Goal: Task Accomplishment & Management: Manage account settings

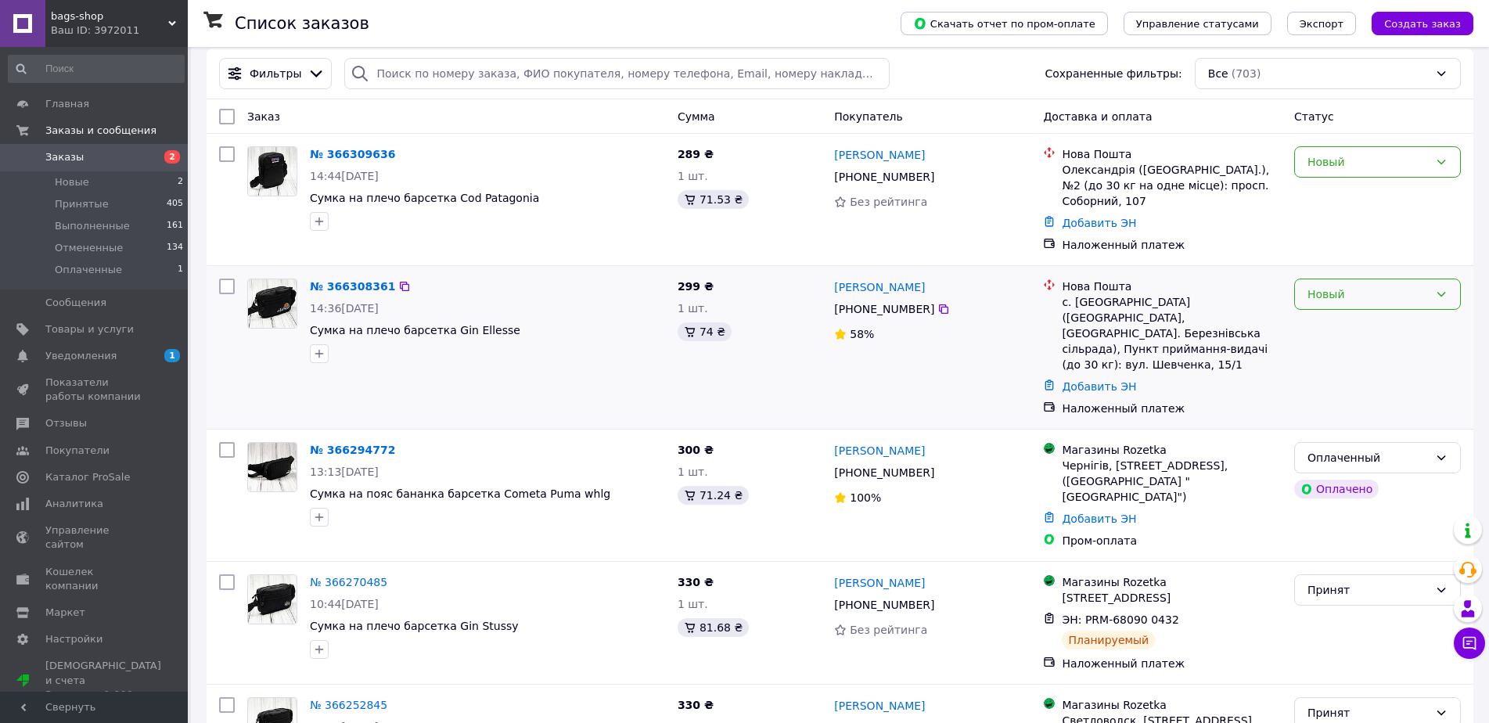
scroll to position [157, 0]
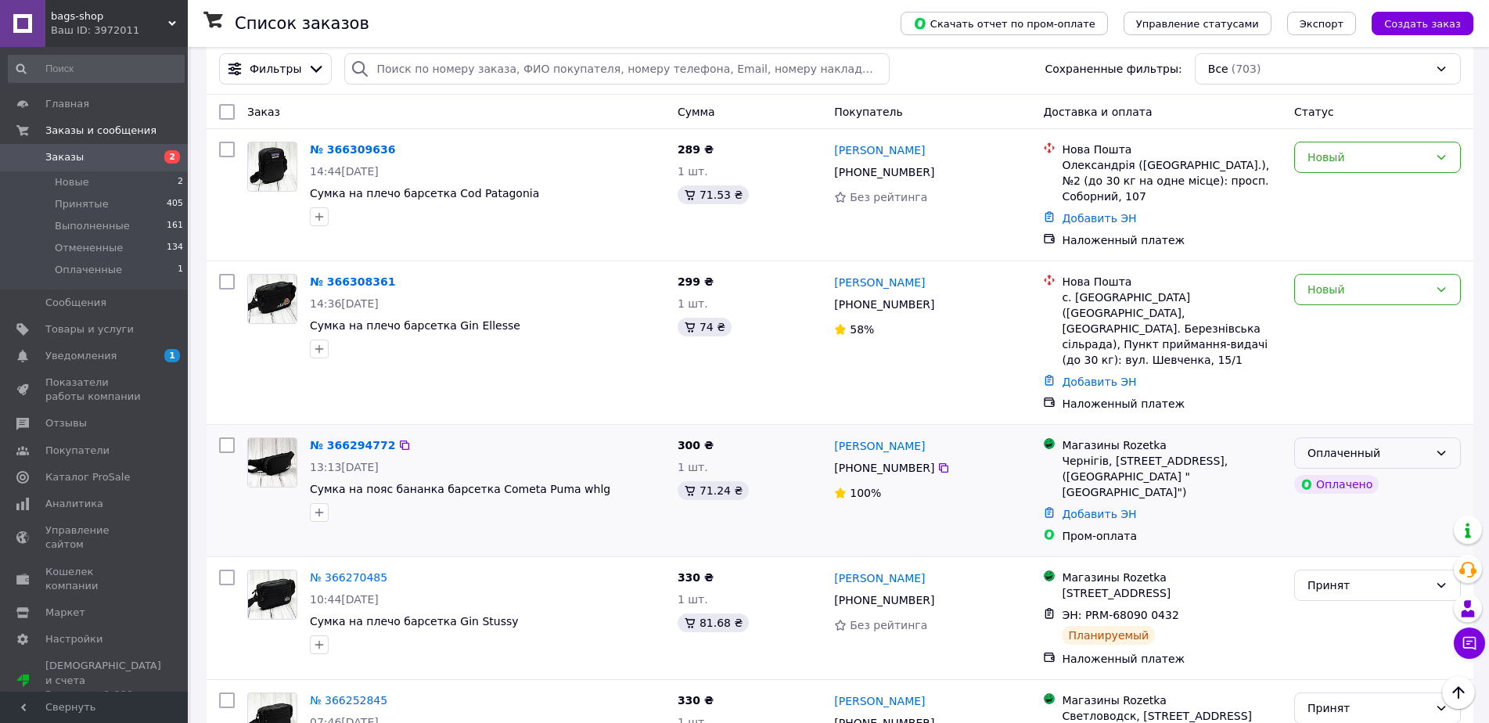
drag, startPoint x: 1396, startPoint y: 418, endPoint x: 1394, endPoint y: 427, distance: 9.7
click at [1396, 444] on div "Оплаченный" at bounding box center [1368, 452] width 121 height 17
click at [1327, 464] on li "Принят" at bounding box center [1377, 456] width 165 height 28
click at [1348, 281] on div "Новый" at bounding box center [1368, 289] width 121 height 17
click at [1331, 300] on li "Принят" at bounding box center [1377, 308] width 165 height 28
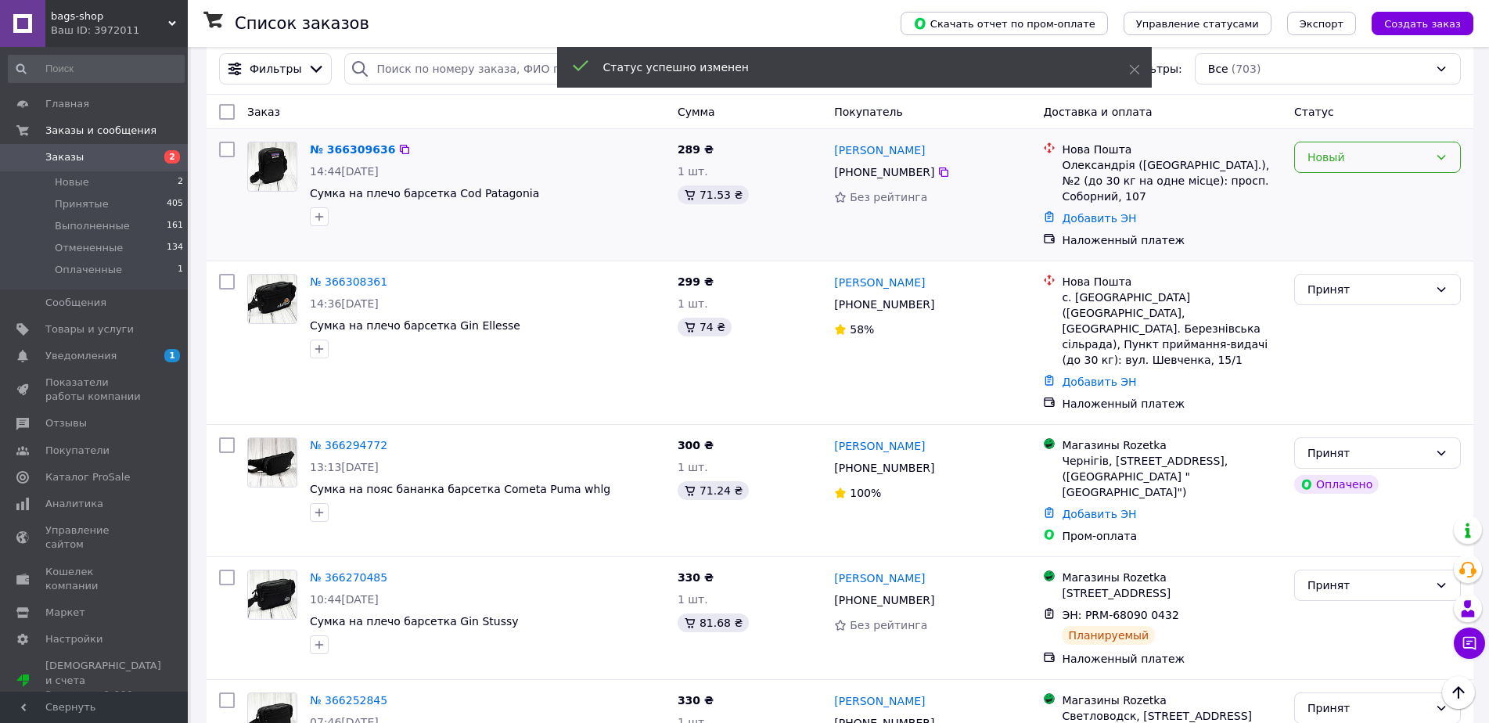
click at [1339, 157] on div "Новый" at bounding box center [1368, 157] width 121 height 17
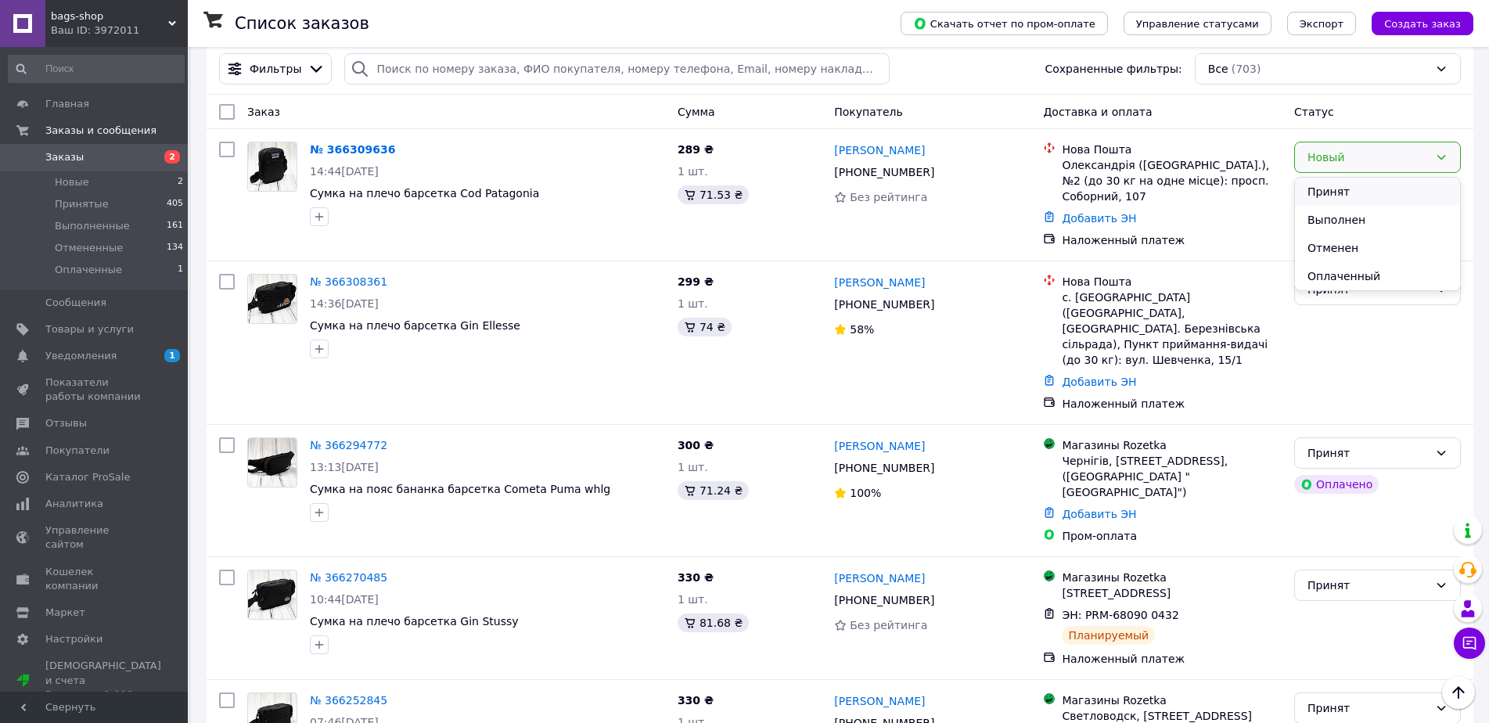
click at [1335, 194] on li "Принят" at bounding box center [1377, 192] width 165 height 28
drag, startPoint x: 947, startPoint y: 146, endPoint x: 835, endPoint y: 152, distance: 112.1
click at [835, 152] on div "[PERSON_NAME]" at bounding box center [933, 150] width 200 height 20
copy link "[PERSON_NAME]"
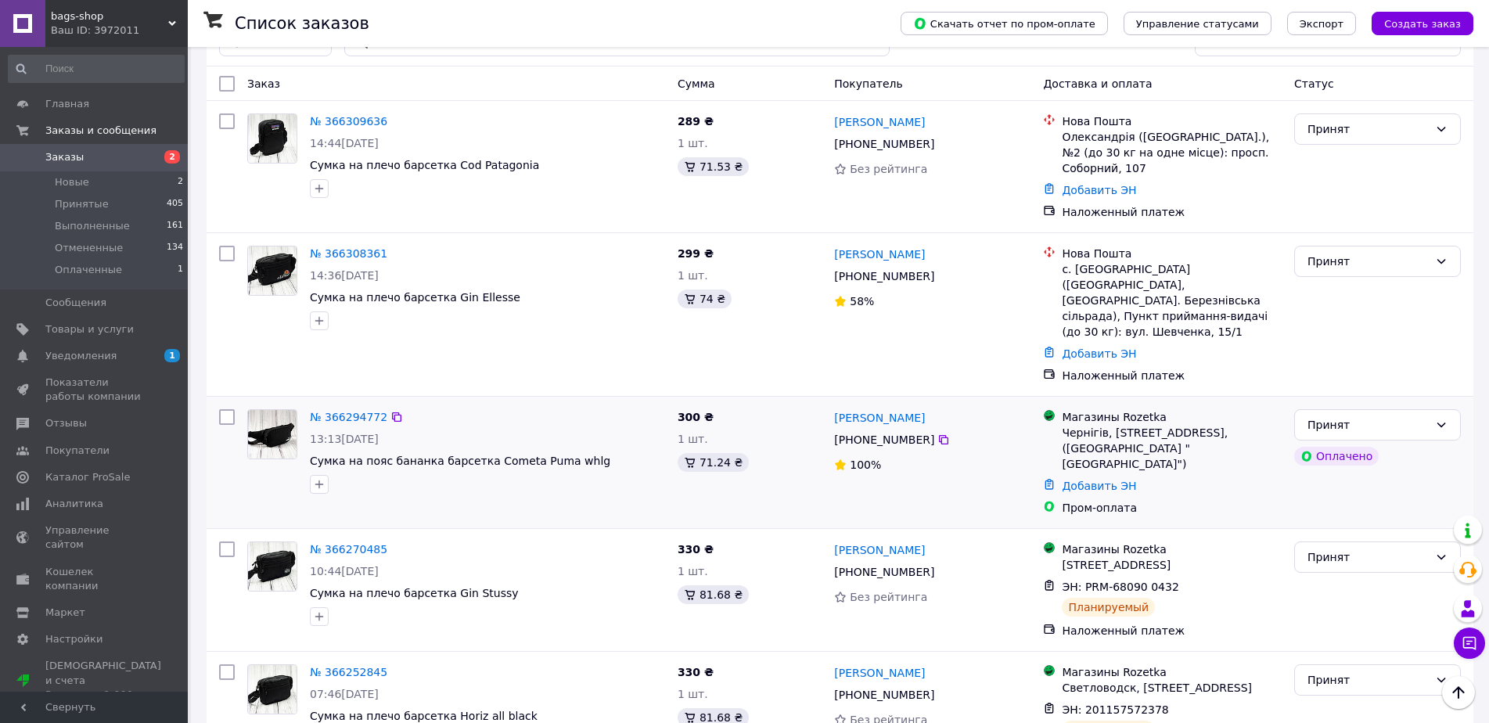
scroll to position [0, 0]
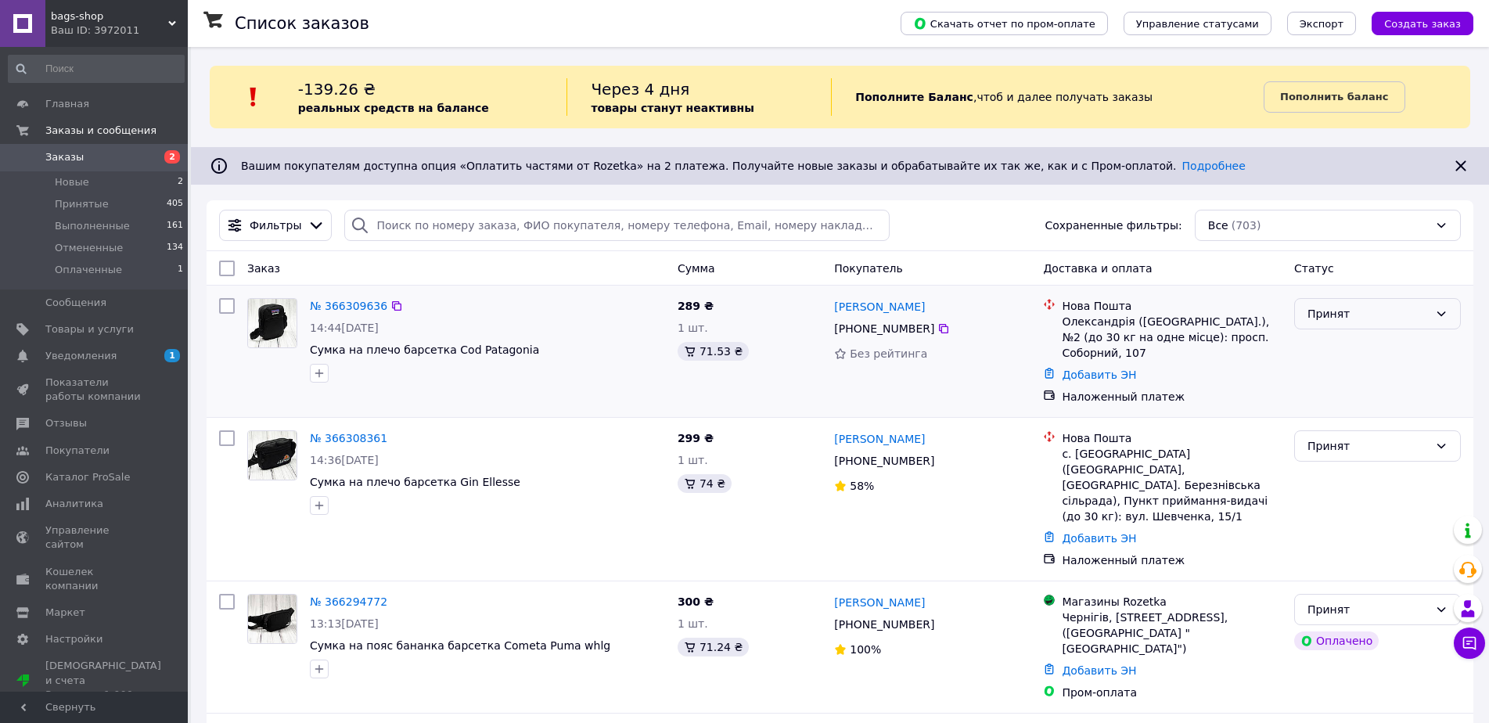
click at [1377, 311] on div "Принят" at bounding box center [1368, 313] width 121 height 17
click at [1339, 381] on li "Отменен" at bounding box center [1377, 376] width 165 height 28
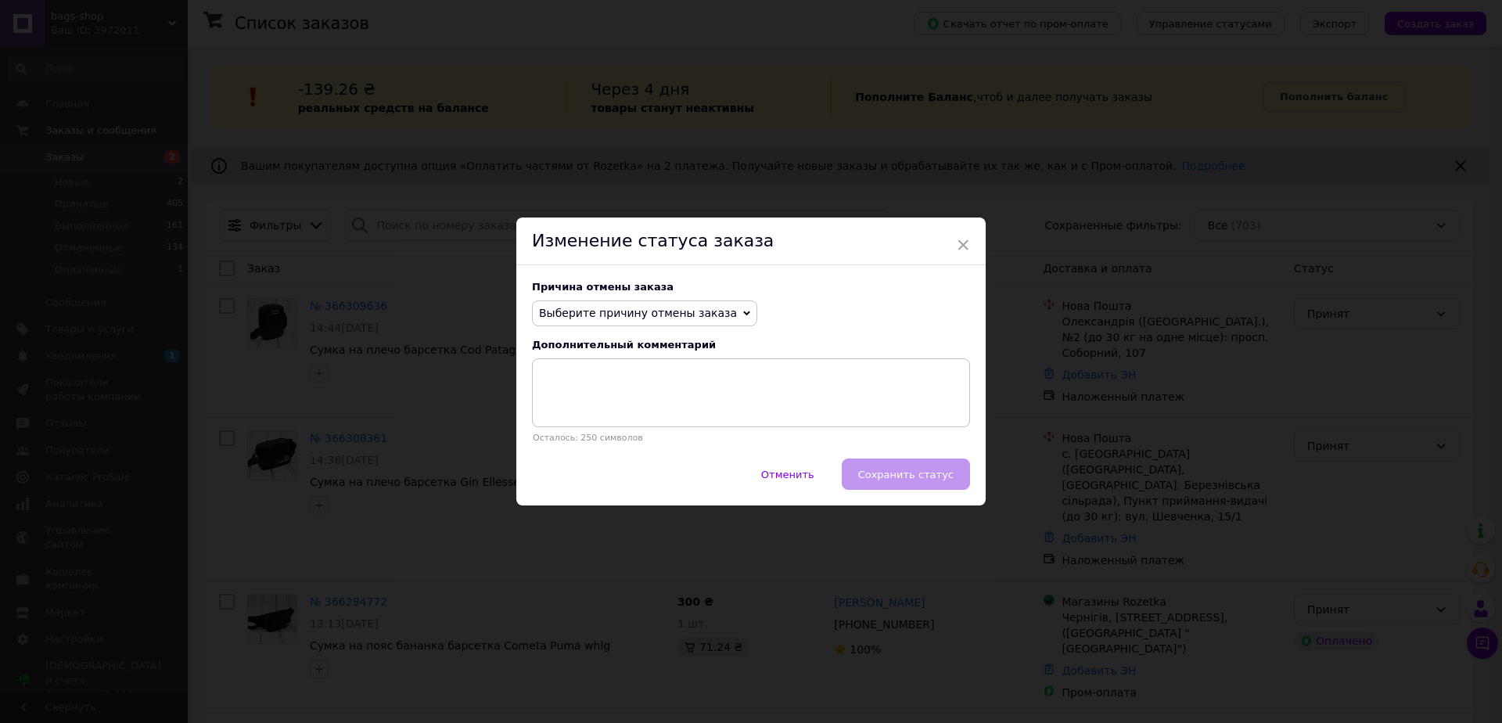
click at [626, 300] on span "Выберите причину отмены заказа" at bounding box center [644, 313] width 225 height 27
click at [592, 480] on li "Другое" at bounding box center [645, 476] width 224 height 22
click at [592, 402] on textarea at bounding box center [751, 392] width 438 height 69
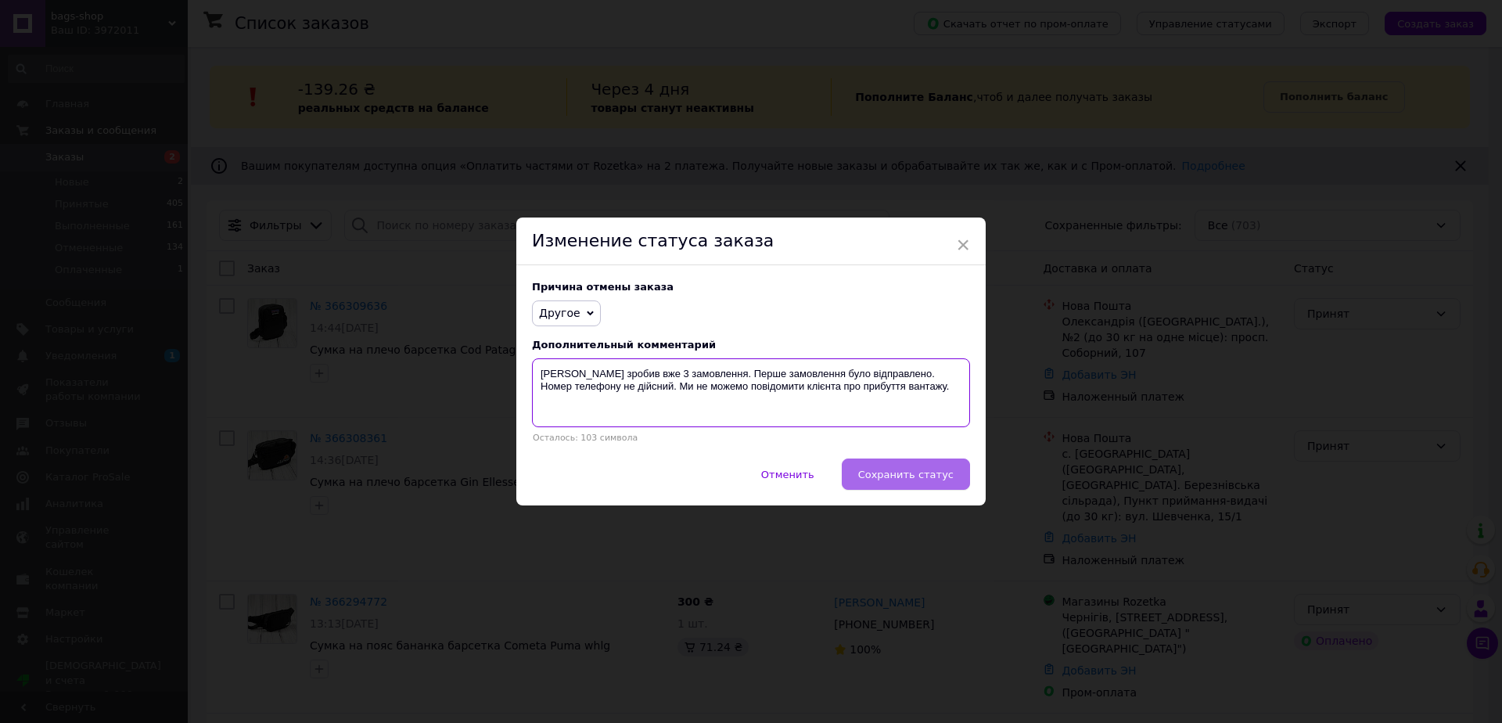
type textarea "[PERSON_NAME] зробив вже 3 замовлення. Перше замовлення було відправлено. Номер…"
click at [931, 477] on span "Сохранить статус" at bounding box center [905, 475] width 95 height 12
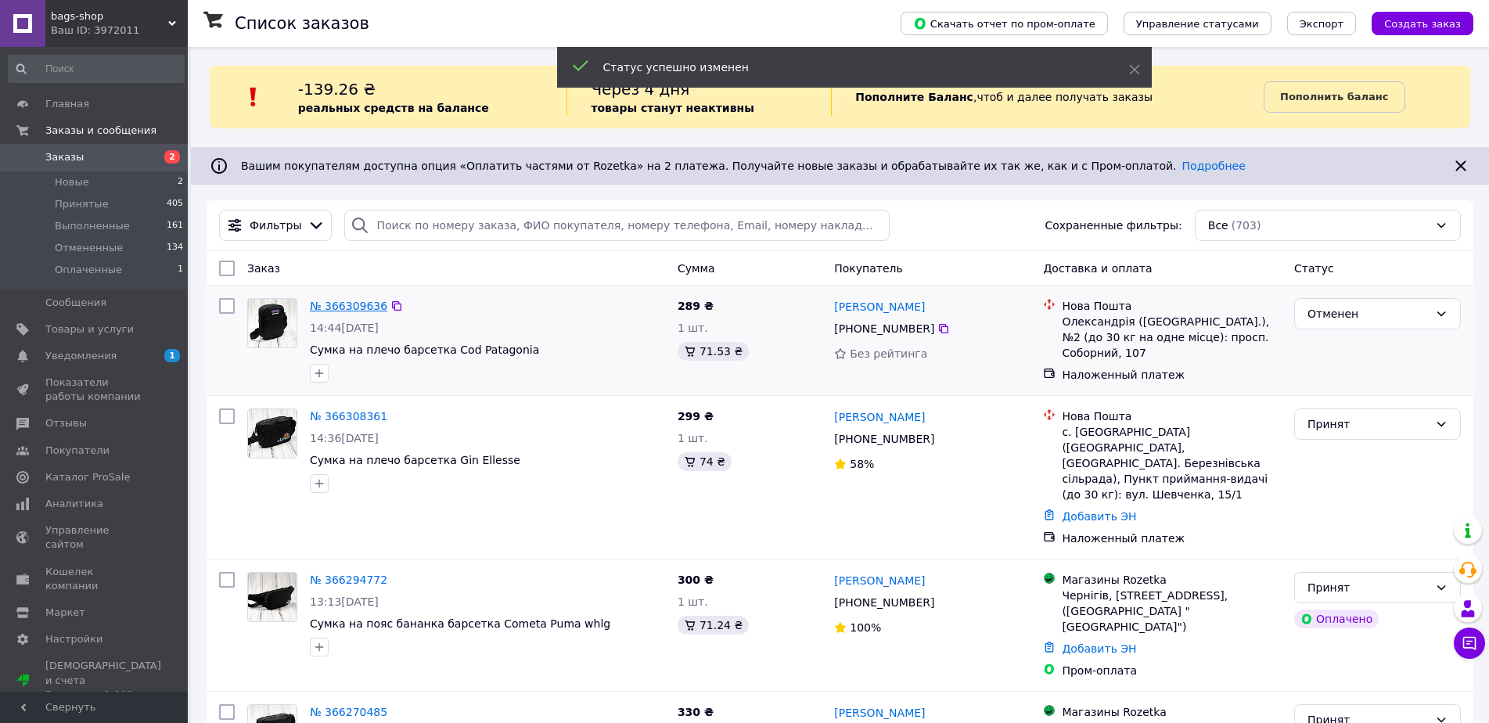
click at [367, 300] on link "№ 366309636" at bounding box center [348, 306] width 77 height 13
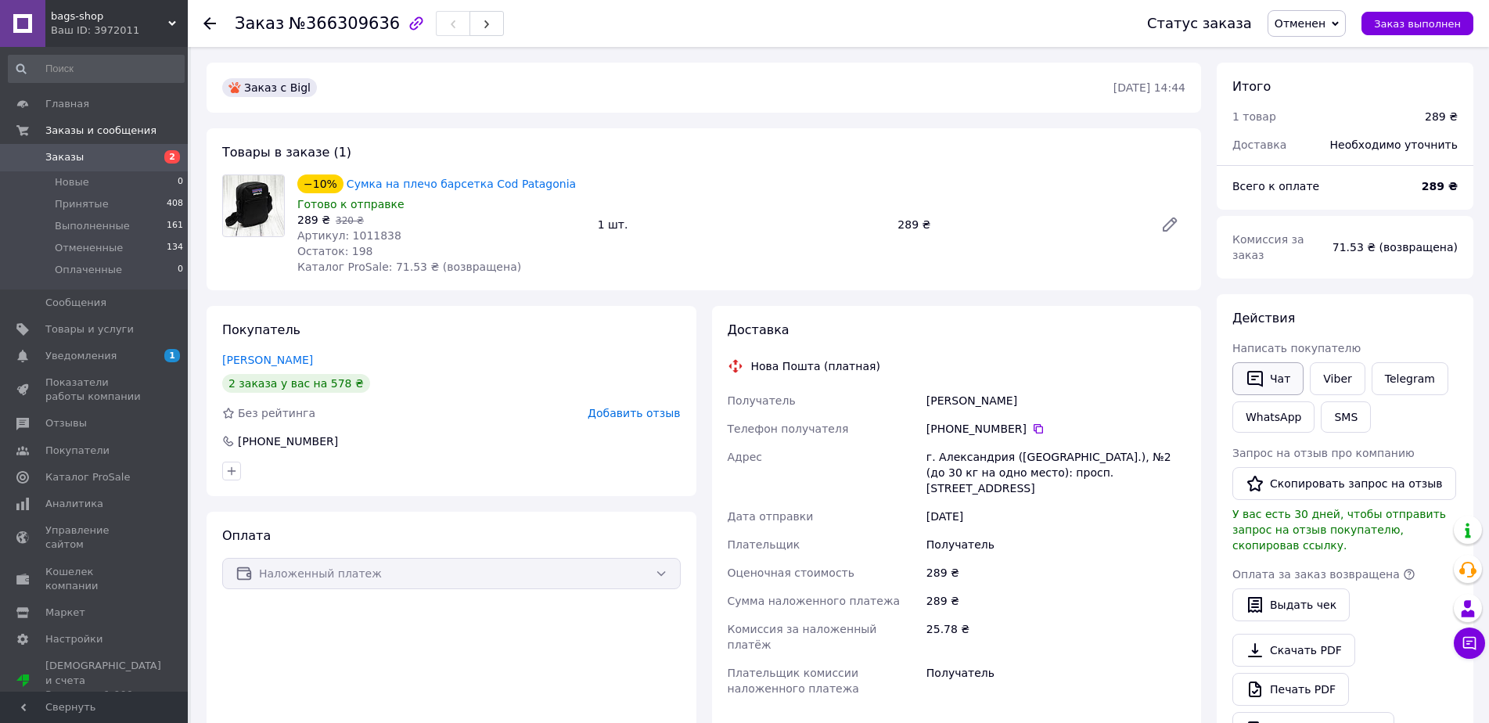
click at [1276, 362] on button "Чат" at bounding box center [1267, 378] width 71 height 33
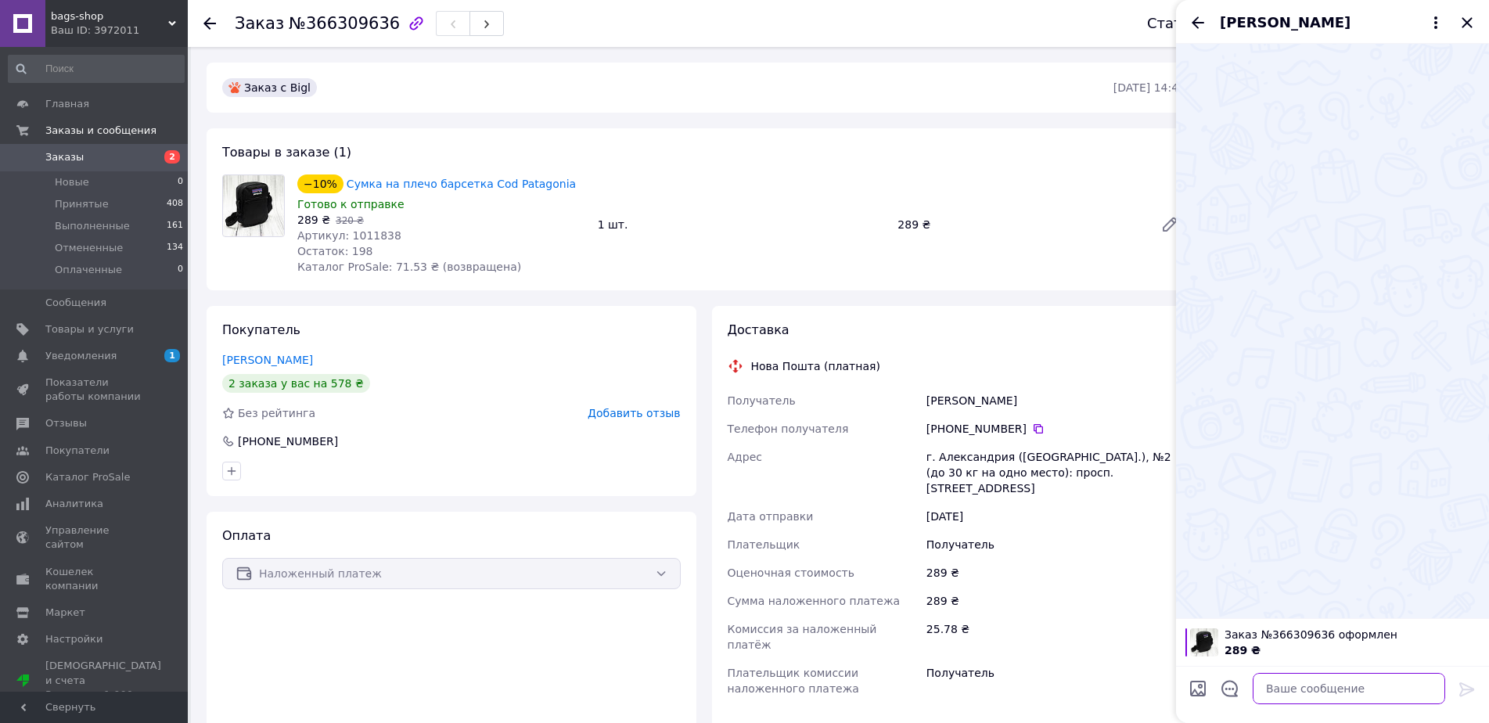
click at [1283, 693] on textarea at bounding box center [1349, 688] width 192 height 31
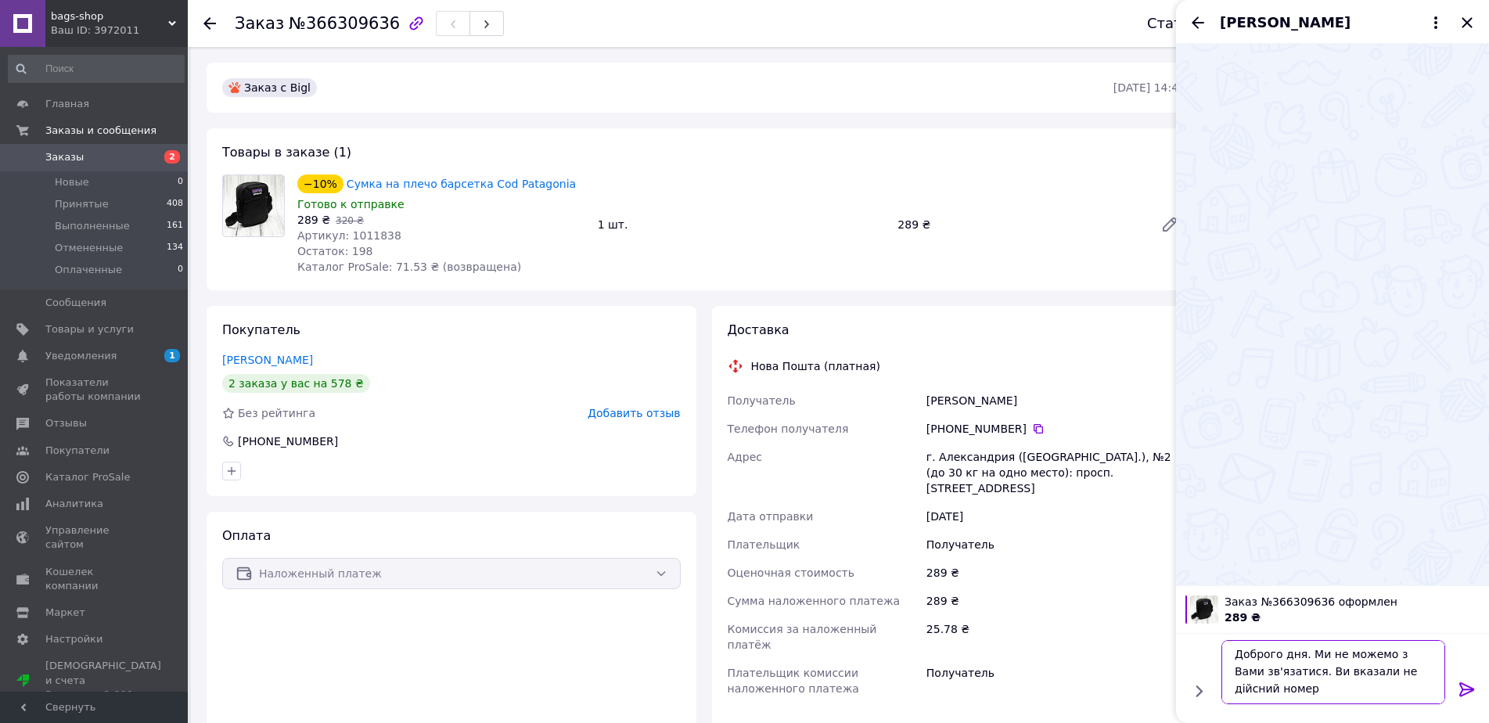
scroll to position [2, 0]
type textarea "Доброго дня. Ми не можемо з Вами зв'язатися. Ви вказали не дійсний номер телефо…"
click at [1472, 681] on icon at bounding box center [1467, 689] width 19 height 19
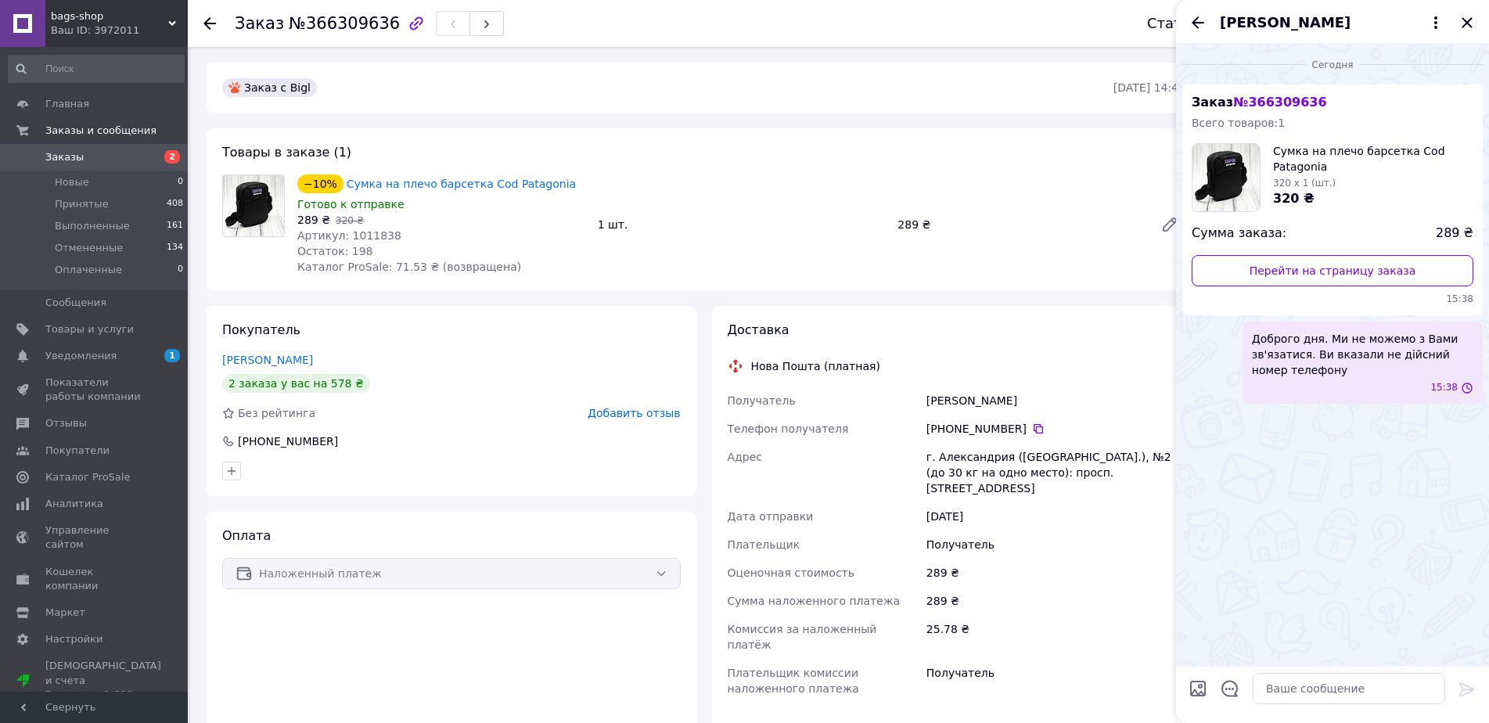
scroll to position [0, 0]
click at [71, 351] on span "Уведомления" at bounding box center [80, 356] width 71 height 14
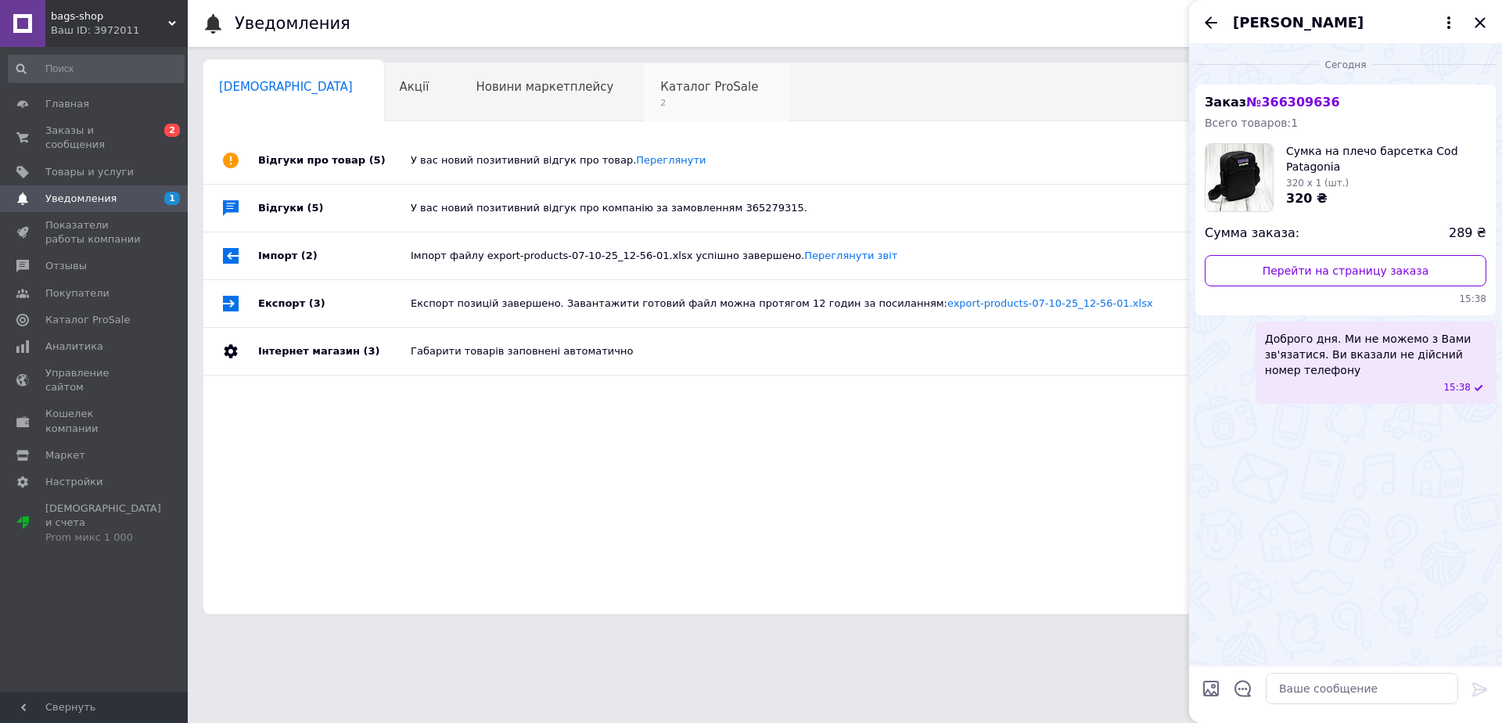
click at [660, 101] on span "2" at bounding box center [709, 103] width 98 height 12
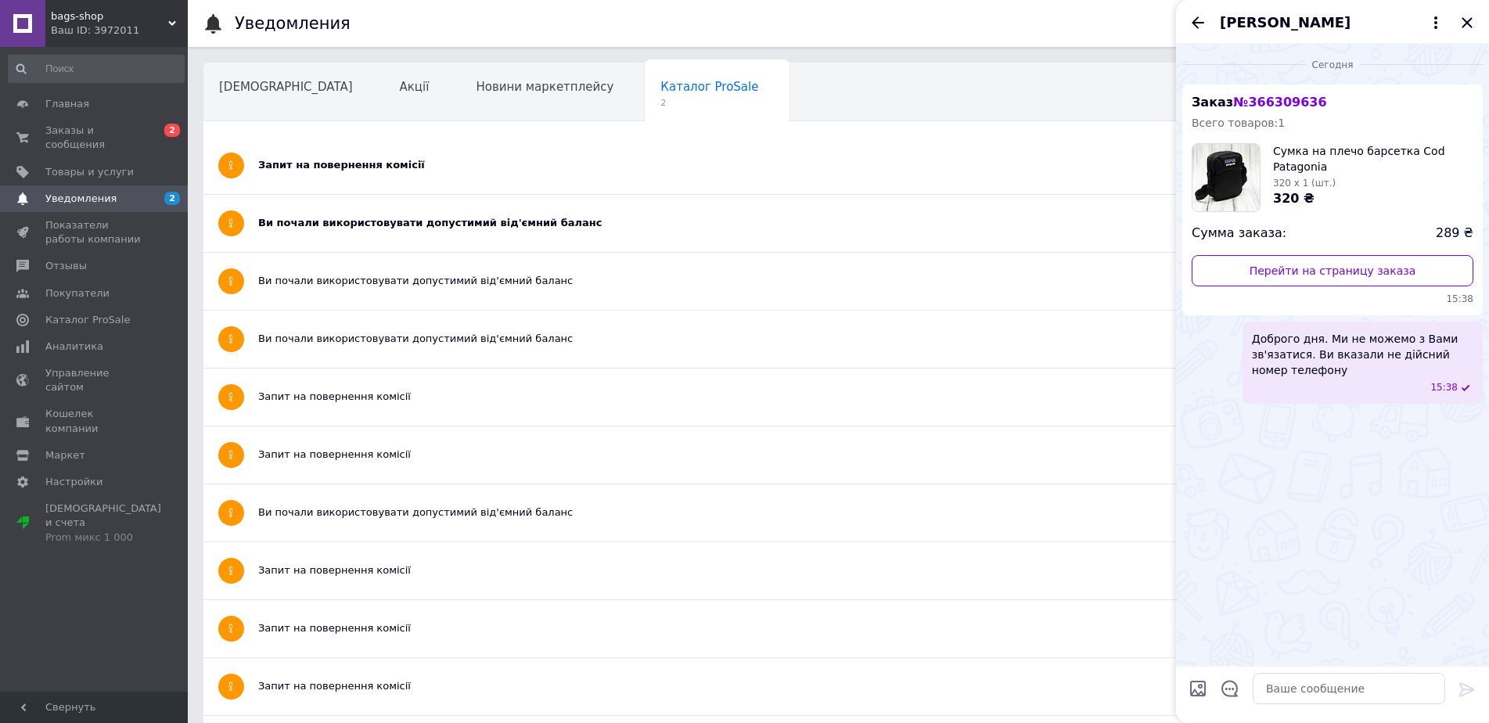
click at [467, 221] on div "Ви почали використовувати допустимий від'ємний баланс" at bounding box center [779, 223] width 1043 height 14
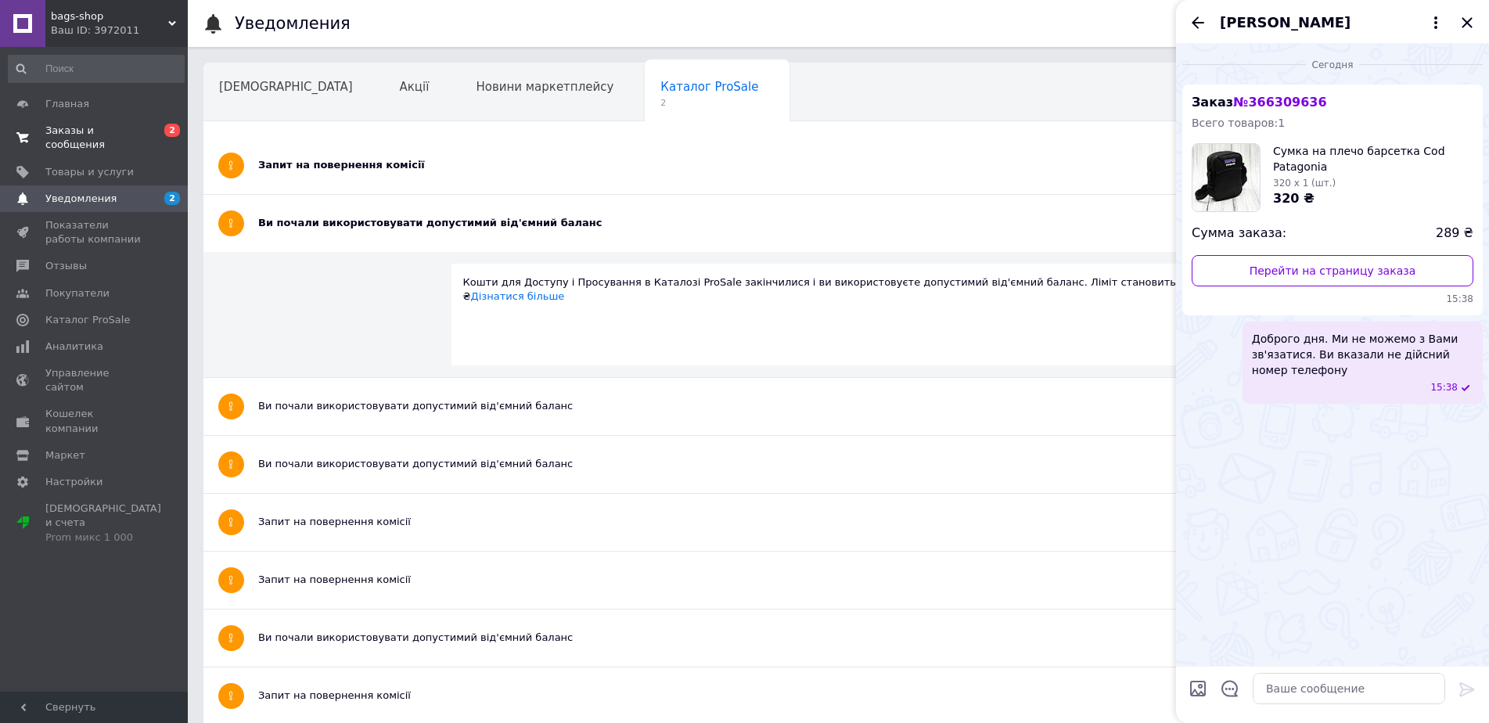
click at [140, 131] on span "Заказы и сообщения" at bounding box center [94, 138] width 99 height 28
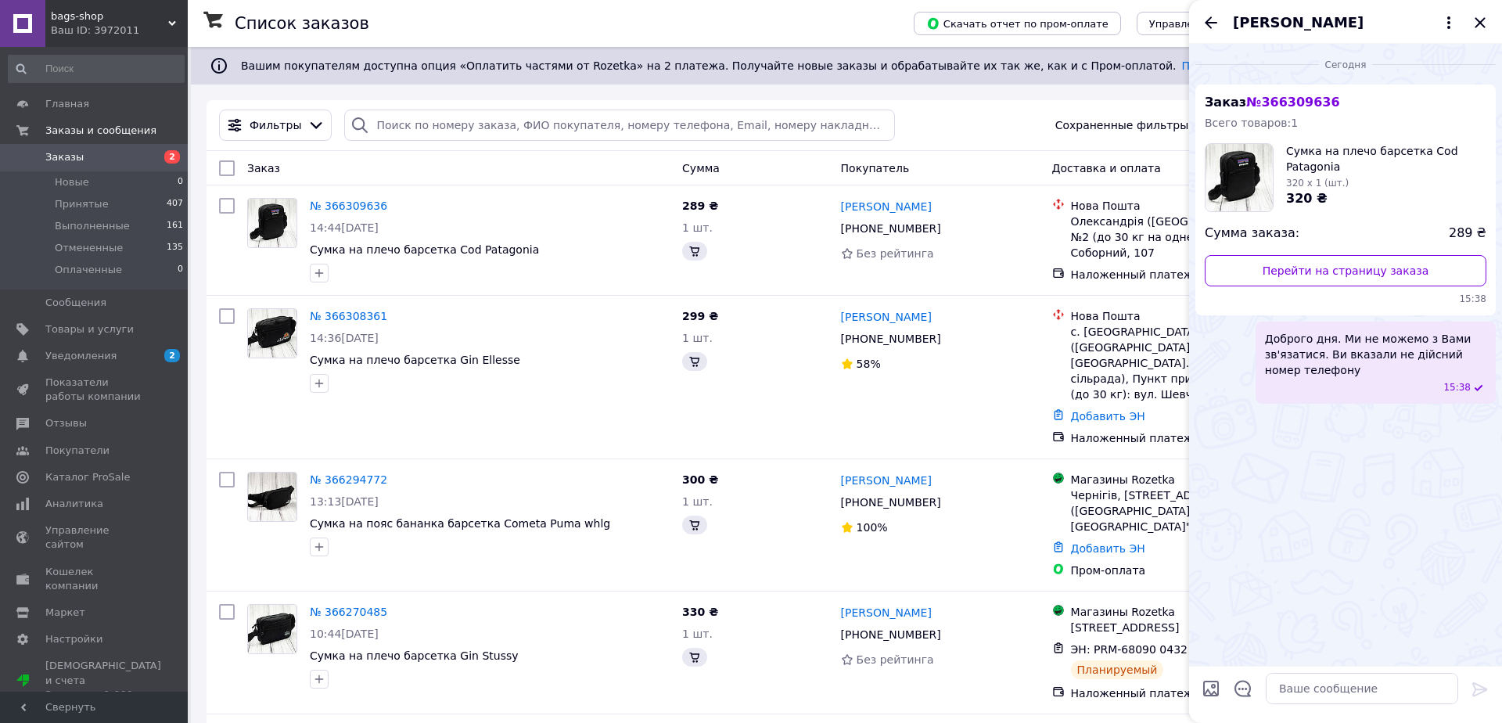
click at [1482, 23] on div "[PERSON_NAME]" at bounding box center [1345, 22] width 313 height 44
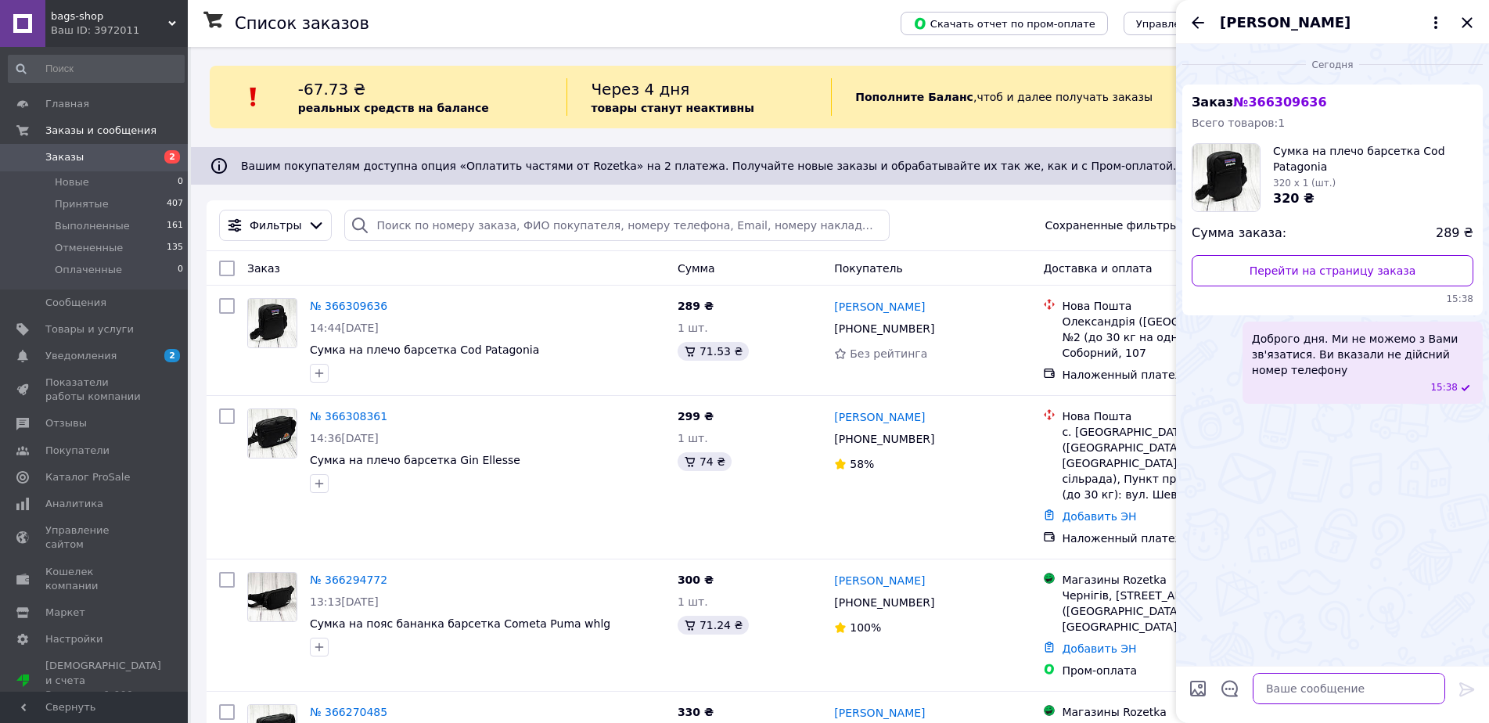
click at [1293, 689] on textarea at bounding box center [1349, 688] width 192 height 31
click at [1472, 22] on icon "Закрыть" at bounding box center [1467, 22] width 19 height 19
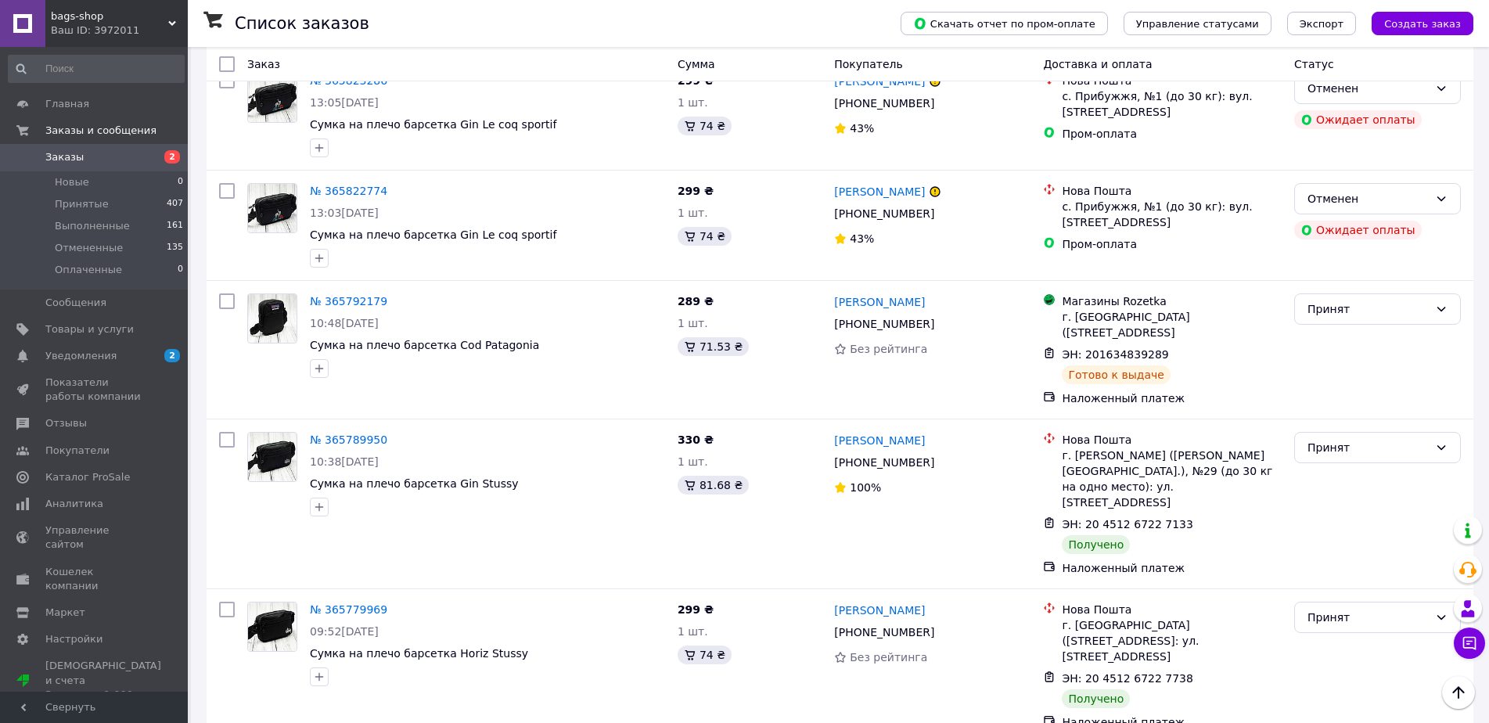
scroll to position [2269, 0]
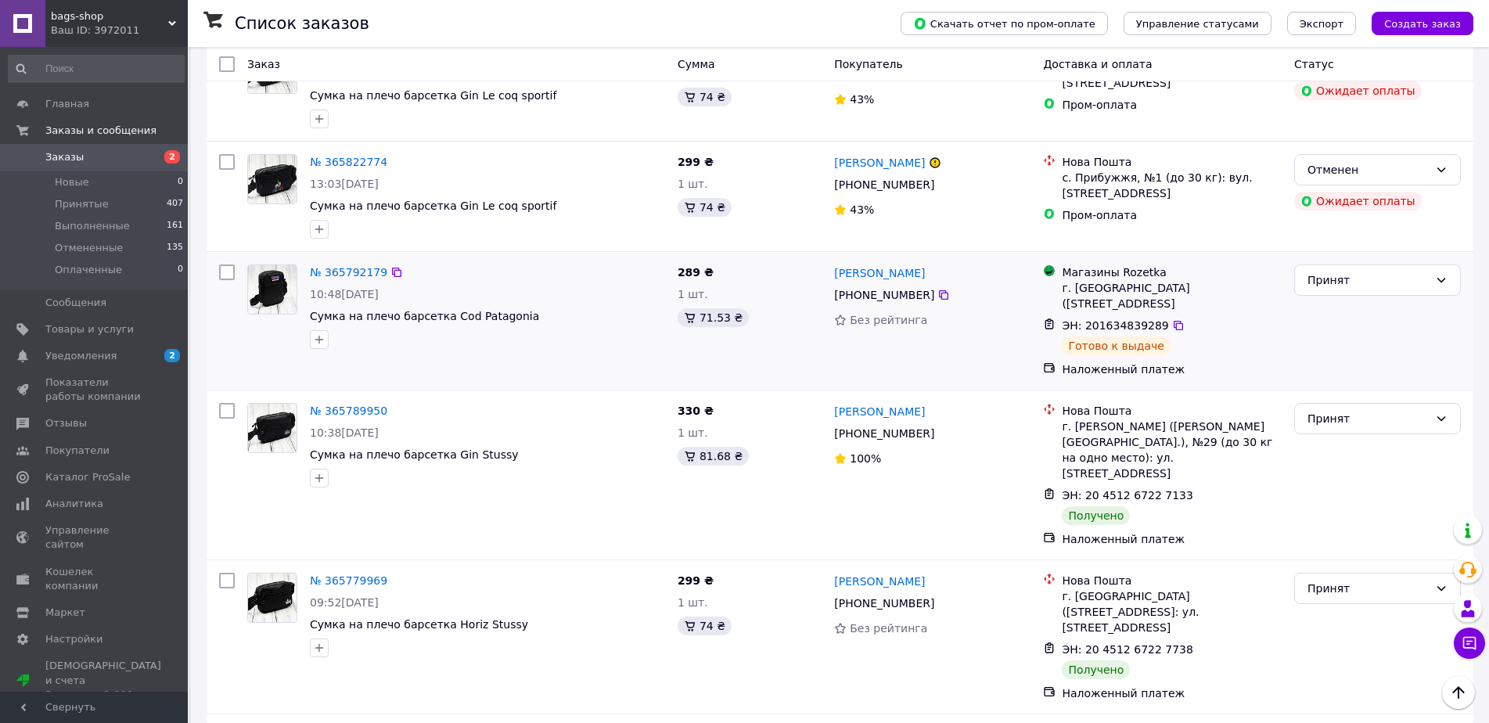
click at [1125, 319] on span "ЭН: 201634839289" at bounding box center [1115, 325] width 106 height 13
copy span "201634839289"
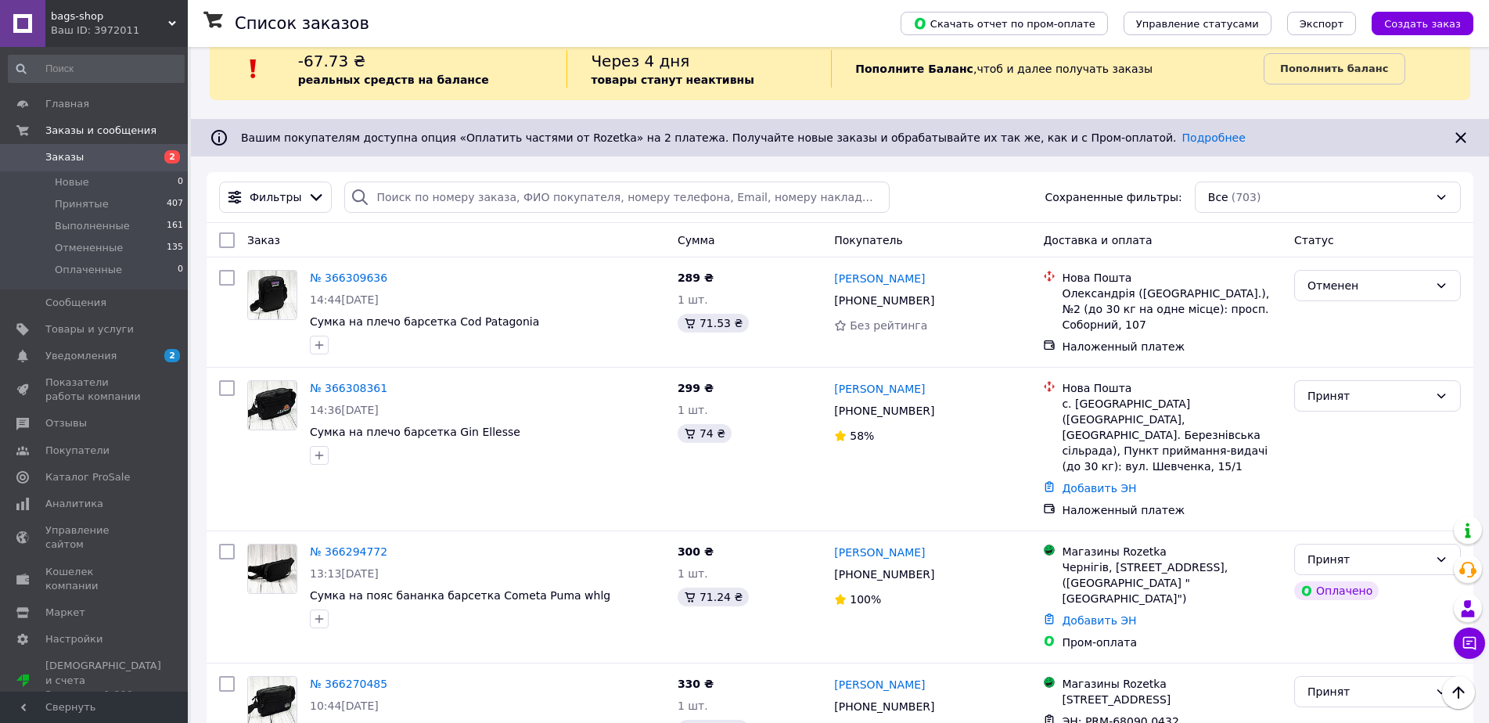
scroll to position [0, 0]
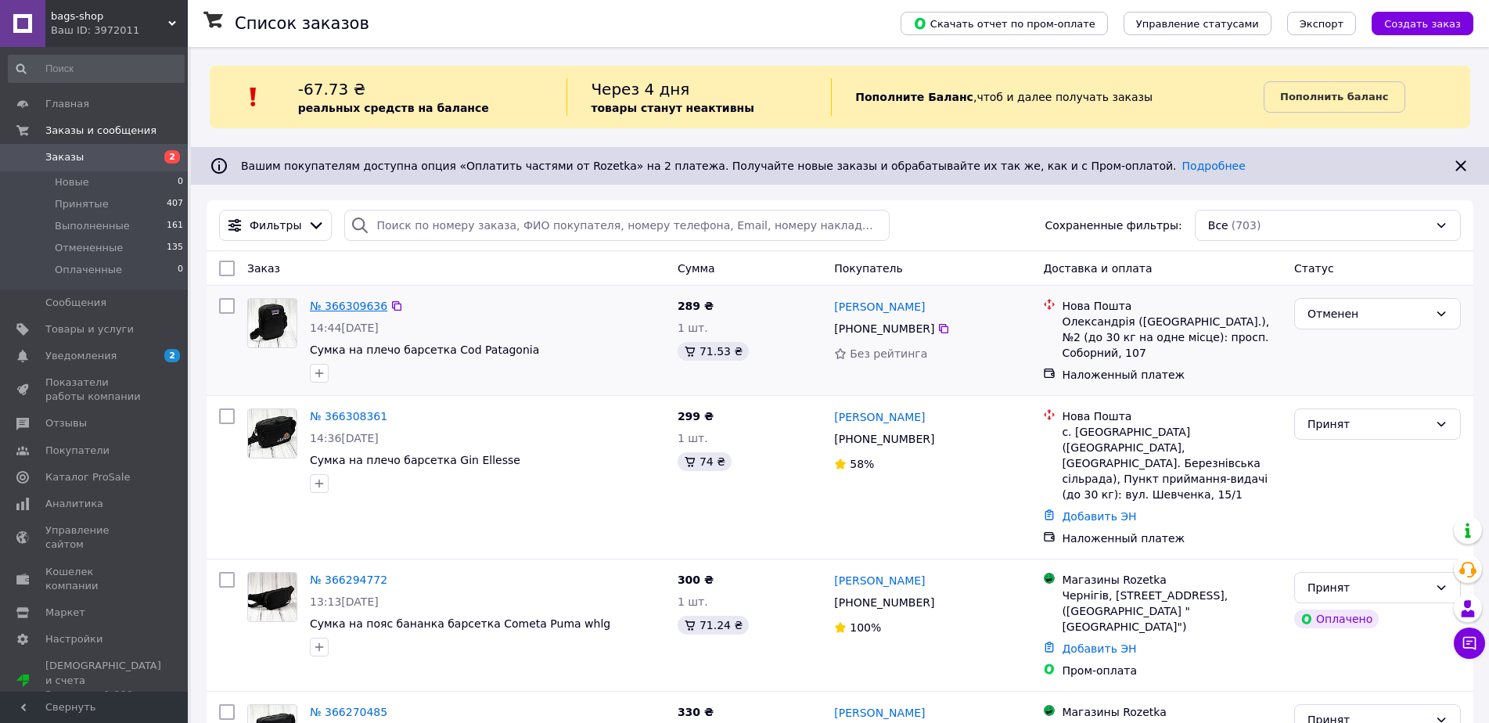
click at [341, 309] on link "№ 366309636" at bounding box center [348, 306] width 77 height 13
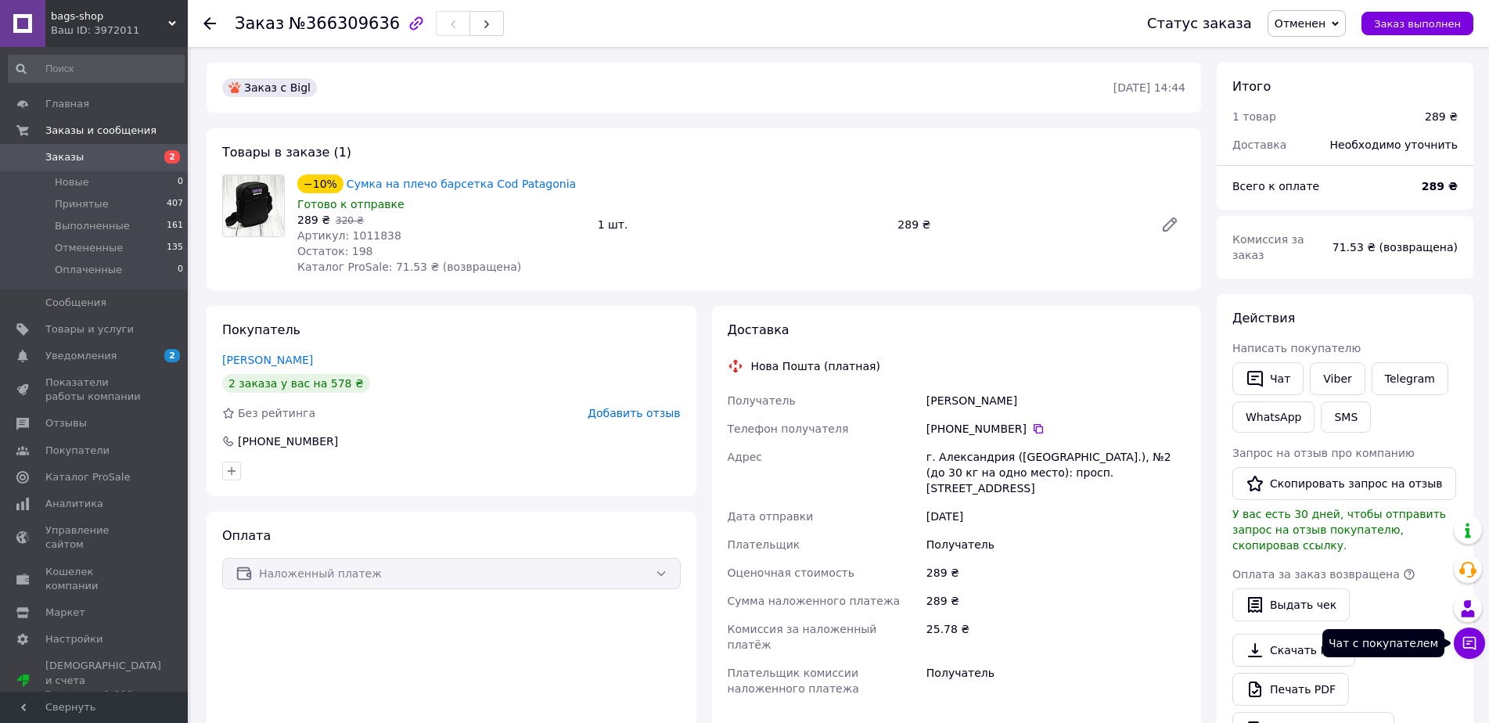
click at [1467, 642] on icon at bounding box center [1469, 643] width 13 height 13
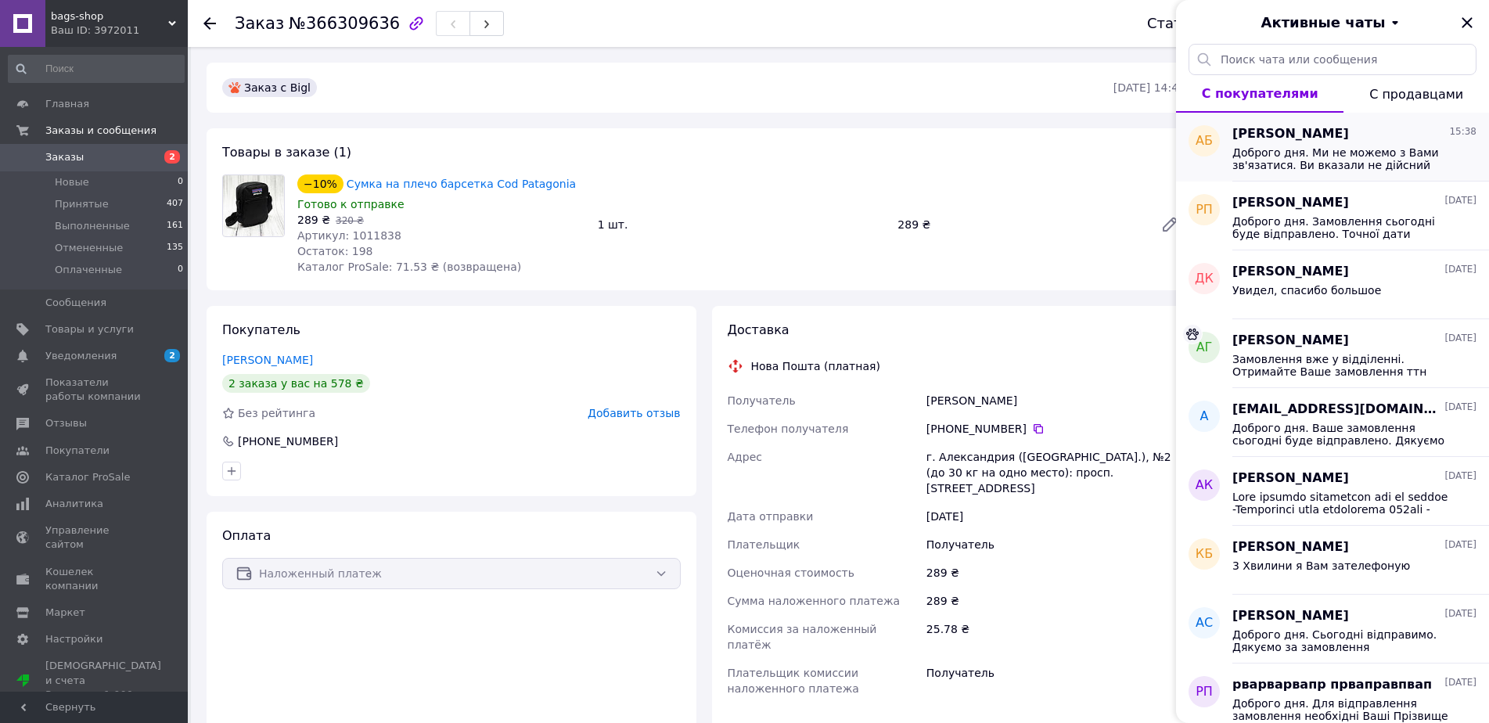
click at [1261, 140] on span "[PERSON_NAME]" at bounding box center [1290, 134] width 117 height 18
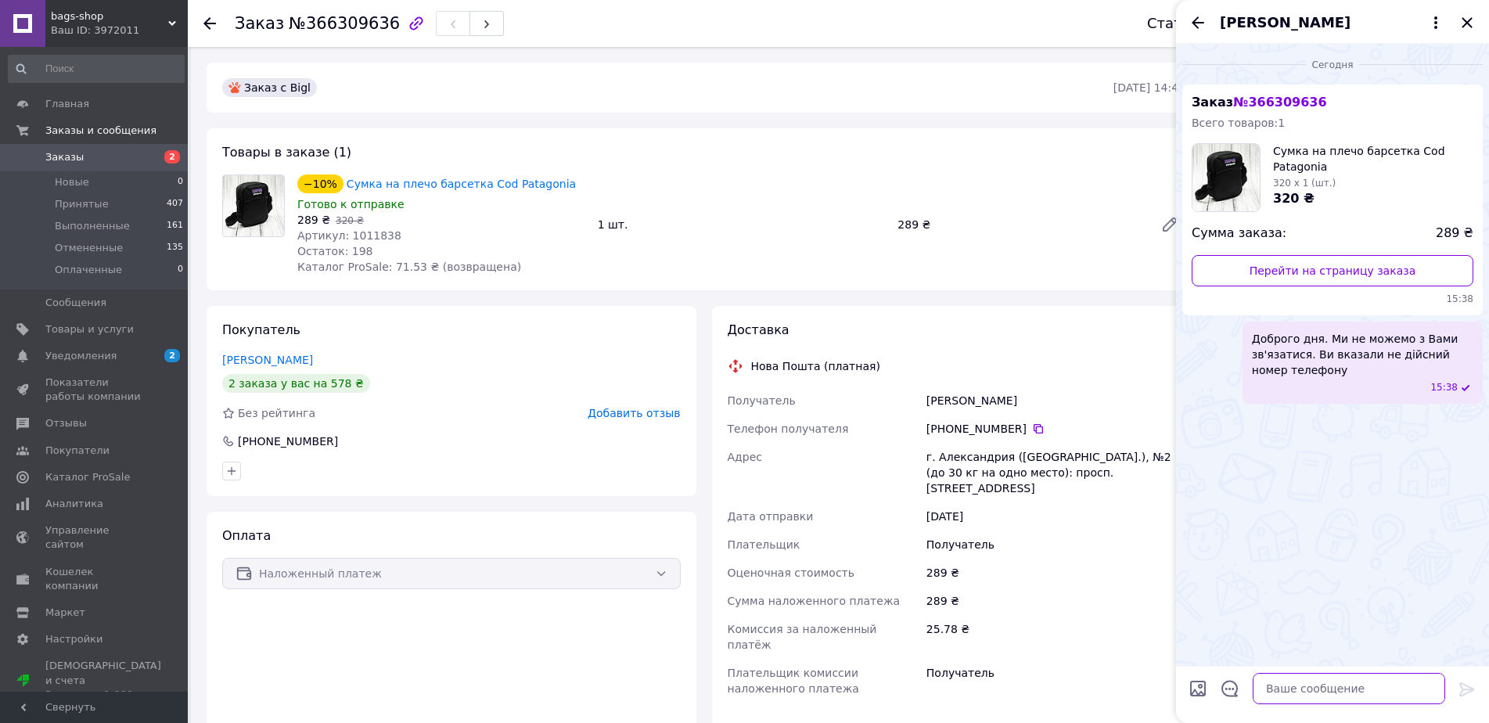
click at [1290, 690] on textarea at bounding box center [1349, 688] width 192 height 31
type textarea "Ваше замовлення було відправлено 9 жовтня. Замовлення доступне до отримання точ…"
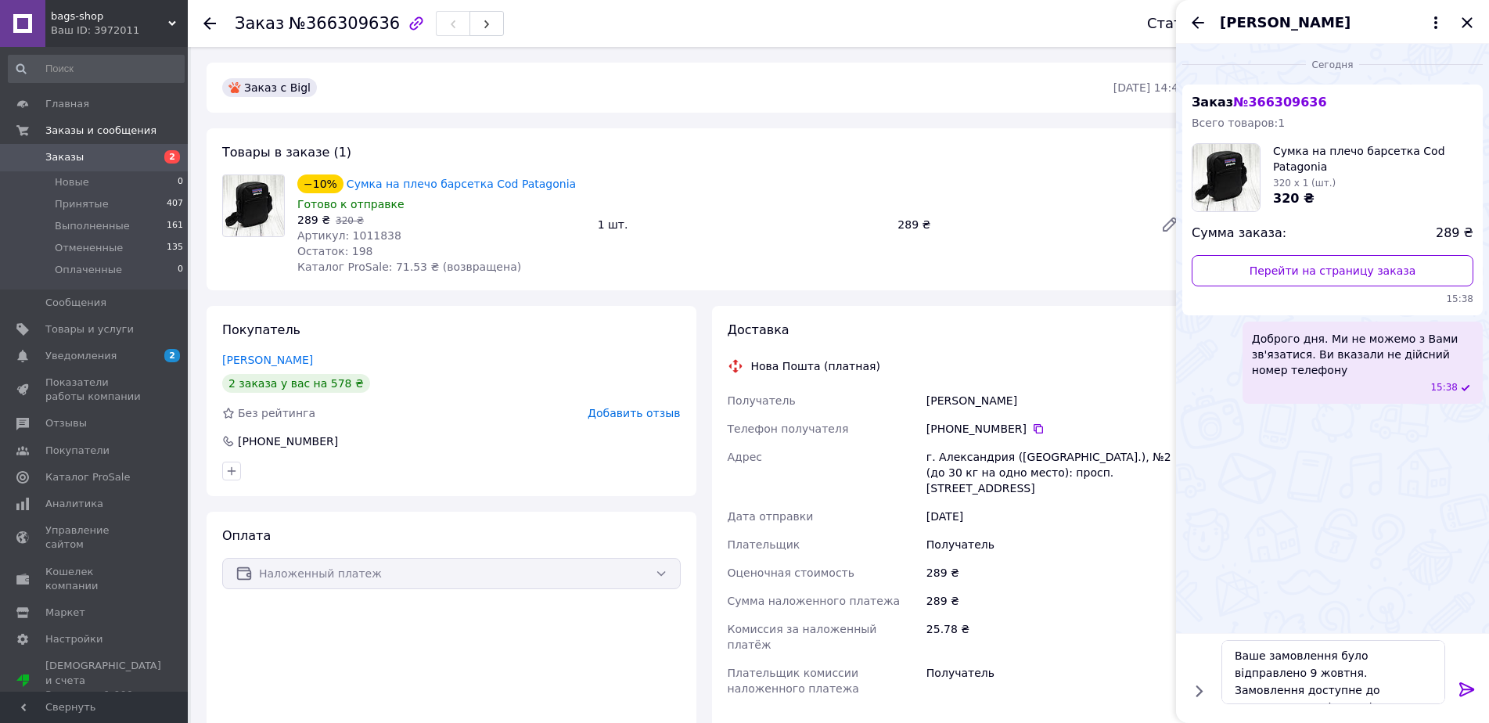
click at [1471, 689] on icon at bounding box center [1466, 689] width 15 height 14
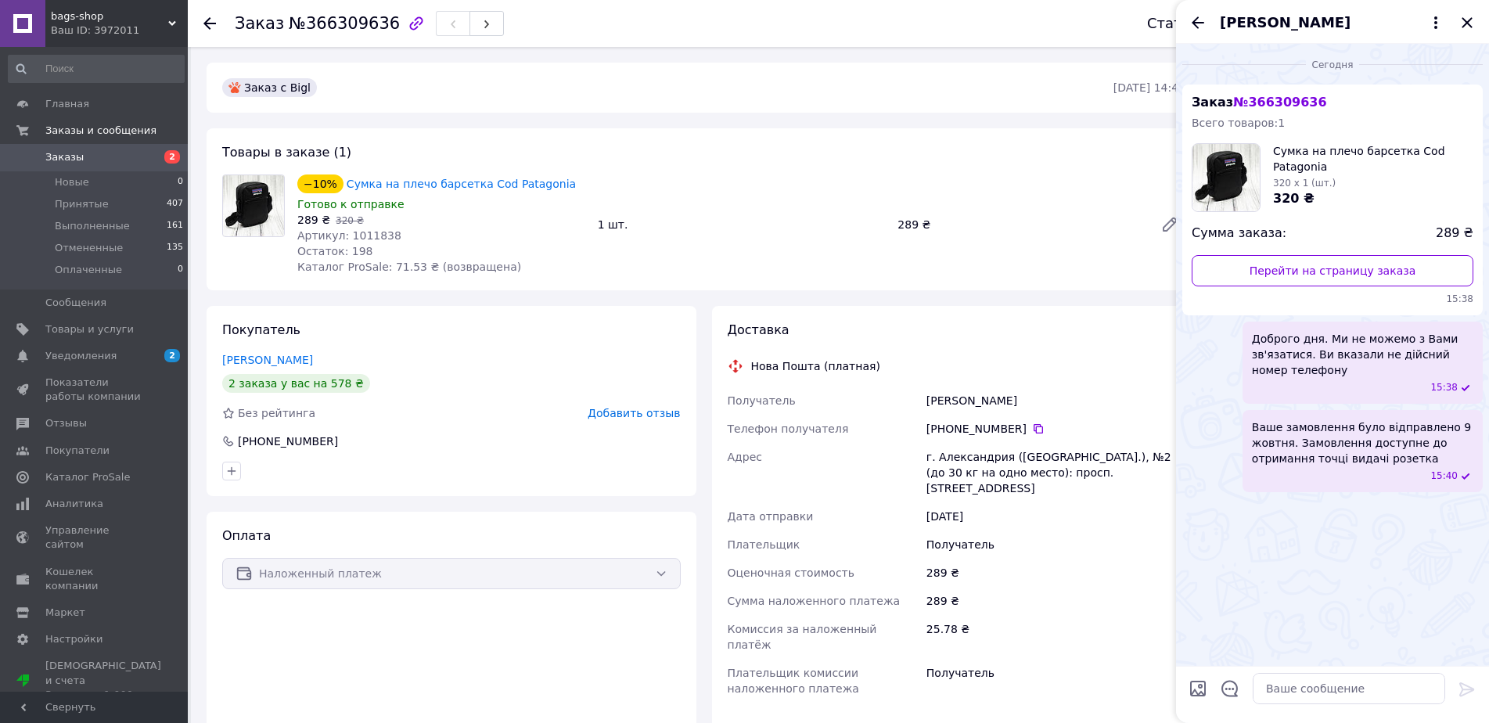
click at [108, 156] on span "Заказы" at bounding box center [94, 157] width 99 height 14
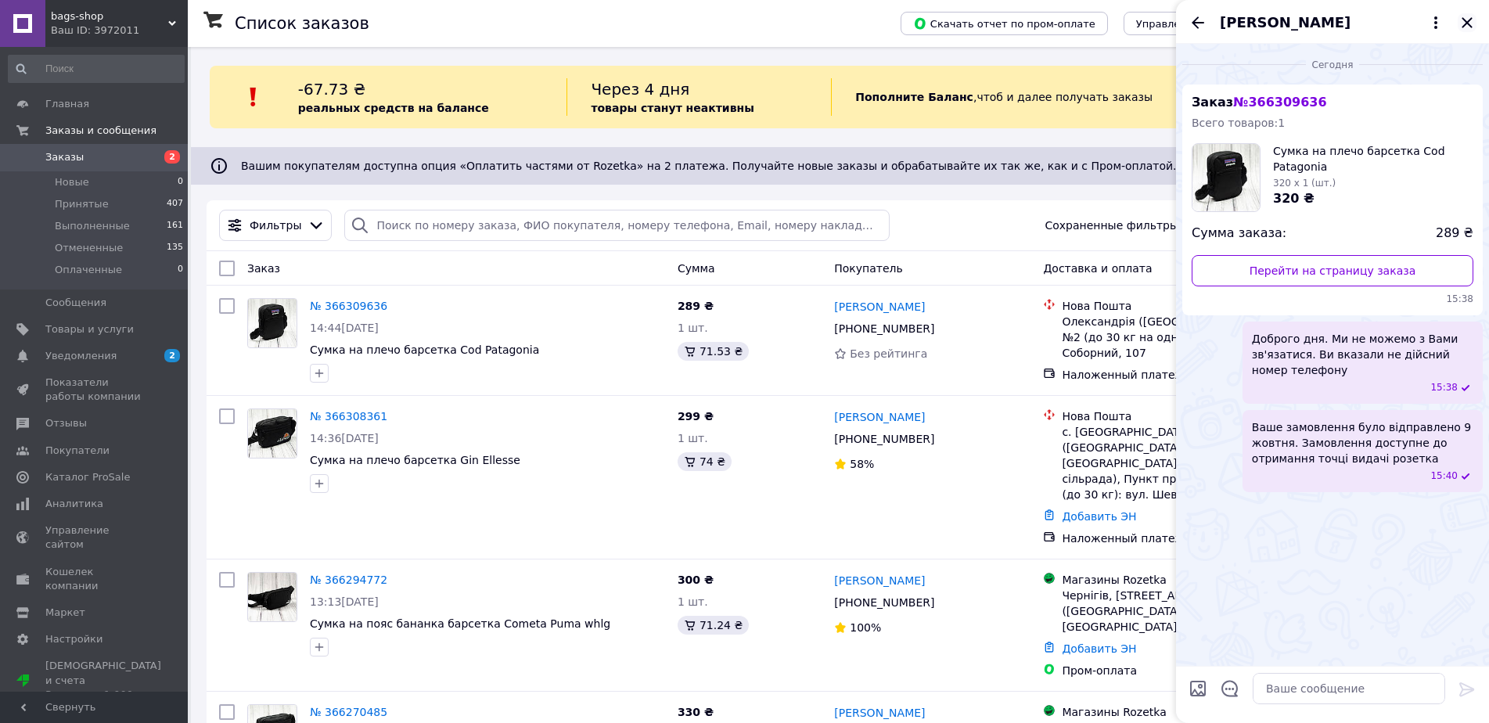
click at [1470, 20] on icon "Закрыть" at bounding box center [1467, 22] width 10 height 10
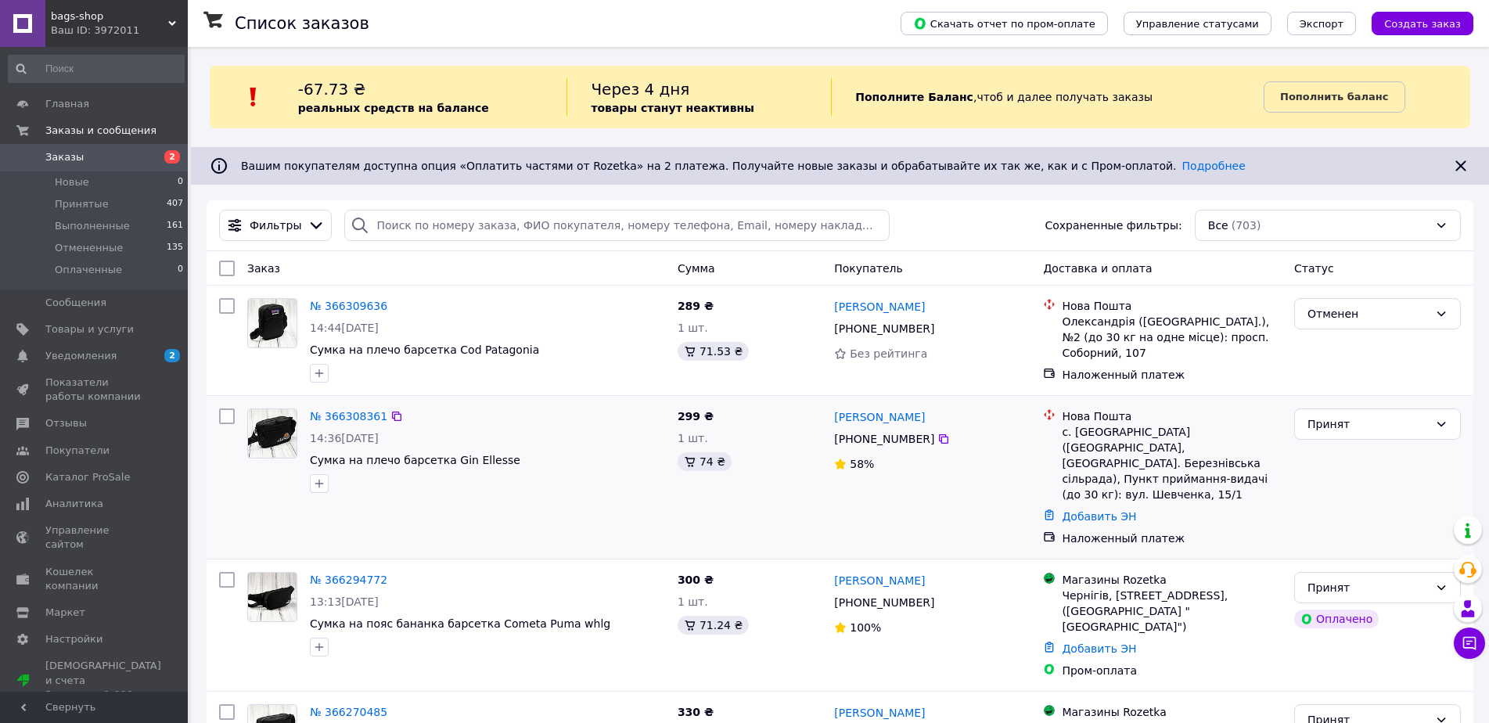
scroll to position [78, 0]
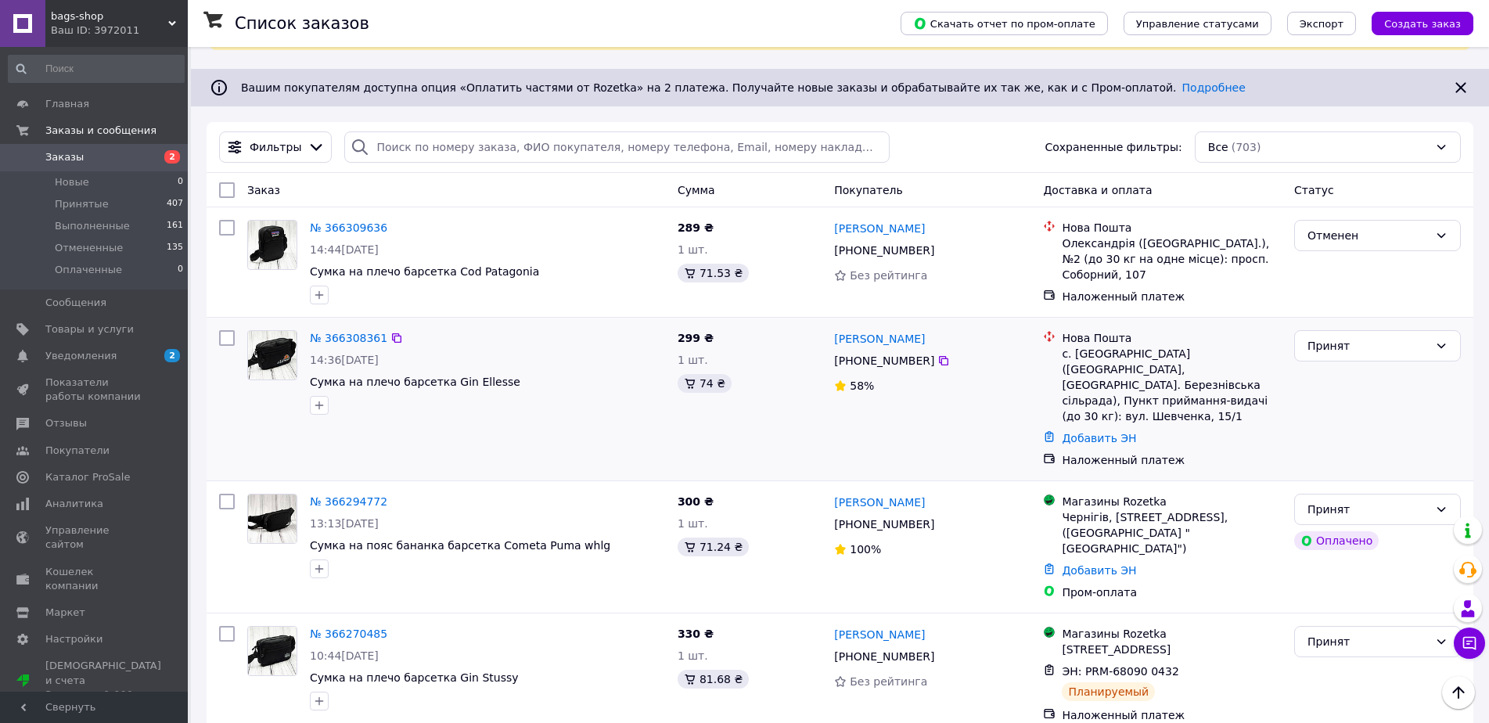
click at [900, 359] on span "[PHONE_NUMBER]" at bounding box center [884, 360] width 100 height 13
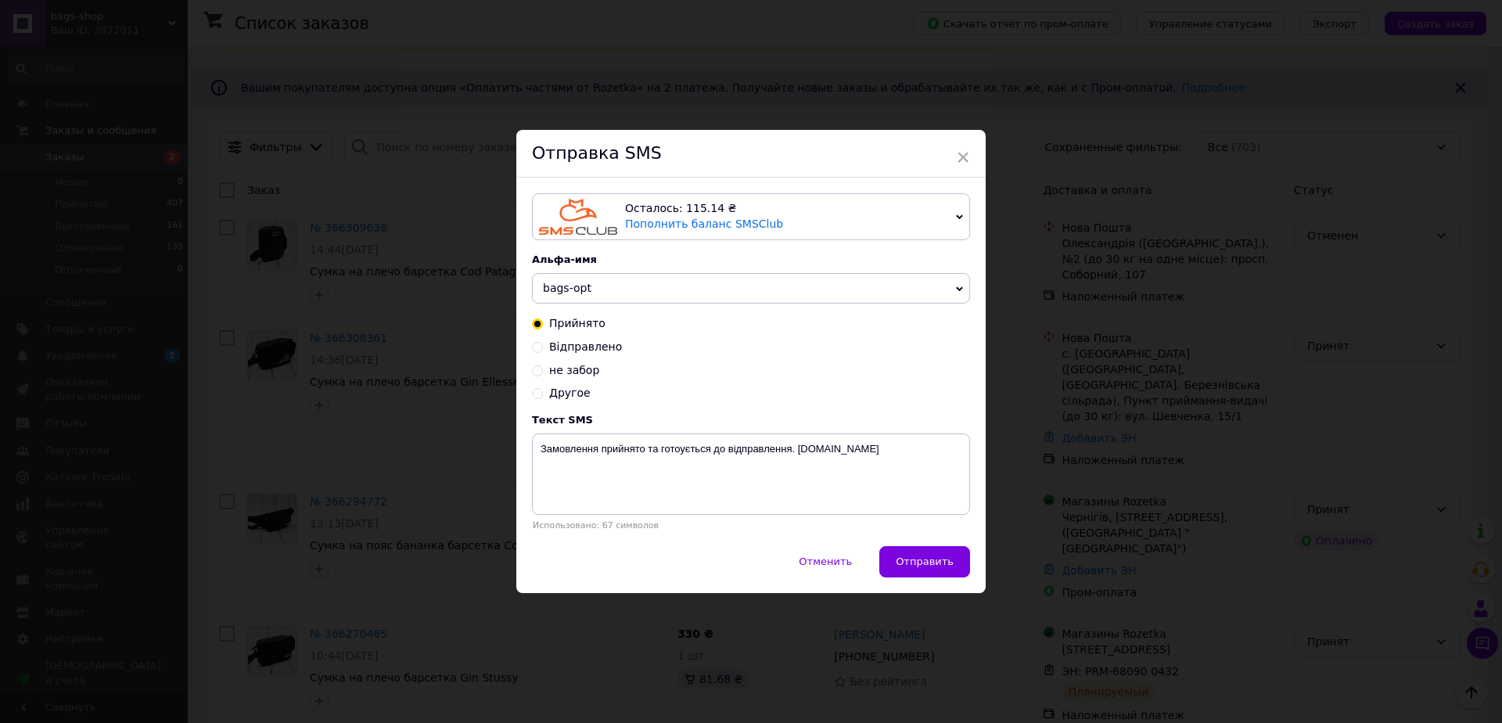
click at [679, 287] on span "bags-opt" at bounding box center [751, 288] width 438 height 31
click at [587, 320] on li "bags-shop" at bounding box center [751, 321] width 437 height 22
click at [949, 563] on span "Отправить" at bounding box center [925, 562] width 58 height 12
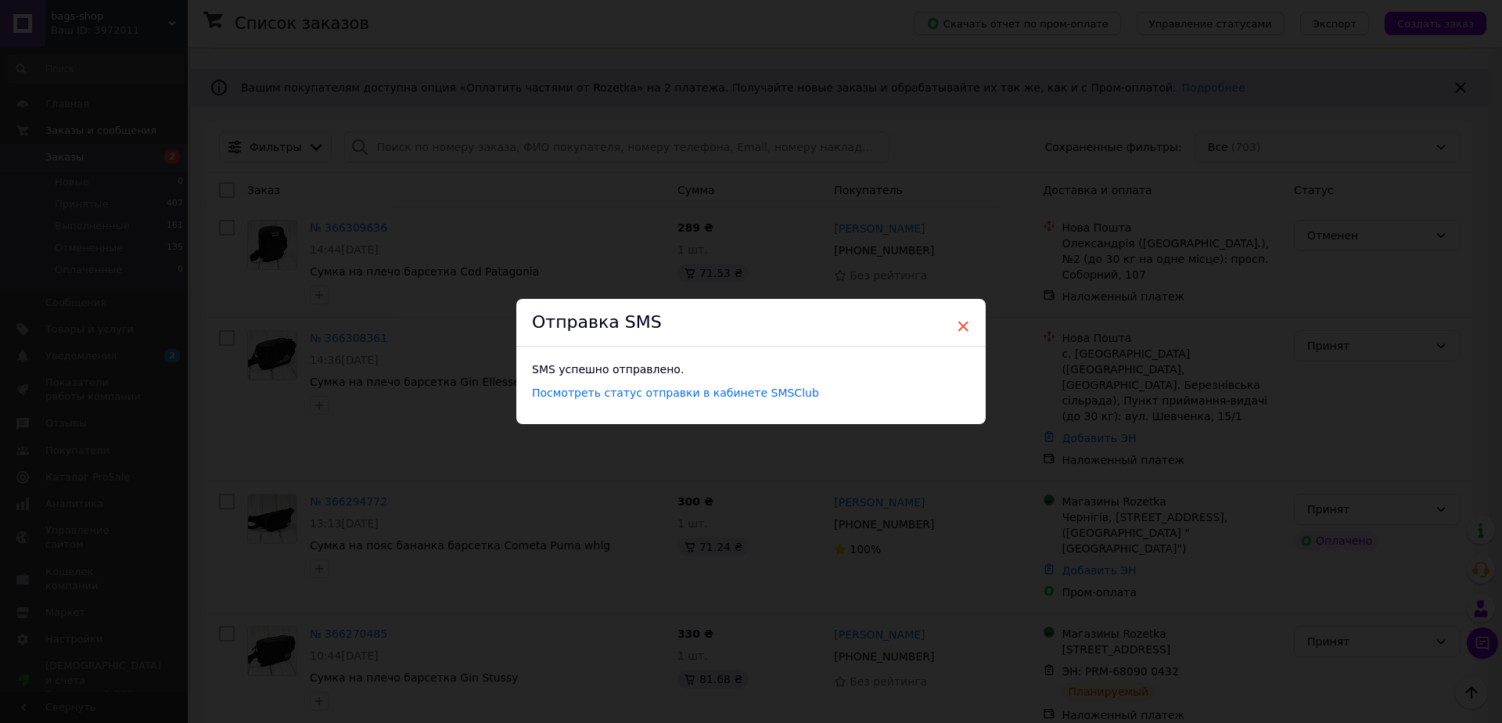
click at [961, 326] on span "×" at bounding box center [963, 326] width 14 height 27
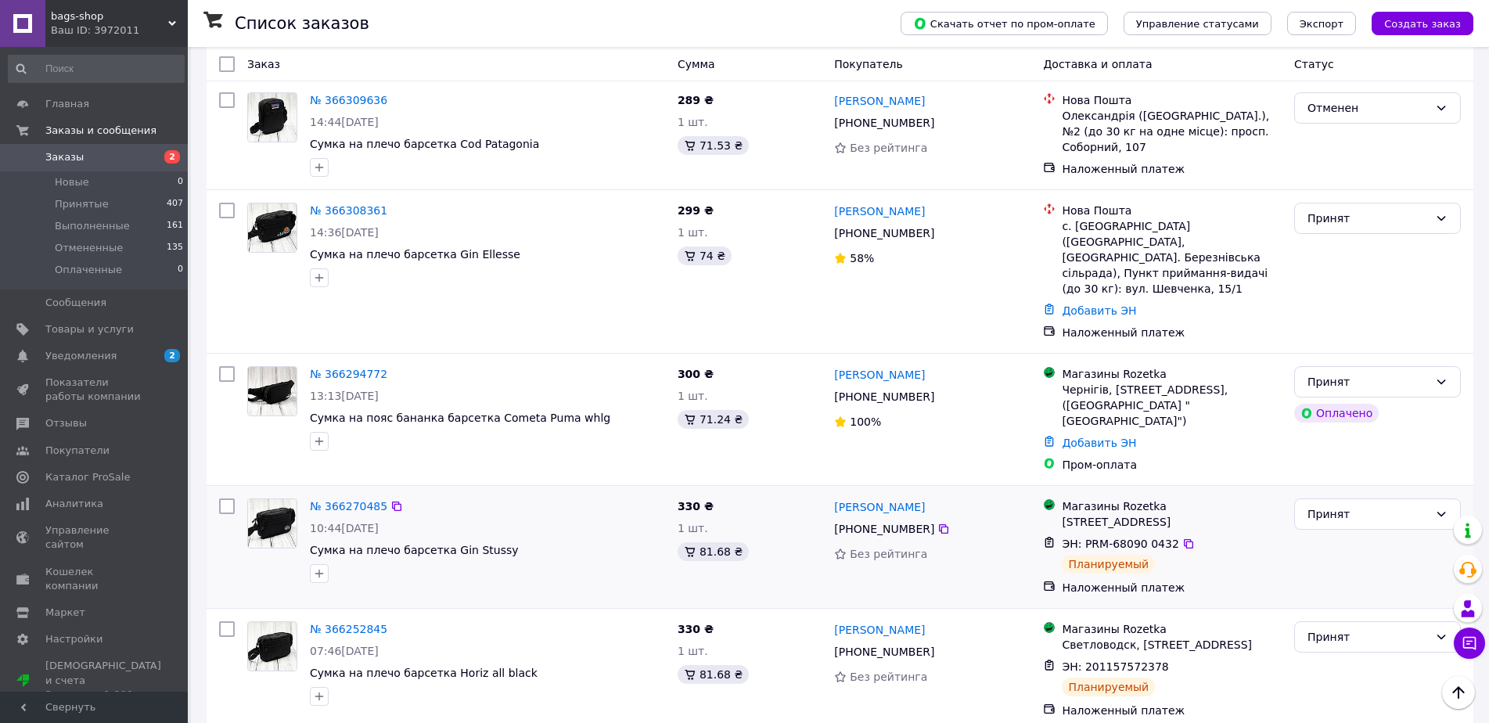
scroll to position [313, 0]
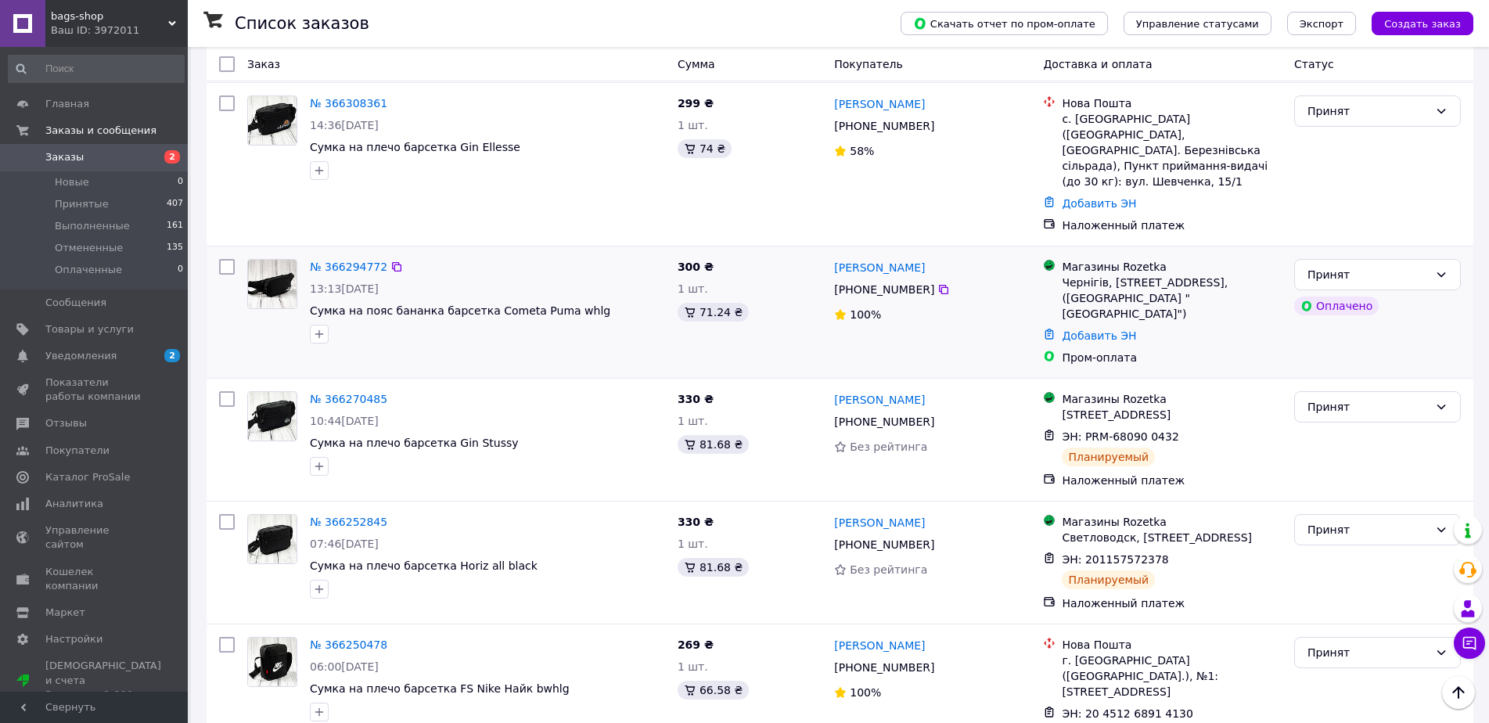
click at [884, 283] on span "[PHONE_NUMBER]" at bounding box center [884, 289] width 100 height 13
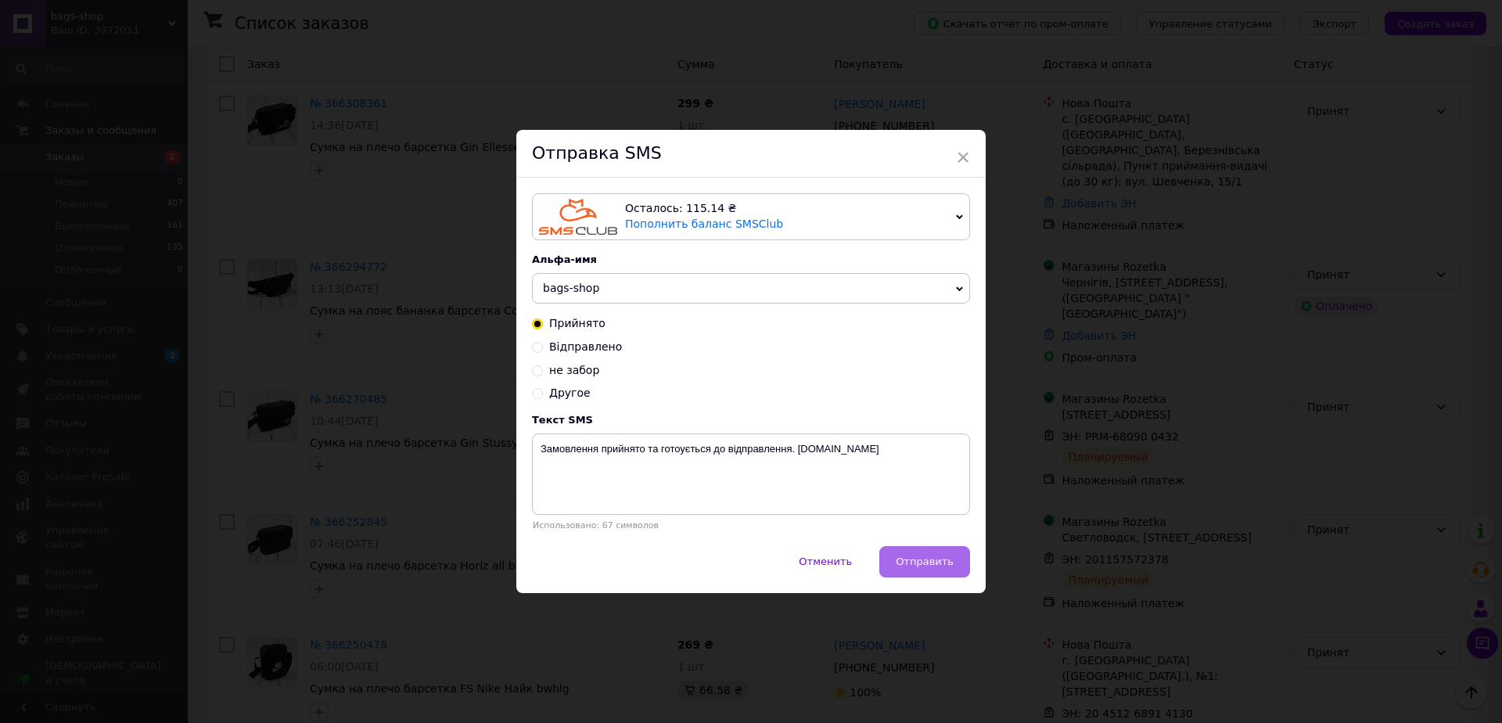
click at [928, 557] on span "Отправить" at bounding box center [925, 562] width 58 height 12
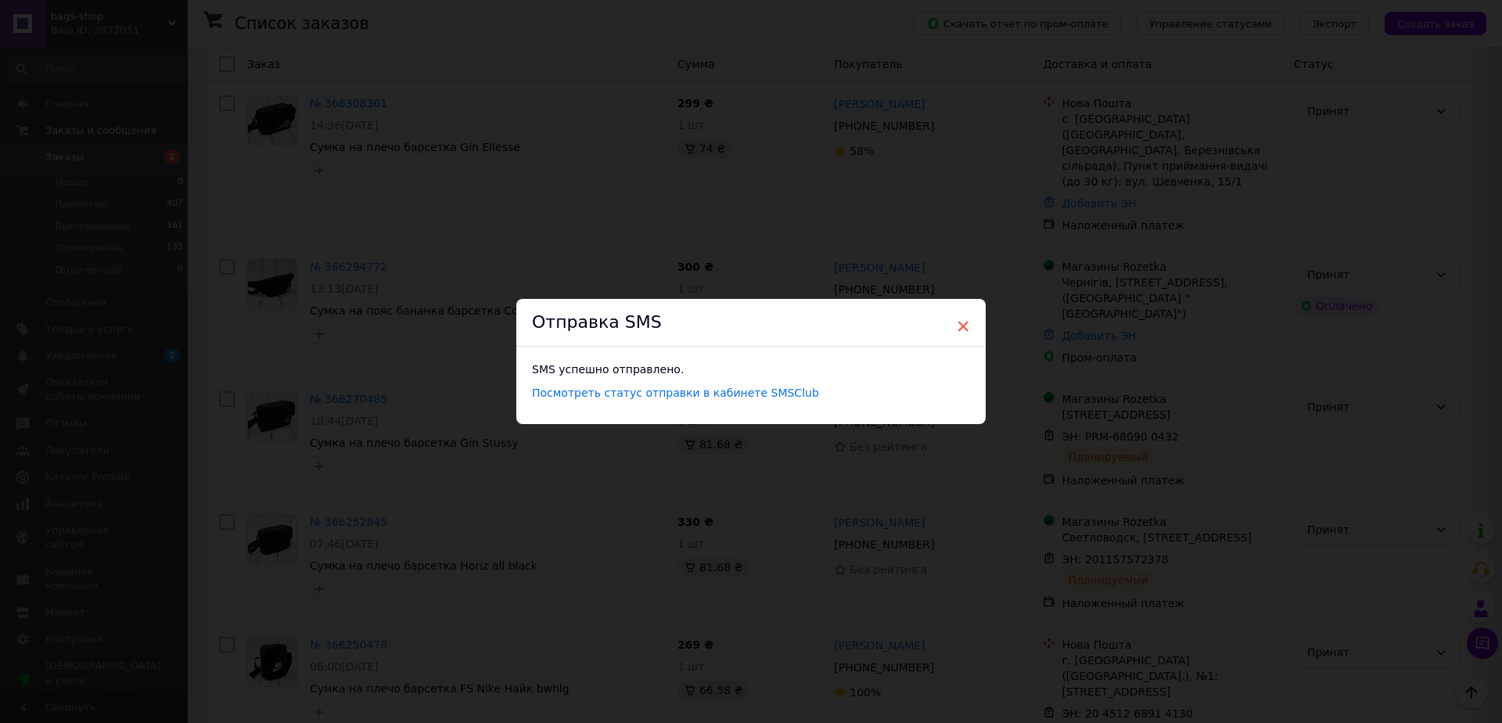
click at [962, 321] on span "×" at bounding box center [963, 326] width 14 height 27
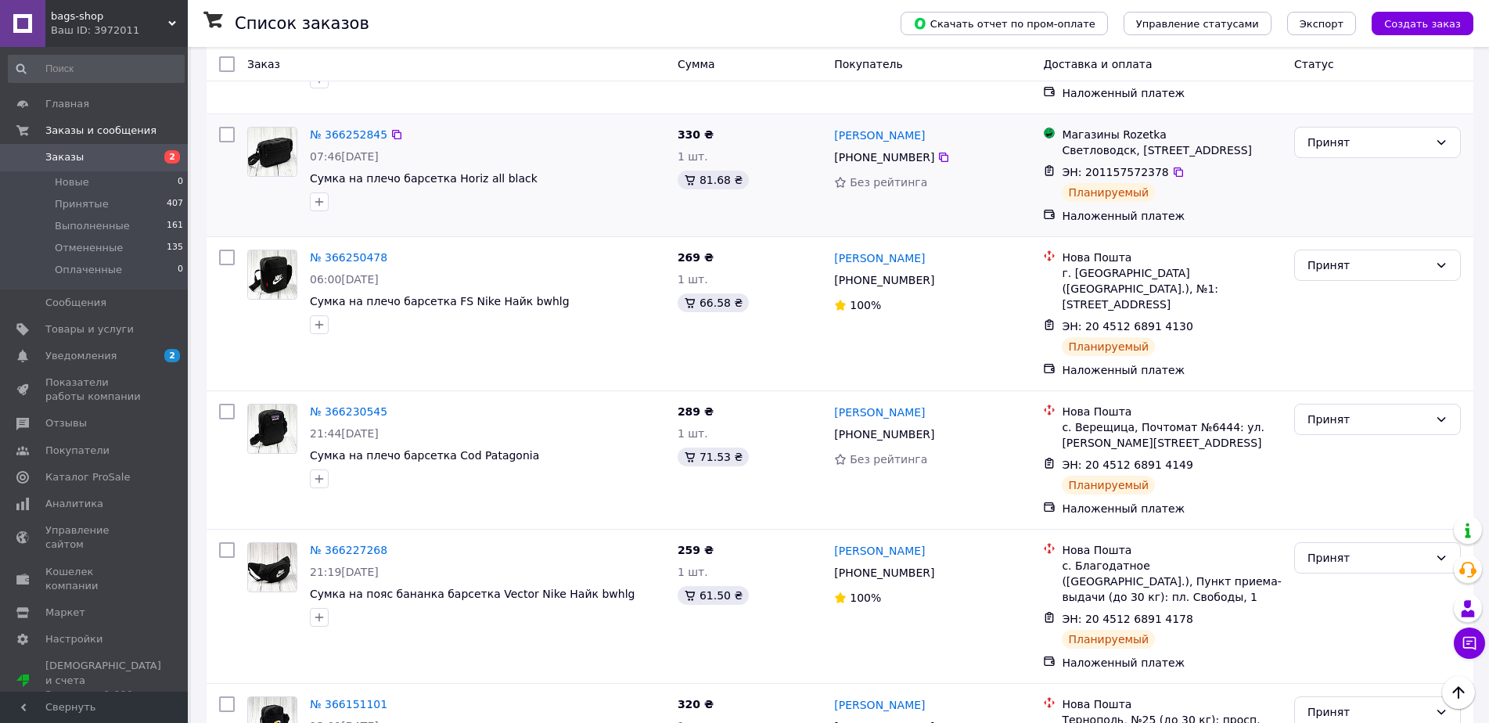
scroll to position [783, 0]
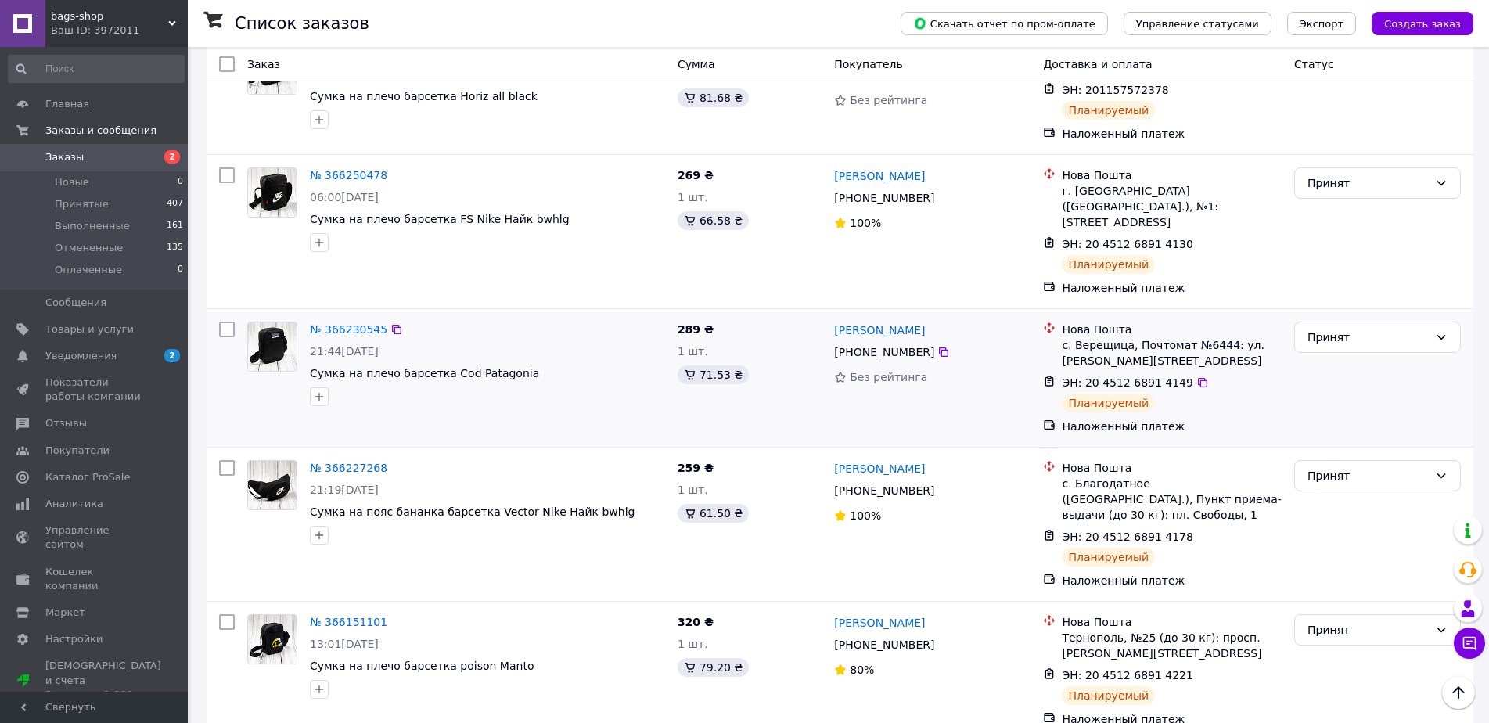
click at [1100, 376] on span "ЭН: 20 4512 6891 4149" at bounding box center [1127, 382] width 131 height 13
click at [1141, 376] on span "ЭН: 20 4512 6891 4149" at bounding box center [1127, 382] width 131 height 13
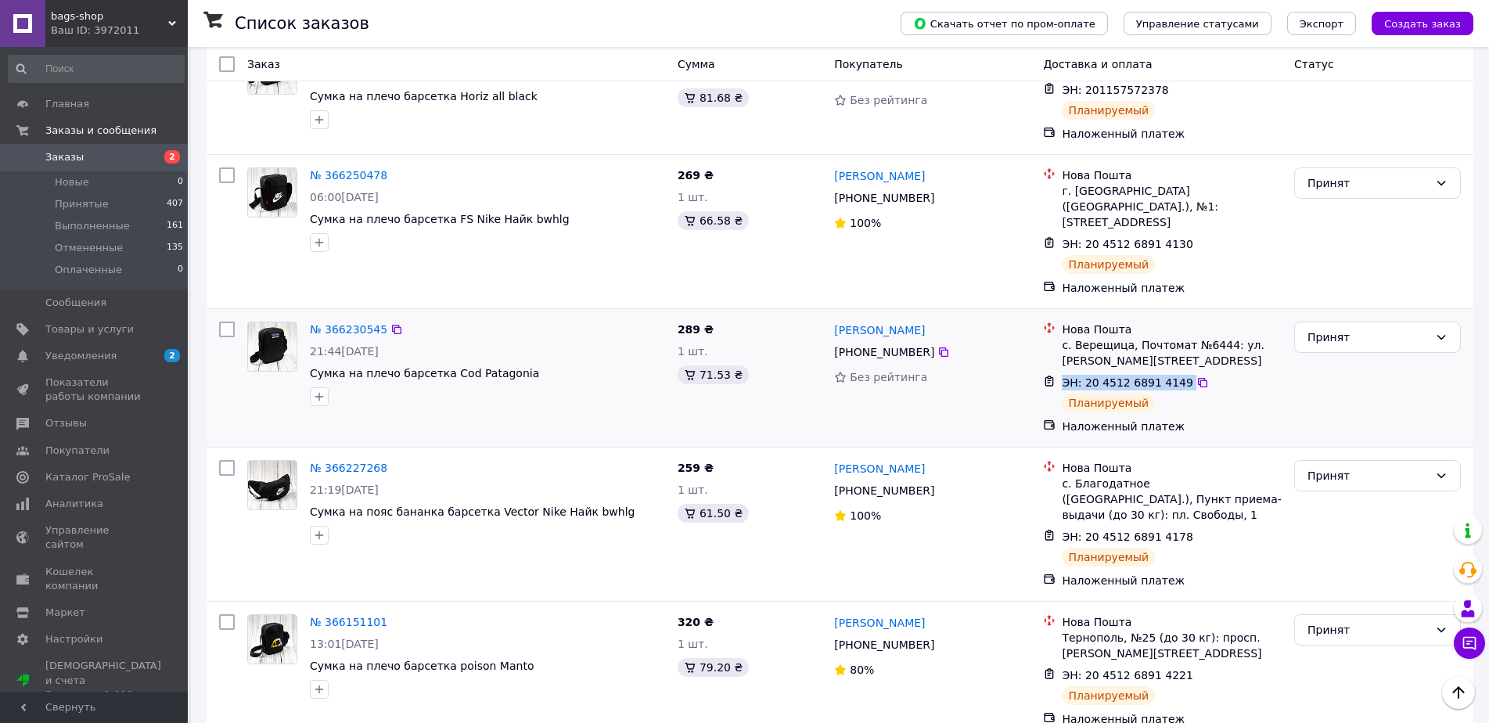
copy div "ЭН: 20 4512 6891 4149"
click at [894, 346] on span "[PHONE_NUMBER]" at bounding box center [884, 352] width 100 height 13
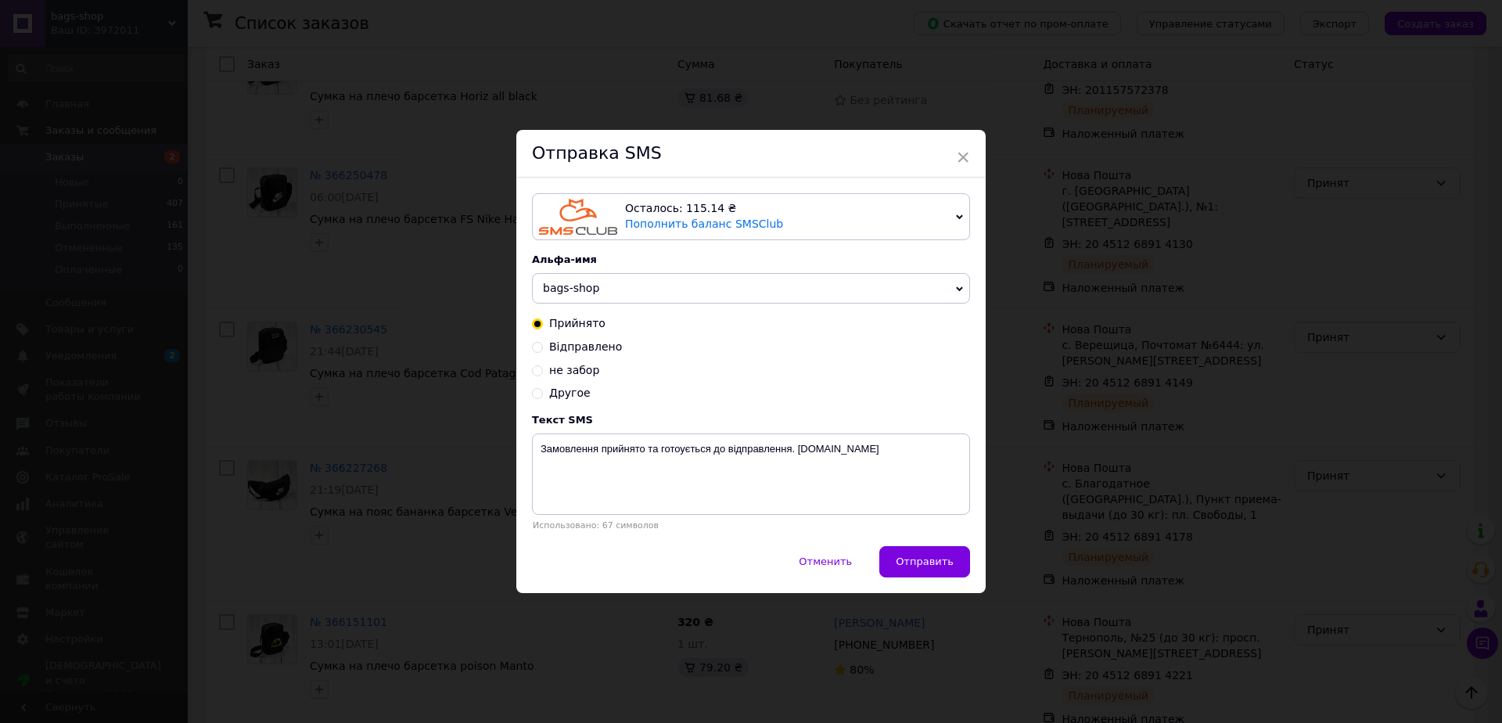
click at [577, 341] on span "Відправлено" at bounding box center [585, 346] width 73 height 13
click at [543, 341] on input "Відправлено" at bounding box center [537, 345] width 11 height 11
radio input "true"
radio input "false"
click at [709, 442] on textarea "Замовлення відправлено. ТТН XXXXXXXXXXXXX [DOMAIN_NAME]" at bounding box center [751, 474] width 438 height 81
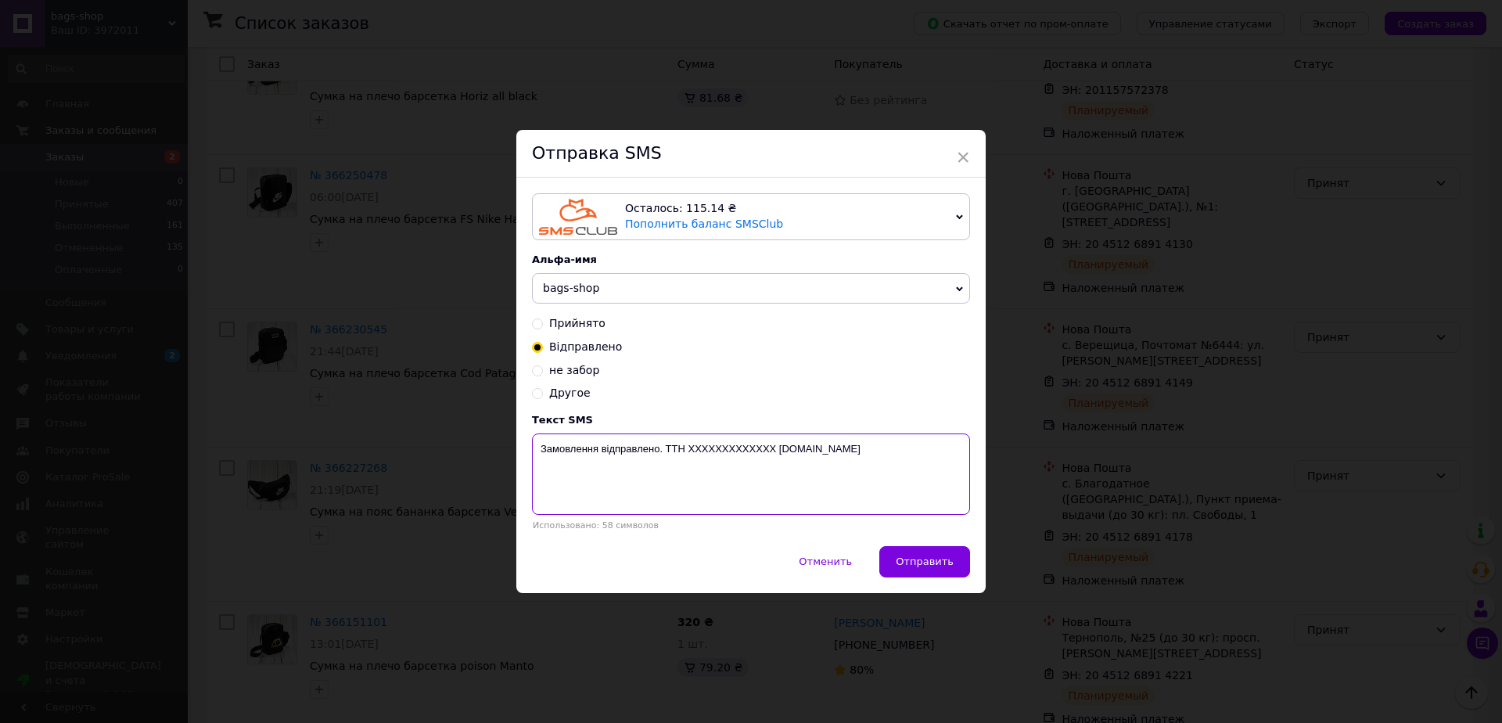
click at [709, 442] on textarea "Замовлення відправлено. ТТН XXXXXXXXXXXXX [DOMAIN_NAME]" at bounding box center [751, 474] width 438 height 81
paste textarea "ЭН: 20 4512 6891 4149"
click at [773, 448] on textarea "Замовлення відправлено. ТТН ЭН: 20 4512 6891 4149 [DOMAIN_NAME]" at bounding box center [751, 474] width 438 height 81
click at [747, 448] on textarea "Замовлення відправлено. ТТН ЭН: 20 4512 68914149 [DOMAIN_NAME]" at bounding box center [751, 474] width 438 height 81
click at [725, 448] on textarea "Замовлення відправлено. ТТН ЭН: 20 451268914149 [DOMAIN_NAME]" at bounding box center [751, 474] width 438 height 81
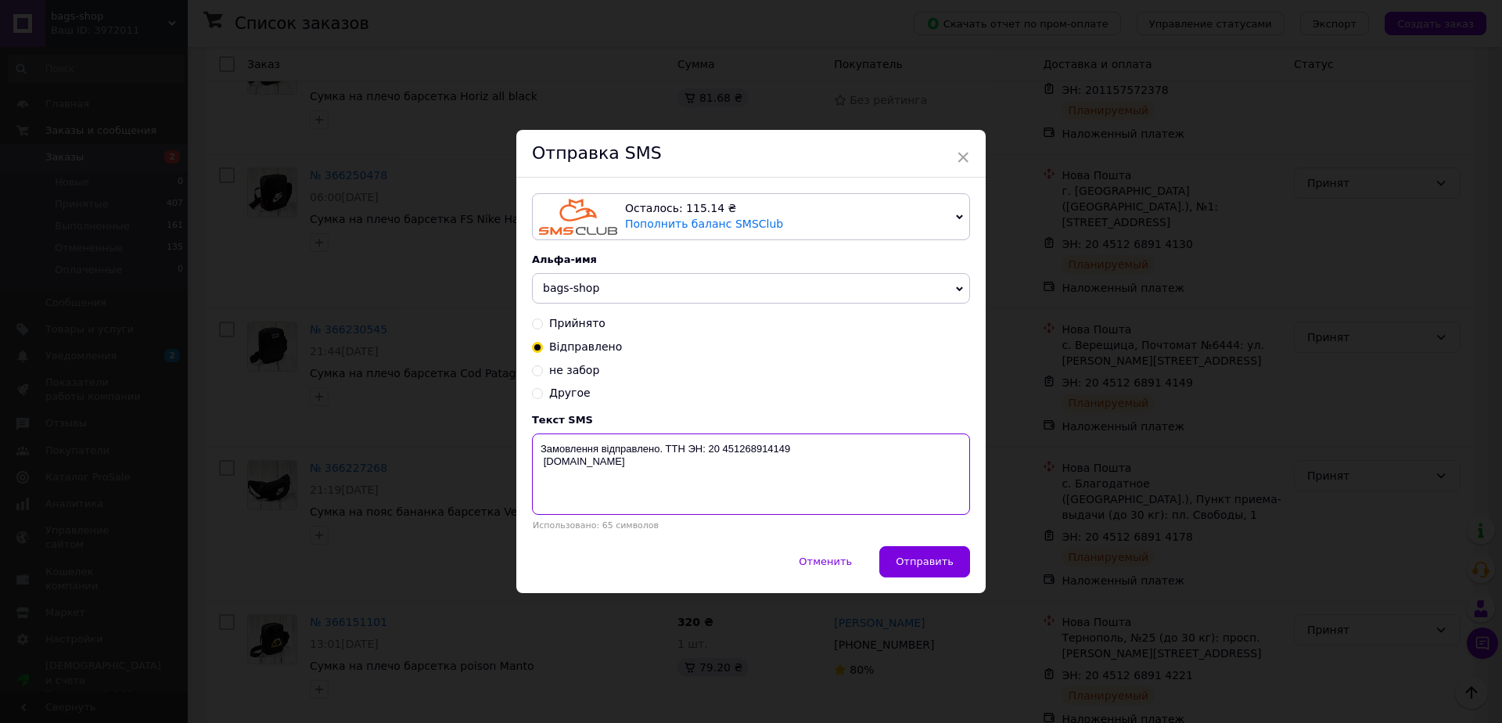
click at [723, 452] on textarea "Замовлення відправлено. ТТН ЭН: 20 451268914149 [DOMAIN_NAME]" at bounding box center [751, 474] width 438 height 81
drag, startPoint x: 804, startPoint y: 459, endPoint x: 723, endPoint y: 451, distance: 81.0
click at [687, 447] on textarea "Замовлення відправлено. ТТН ЭН: 20451268914149 [DOMAIN_NAME]" at bounding box center [751, 474] width 438 height 81
click at [723, 451] on textarea "Замовлення відправлено. ТТН ЭН: 20451268914149 [DOMAIN_NAME]" at bounding box center [751, 474] width 438 height 81
click at [729, 447] on textarea "Замовлення відправлено. ТТН ЭН: 20451268914149 [DOMAIN_NAME]" at bounding box center [751, 474] width 438 height 81
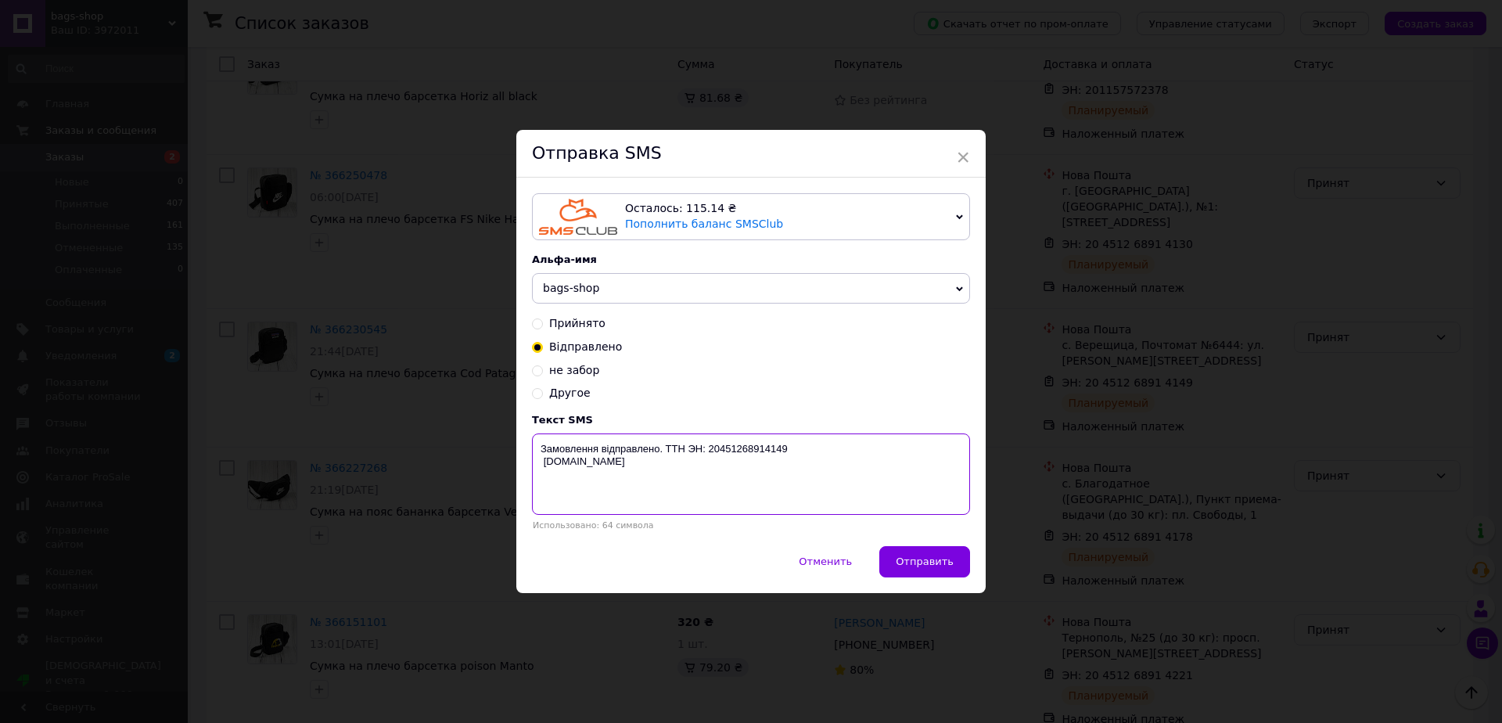
click at [729, 447] on textarea "Замовлення відправлено. ТТН ЭН: 20451268914149 [DOMAIN_NAME]" at bounding box center [751, 474] width 438 height 81
type textarea "Замовлення відправлено. ТТН ЭН: 20451268914149 [DOMAIN_NAME]"
click at [841, 562] on span "Отменить" at bounding box center [825, 562] width 53 height 12
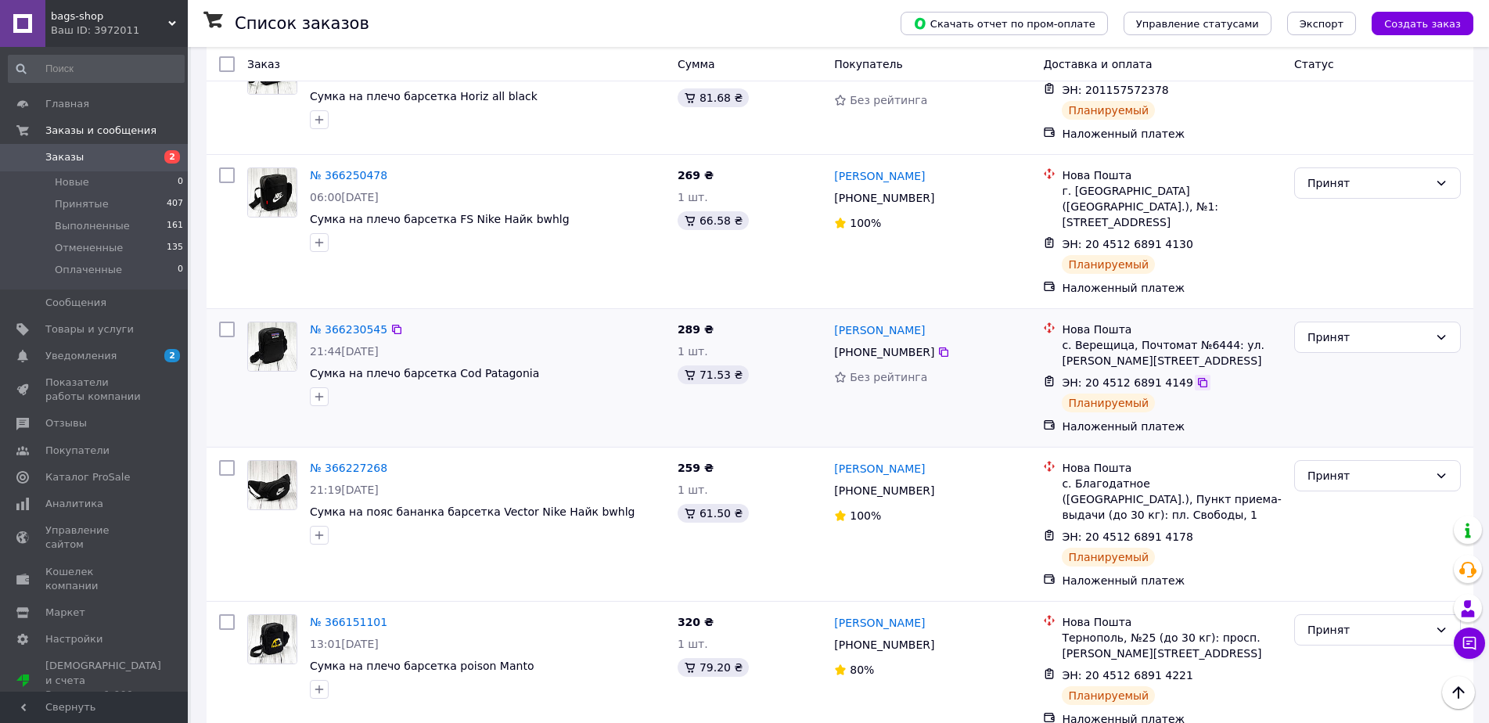
click at [1196, 376] on icon at bounding box center [1202, 382] width 13 height 13
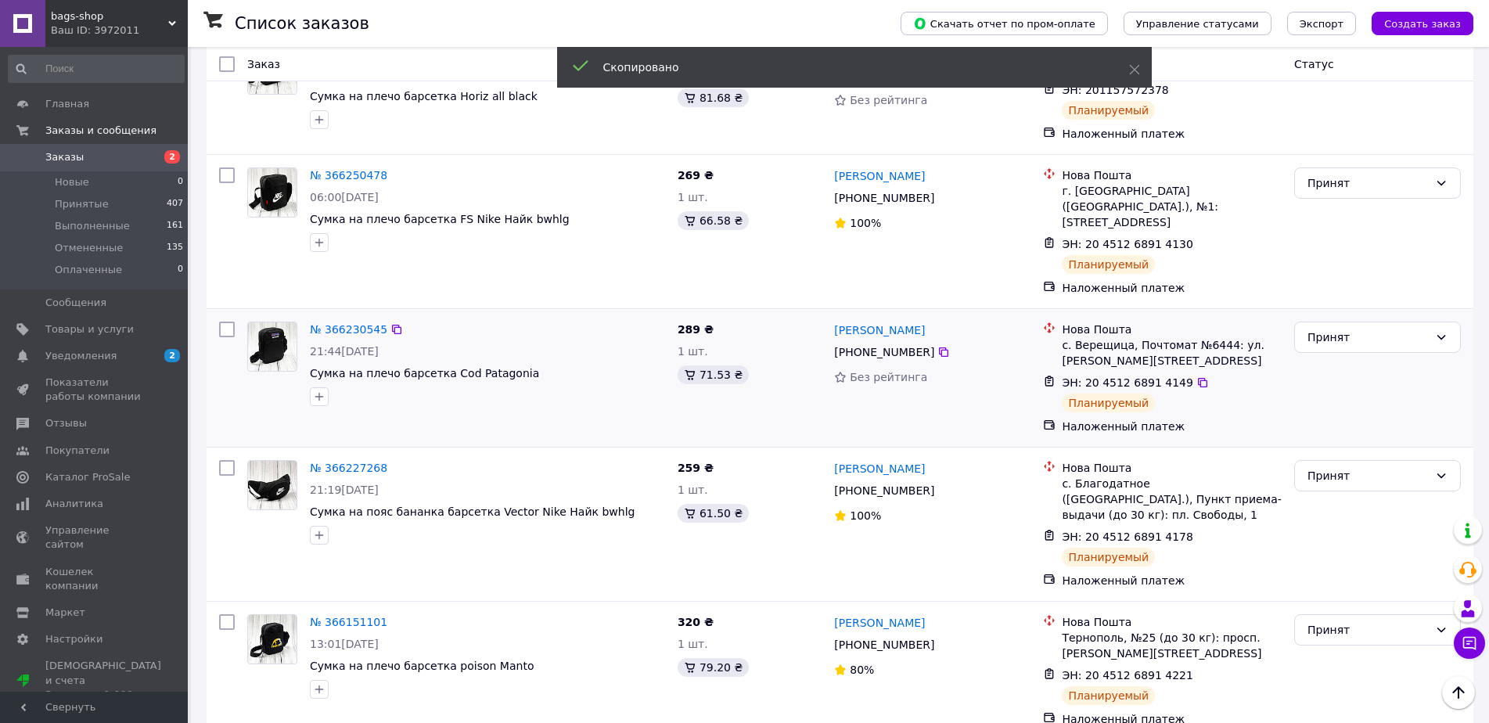
click at [897, 346] on span "[PHONE_NUMBER]" at bounding box center [884, 352] width 100 height 13
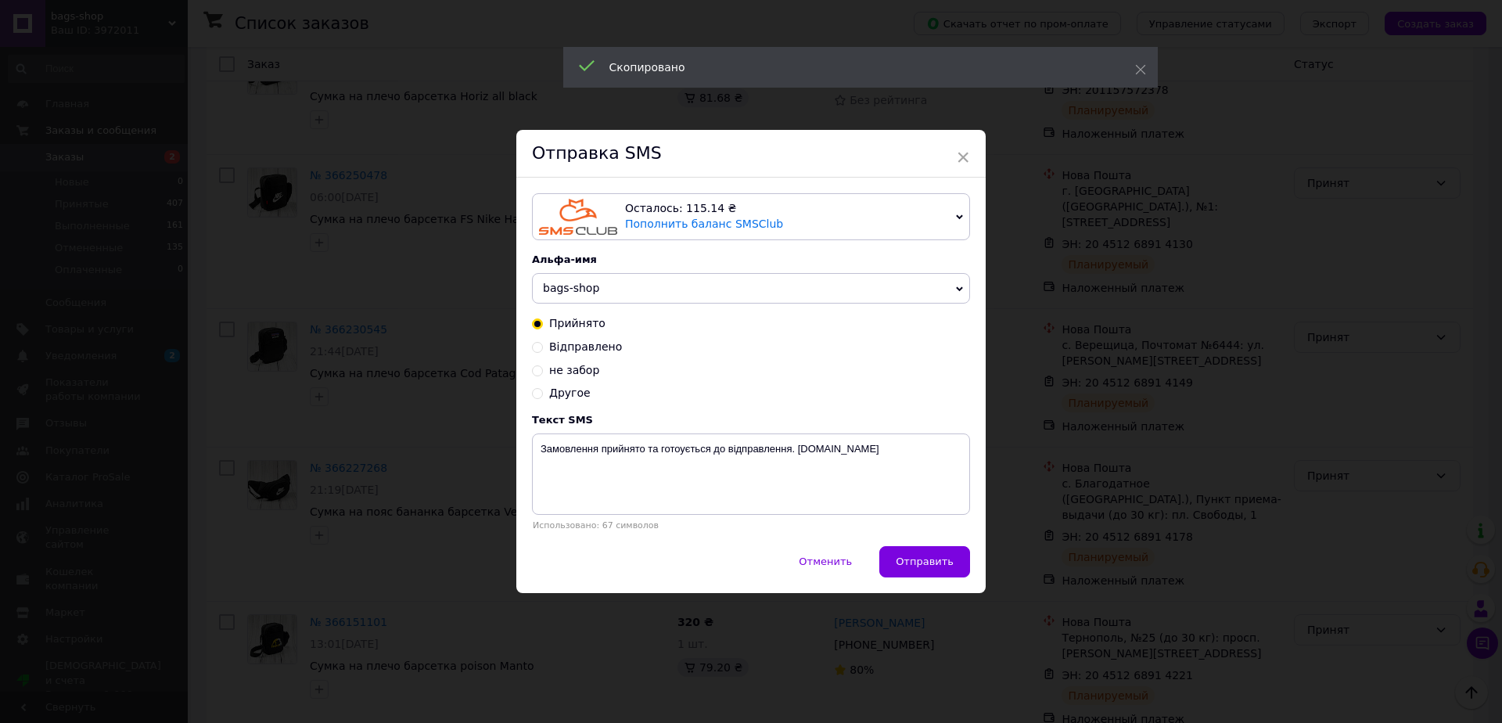
click at [595, 351] on span "Відправлено" at bounding box center [585, 346] width 73 height 13
click at [543, 351] on input "Відправлено" at bounding box center [537, 345] width 11 height 11
radio input "true"
radio input "false"
click at [717, 449] on textarea "Замовлення відправлено. ТТН XXXXXXXXXXXXX [DOMAIN_NAME]" at bounding box center [751, 474] width 438 height 81
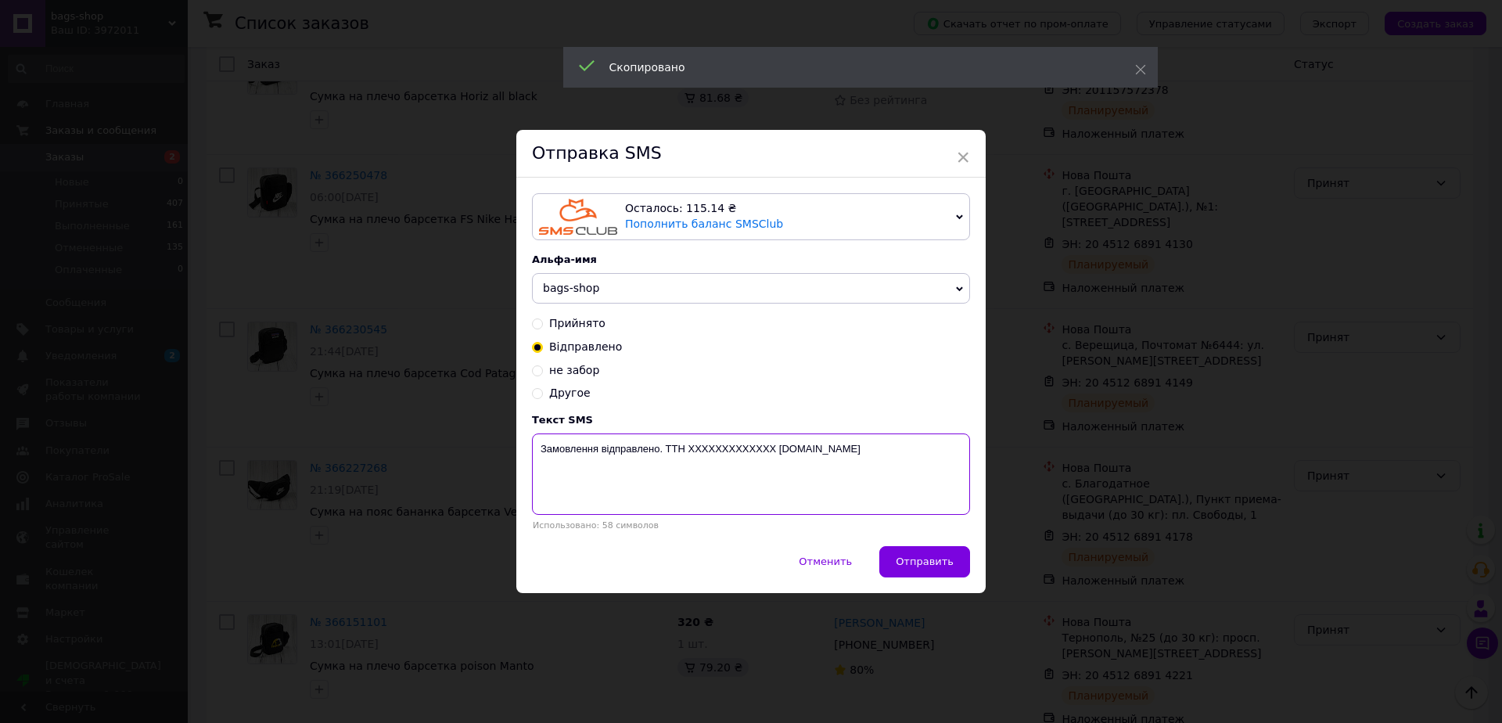
click at [717, 449] on textarea "Замовлення відправлено. ТТН XXXXXXXXXXXXX [DOMAIN_NAME]" at bounding box center [751, 474] width 438 height 81
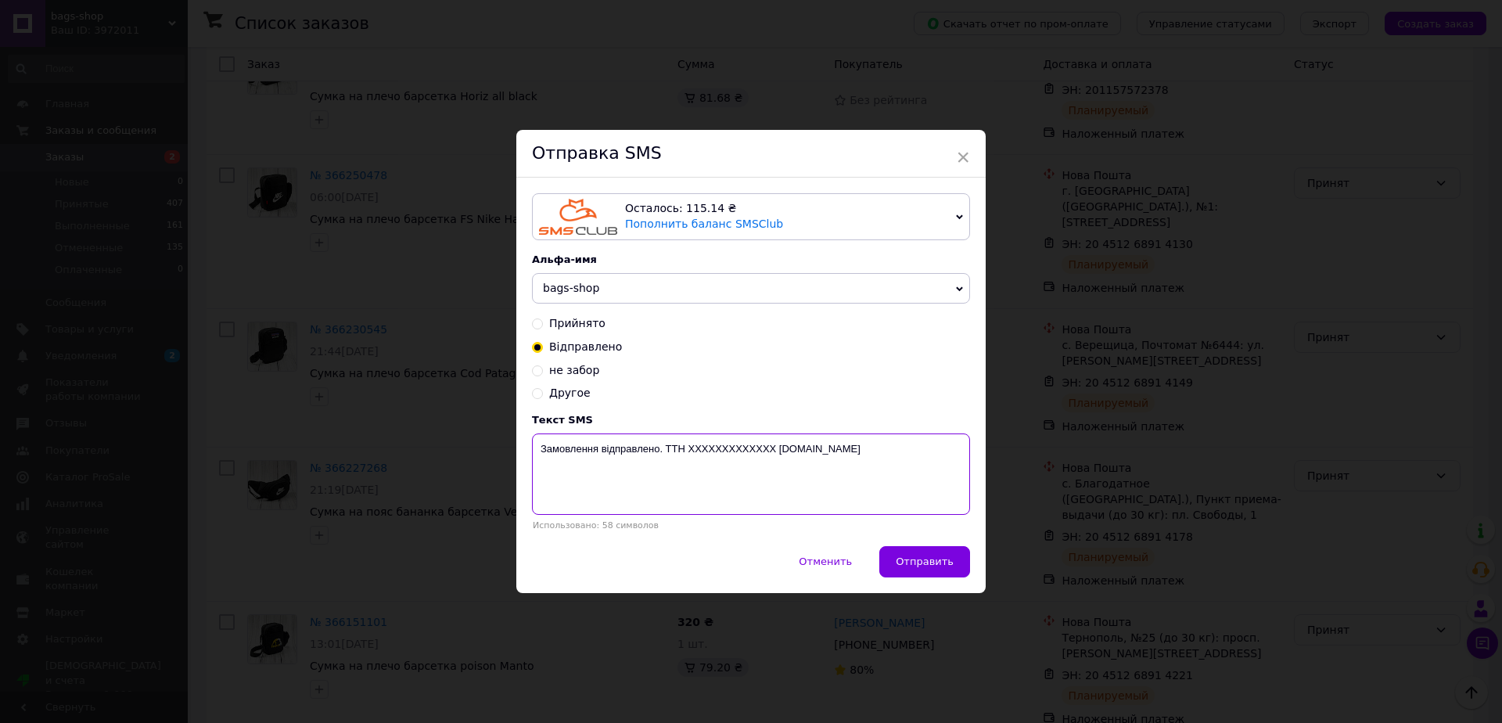
paste textarea "20451268914149"
type textarea "Замовлення відправлено. ТТН 20451268914149 [DOMAIN_NAME]"
click at [940, 567] on span "Отправить" at bounding box center [925, 562] width 58 height 12
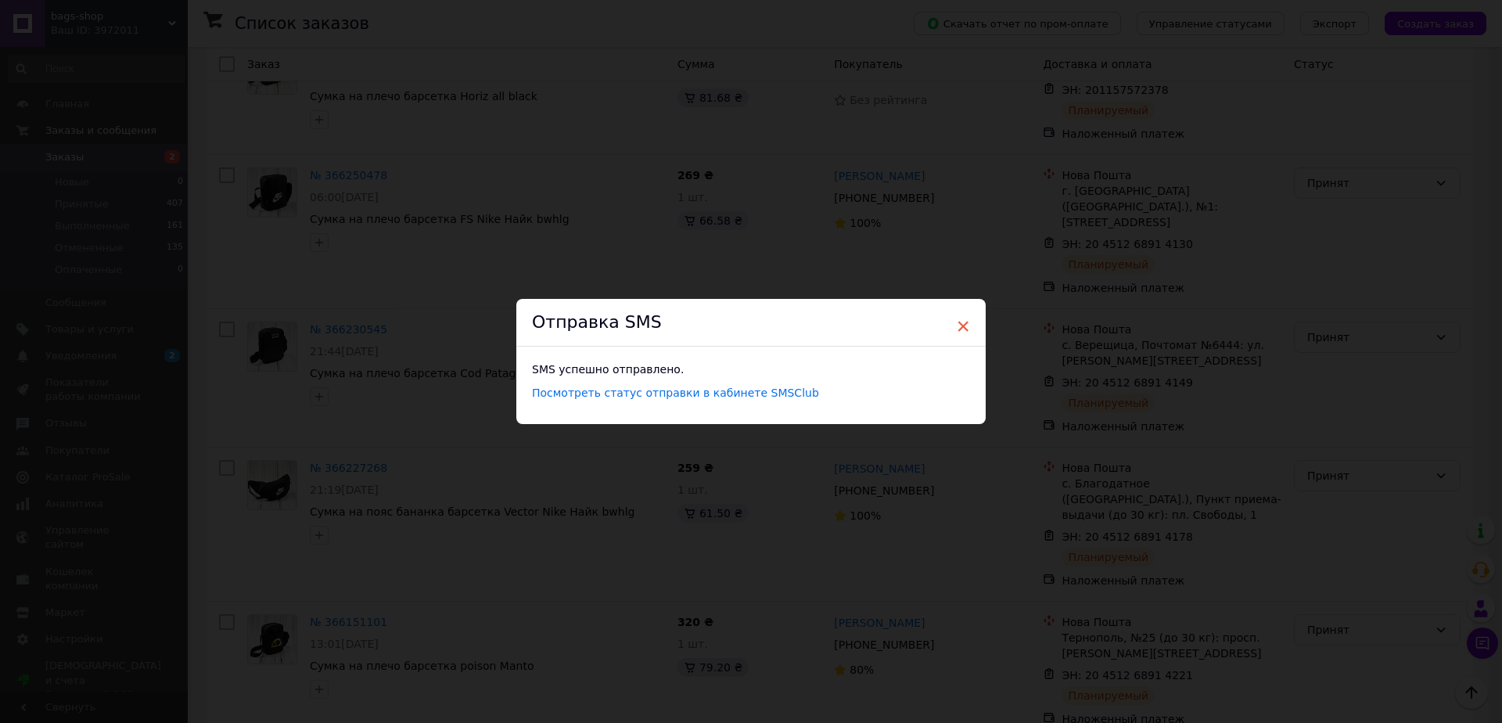
click at [962, 319] on span "×" at bounding box center [963, 326] width 14 height 27
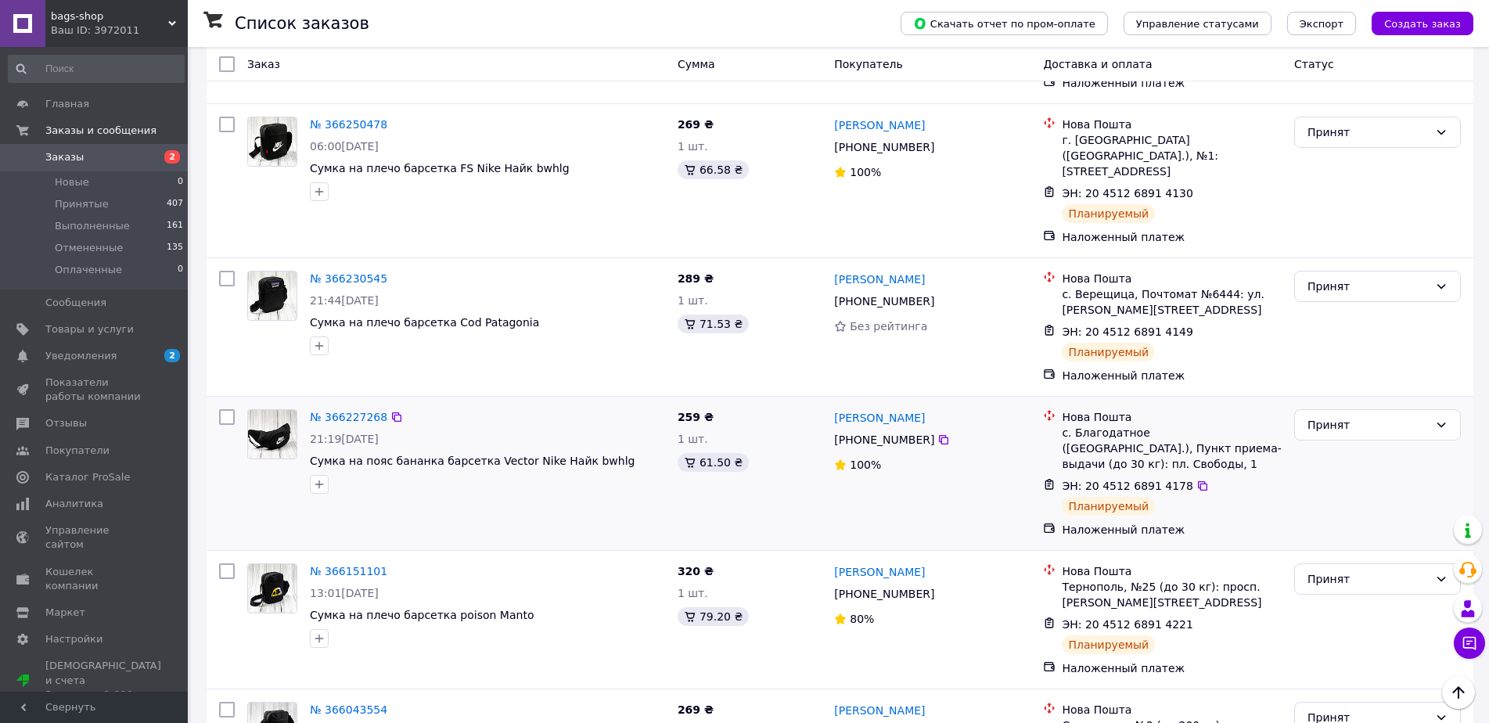
scroll to position [861, 0]
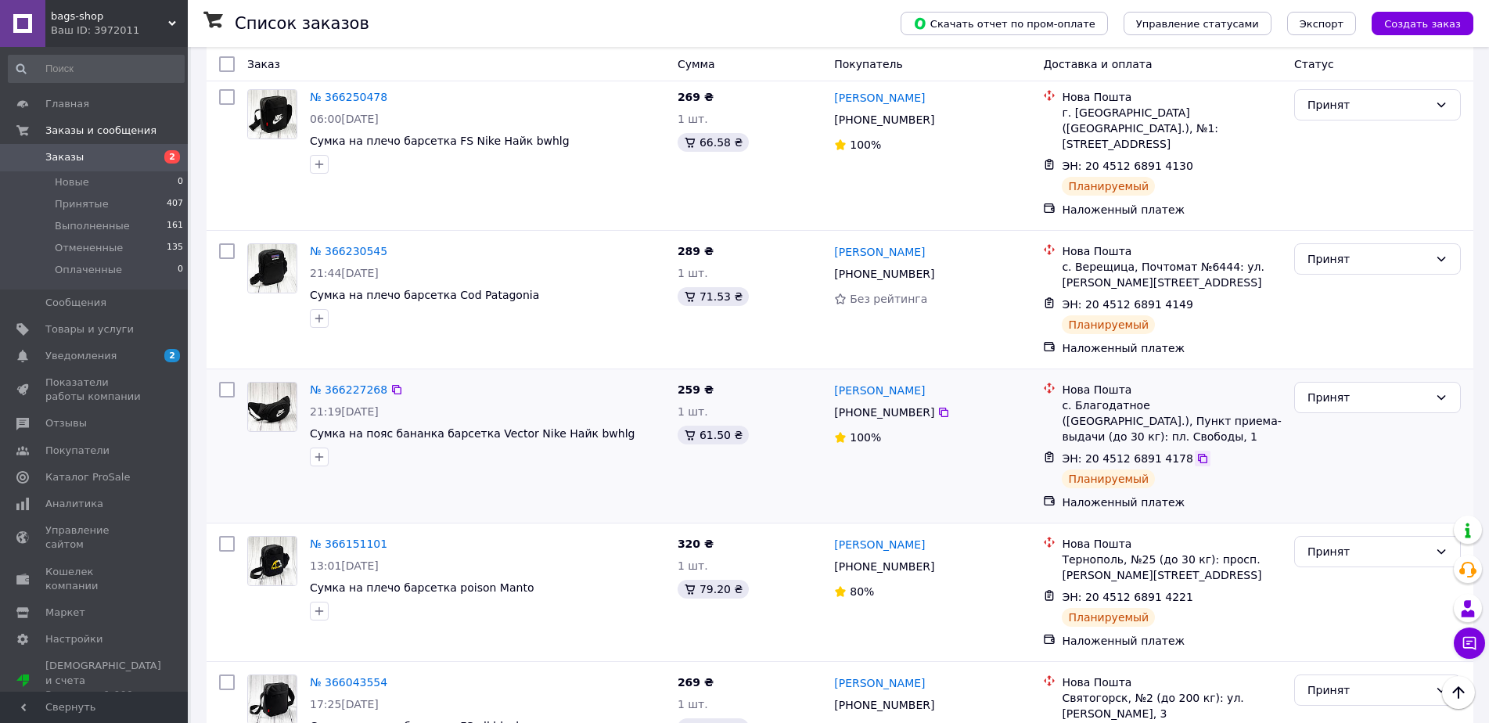
click at [1198, 454] on icon at bounding box center [1202, 458] width 9 height 9
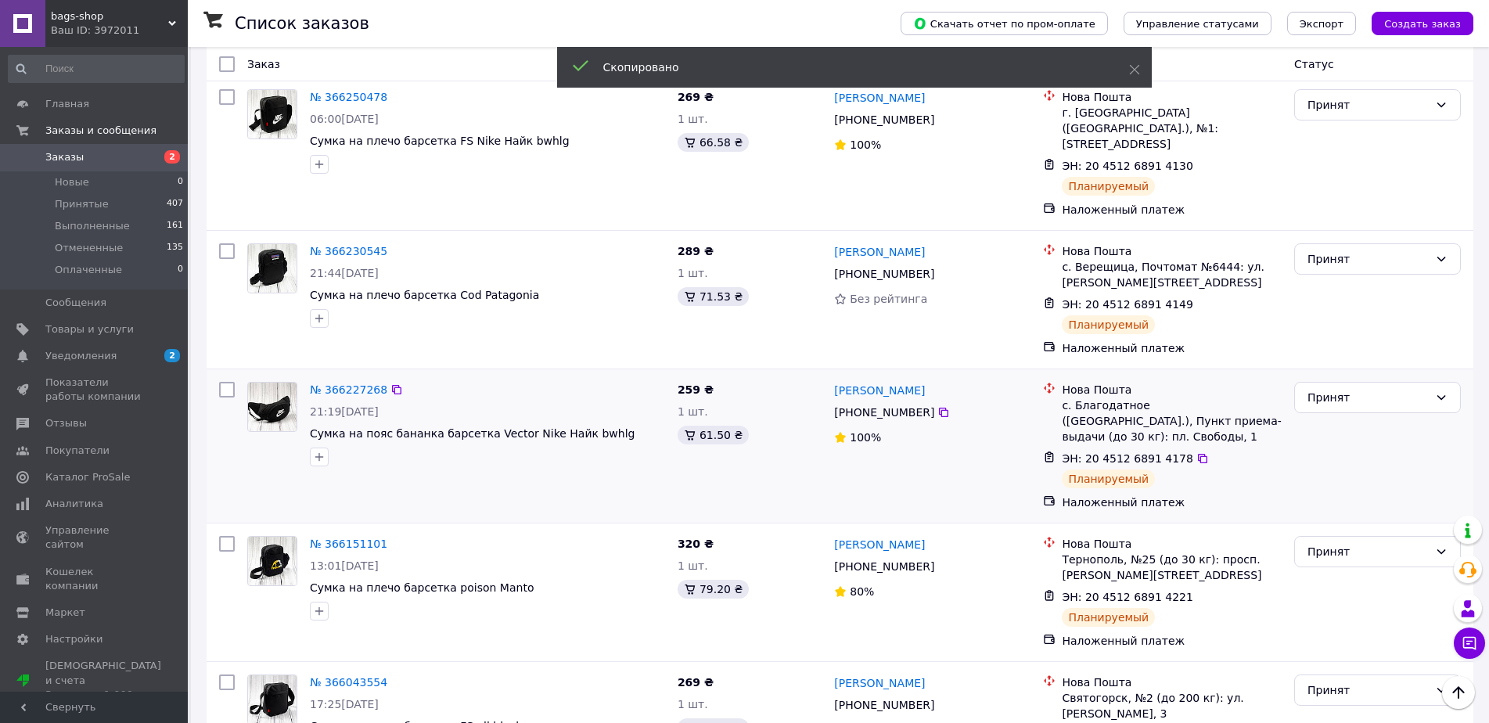
click at [876, 406] on span "[PHONE_NUMBER]" at bounding box center [884, 412] width 100 height 13
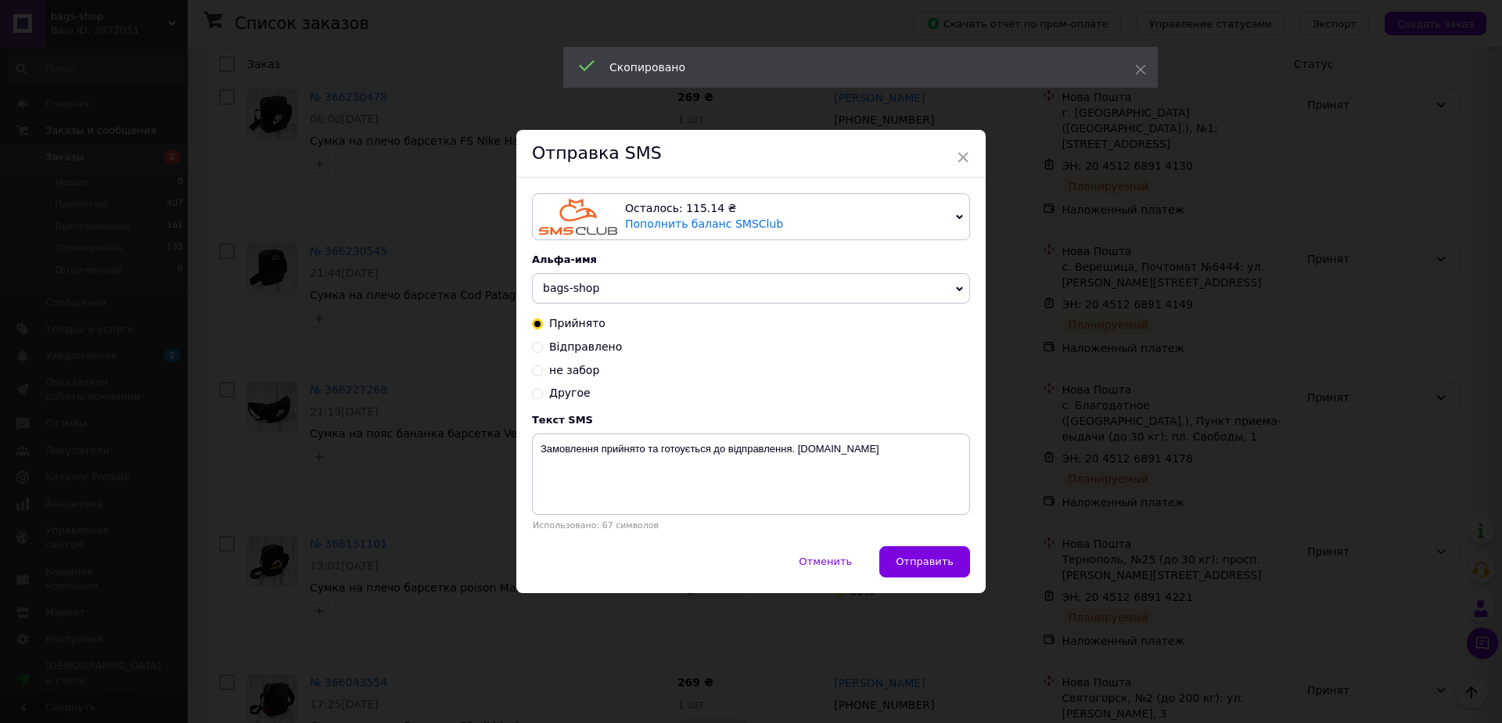
click at [594, 353] on span "Відправлено" at bounding box center [585, 346] width 73 height 13
click at [543, 351] on input "Відправлено" at bounding box center [537, 345] width 11 height 11
radio input "true"
radio input "false"
click at [754, 449] on textarea "Замовлення відправлено. ТТН XXXXXXXXXXXXX [DOMAIN_NAME]" at bounding box center [751, 474] width 438 height 81
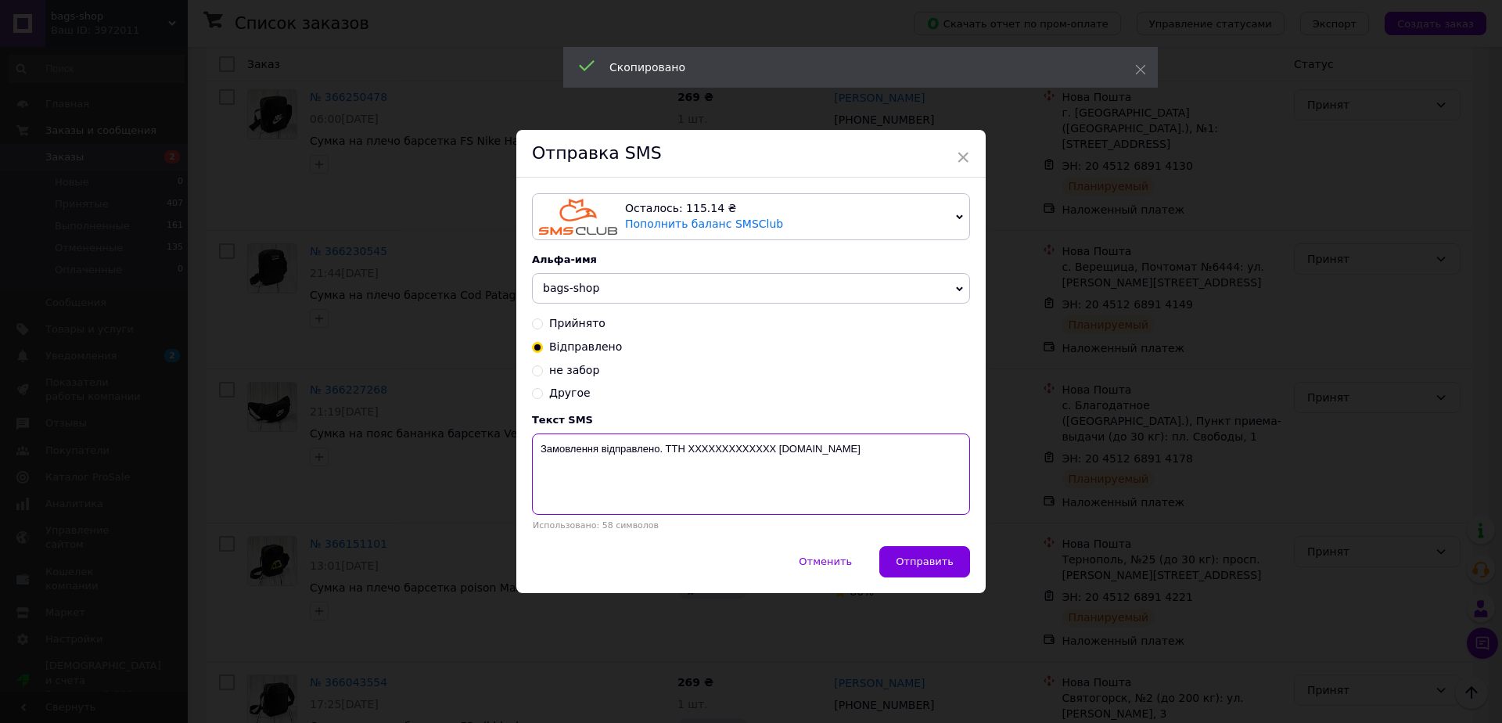
click at [754, 449] on textarea "Замовлення відправлено. ТТН XXXXXXXXXXXXX [DOMAIN_NAME]" at bounding box center [751, 474] width 438 height 81
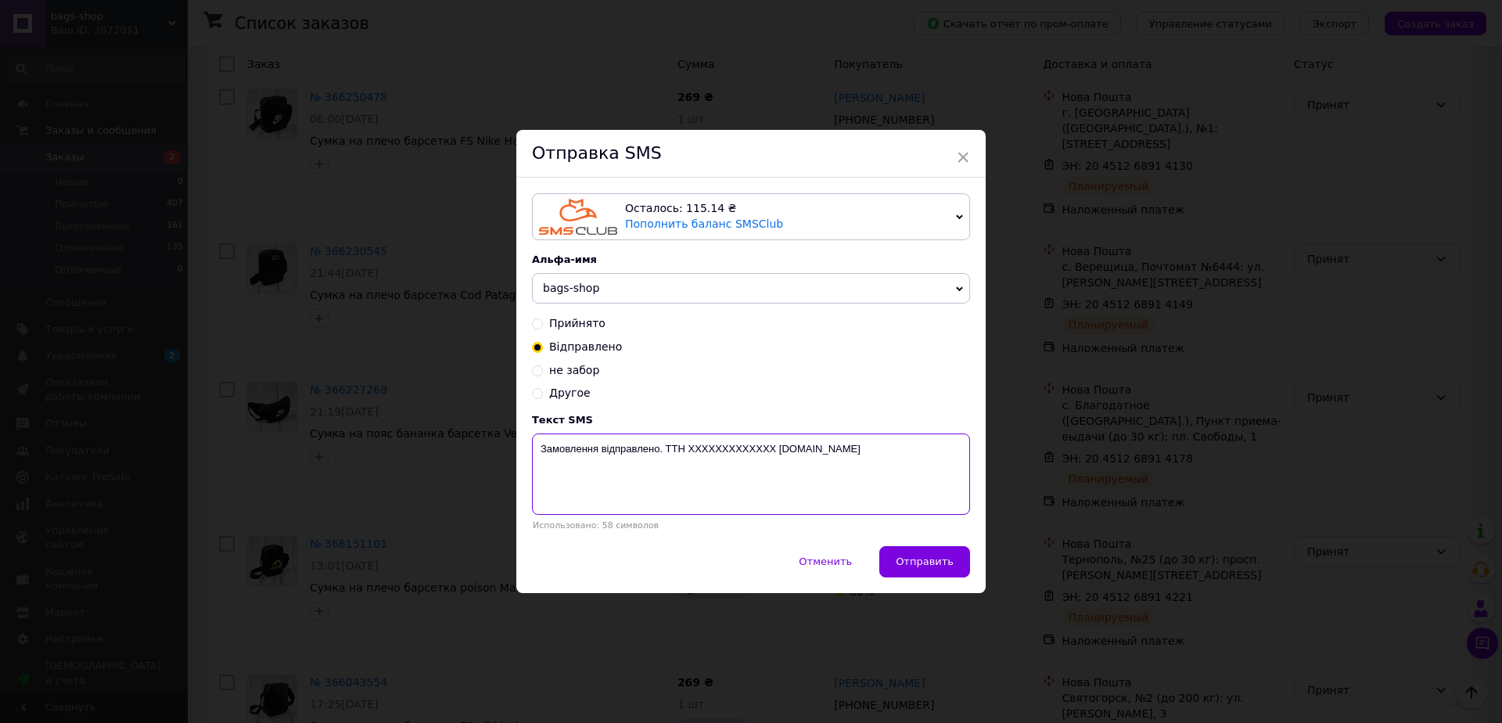
paste textarea "20451268914178"
type textarea "Замовлення відправлено. ТТН 20451268914178 [DOMAIN_NAME]"
click at [946, 567] on span "Отправить" at bounding box center [925, 562] width 58 height 12
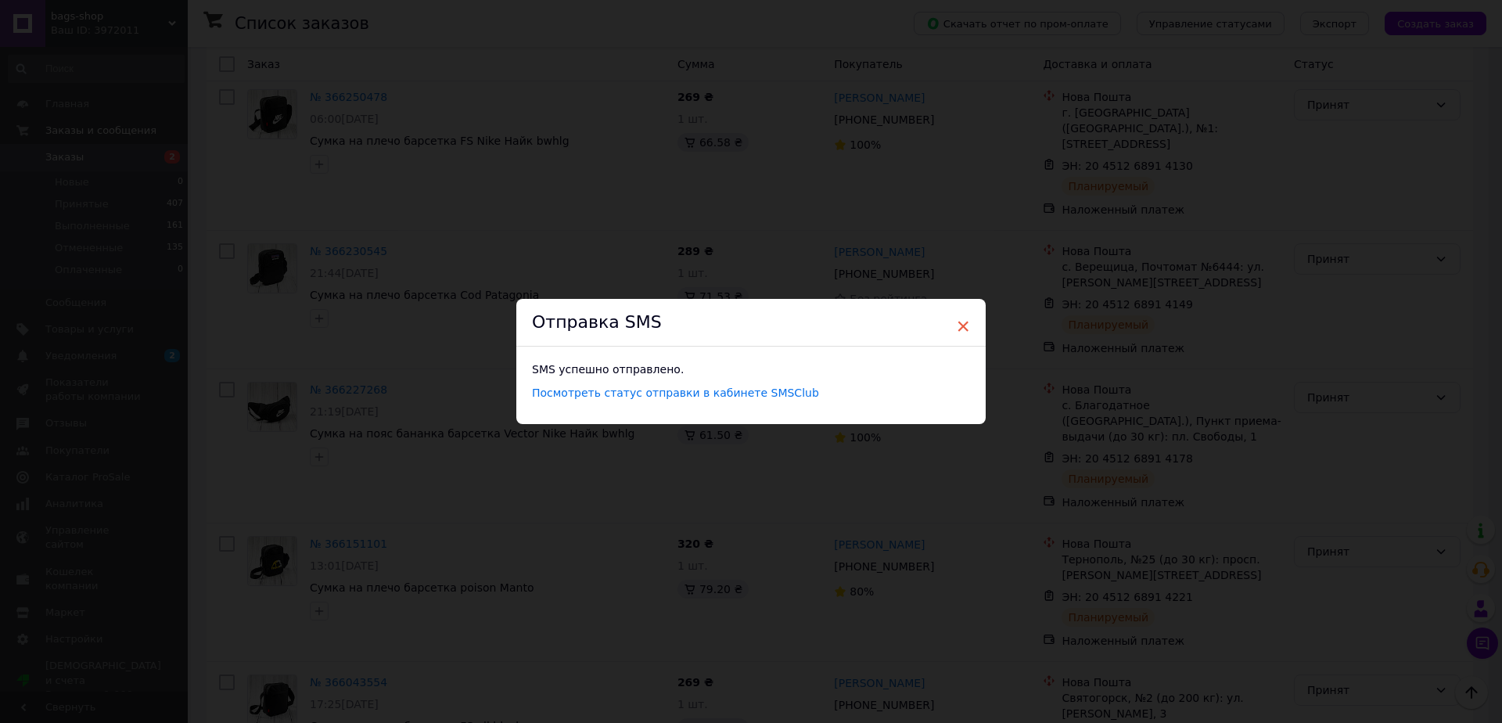
click at [959, 322] on span "×" at bounding box center [963, 326] width 14 height 27
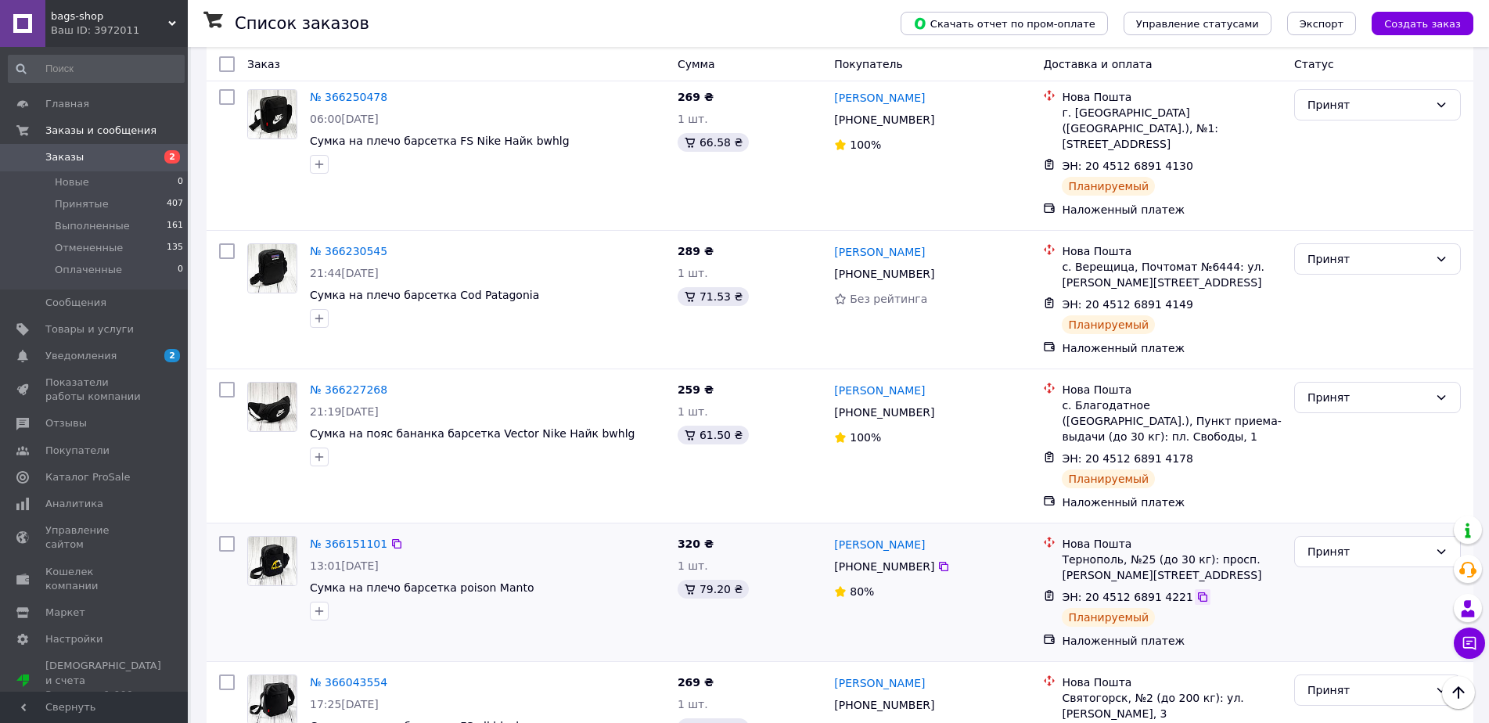
click at [1196, 591] on icon at bounding box center [1202, 597] width 13 height 13
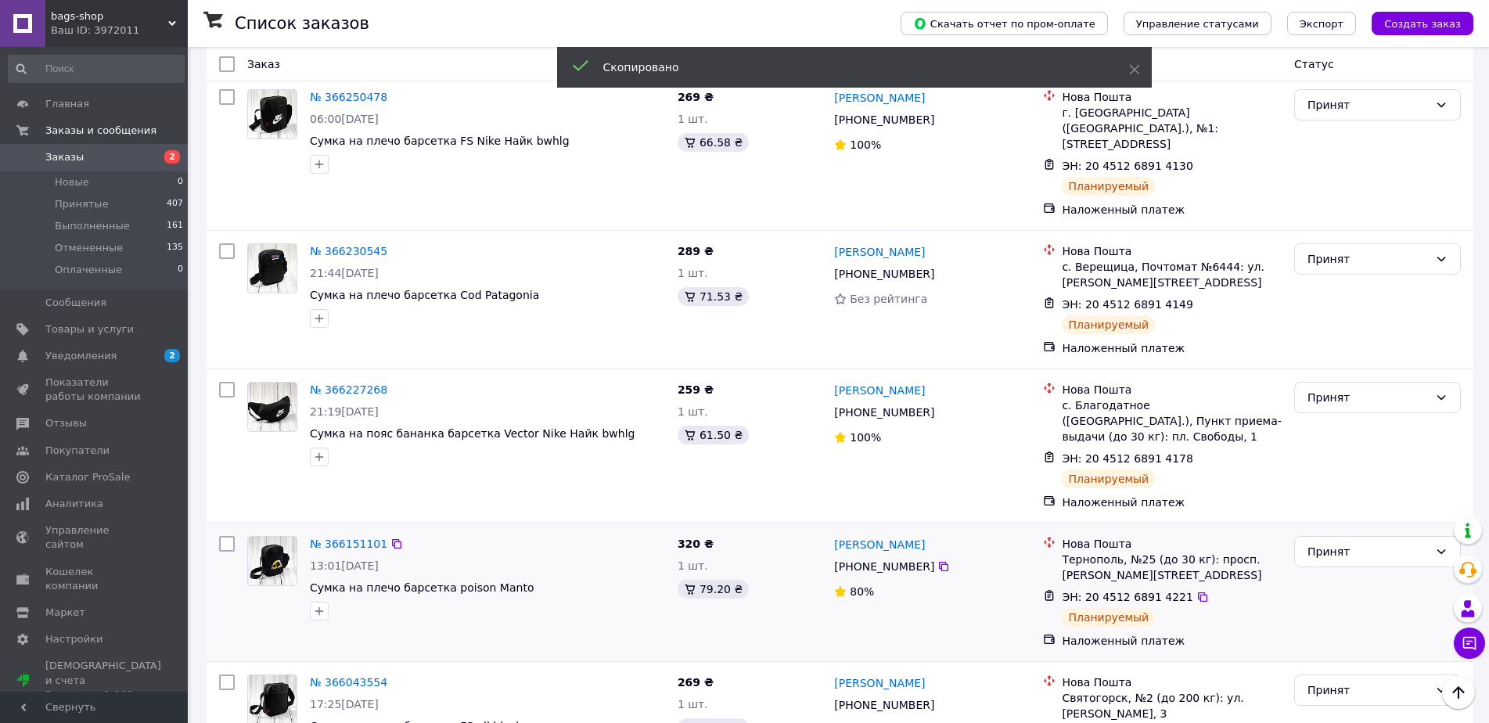
click at [885, 560] on span "[PHONE_NUMBER]" at bounding box center [884, 566] width 100 height 13
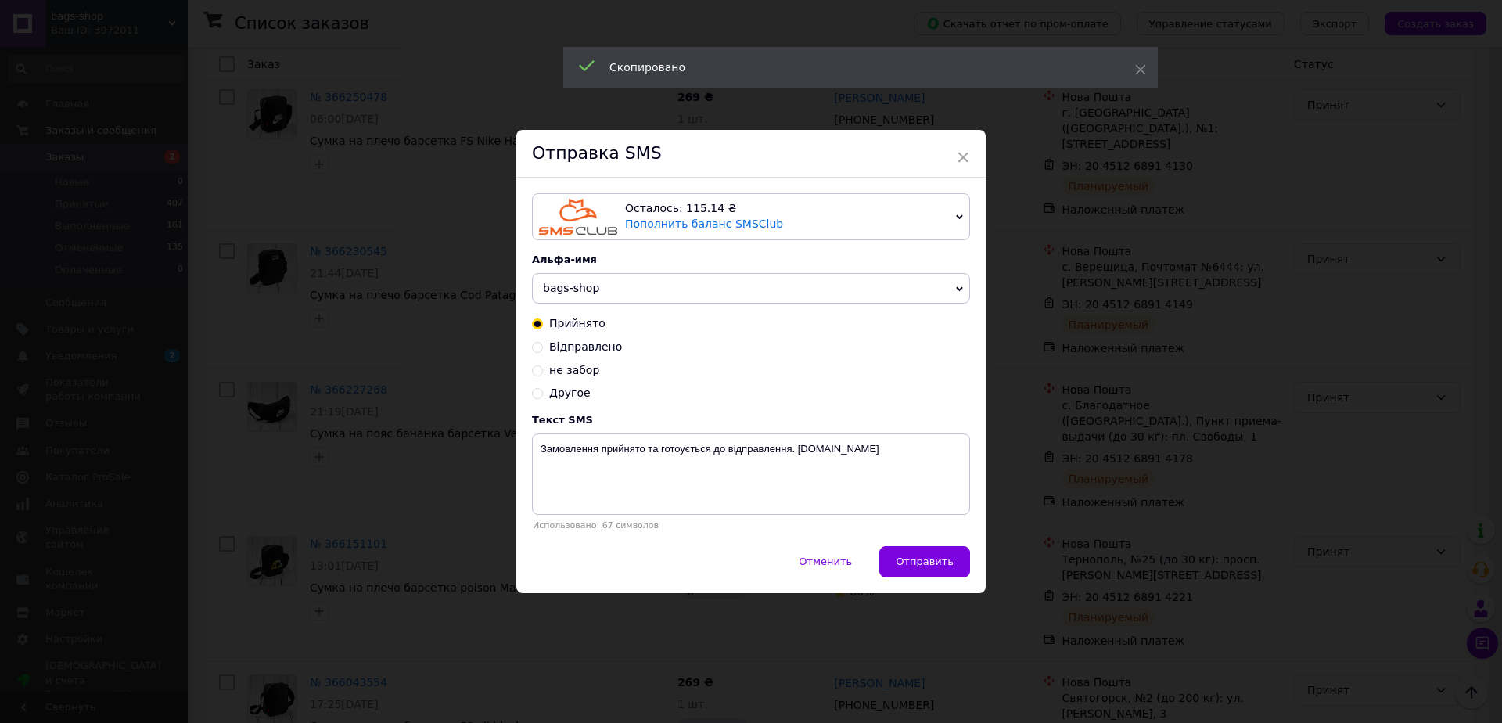
click at [568, 342] on span "Відправлено" at bounding box center [585, 346] width 73 height 13
click at [543, 342] on input "Відправлено" at bounding box center [537, 345] width 11 height 11
radio input "true"
radio input "false"
click at [750, 447] on textarea "Замовлення відправлено. ТТН XXXXXXXXXXXXX [DOMAIN_NAME]" at bounding box center [751, 474] width 438 height 81
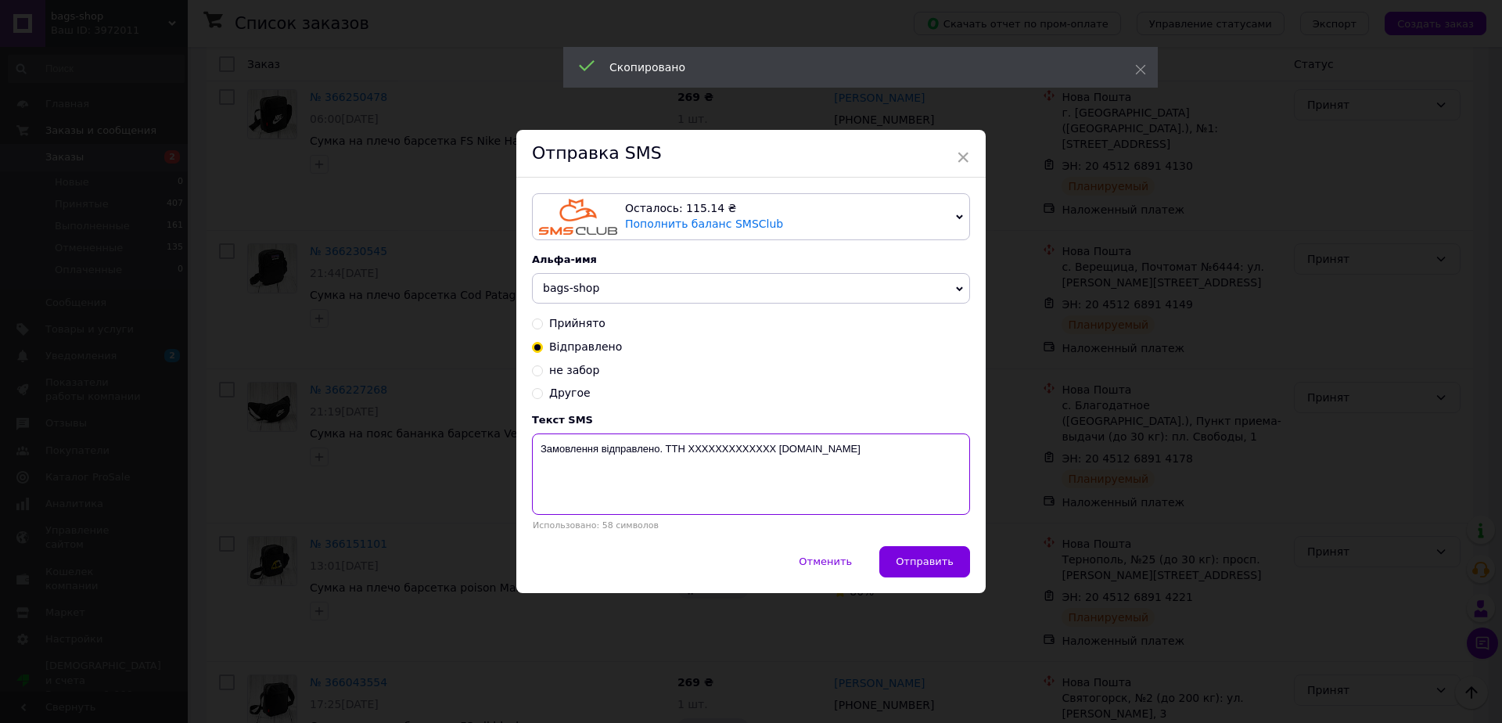
click at [750, 447] on textarea "Замовлення відправлено. ТТН XXXXXXXXXXXXX [DOMAIN_NAME]" at bounding box center [751, 474] width 438 height 81
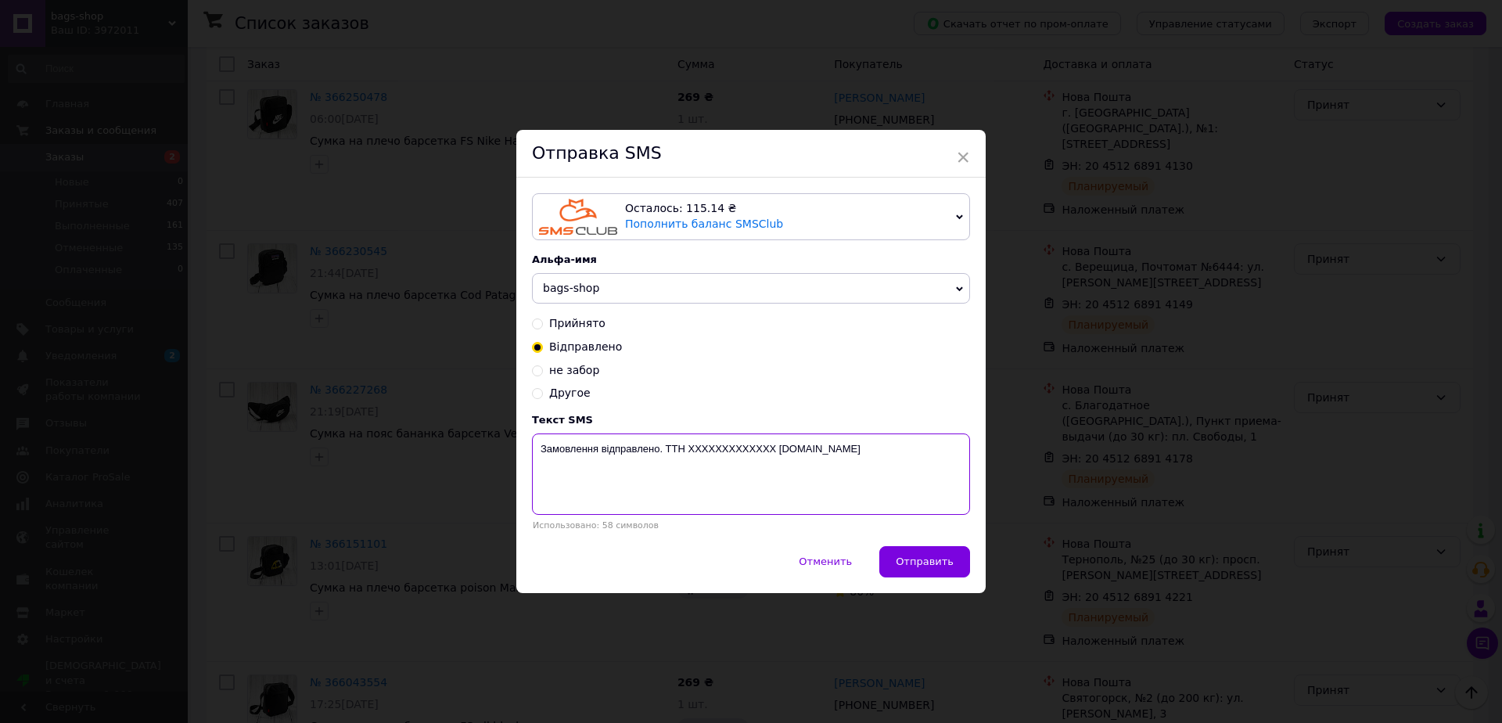
paste textarea "20451268914221"
type textarea "Замовлення відправлено. ТТН 20451268914221 [DOMAIN_NAME]"
click at [952, 565] on button "Отправить" at bounding box center [925, 561] width 91 height 31
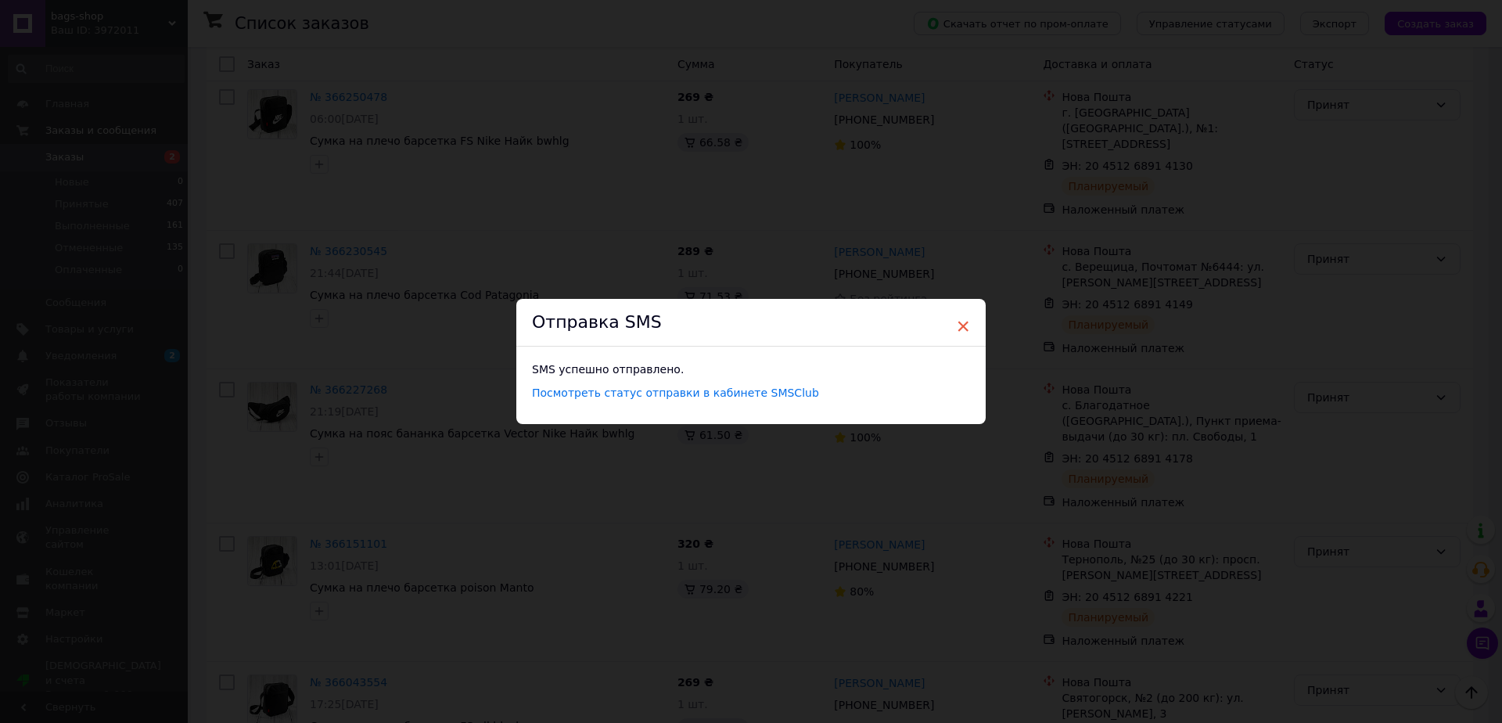
click at [958, 326] on span "×" at bounding box center [963, 326] width 14 height 27
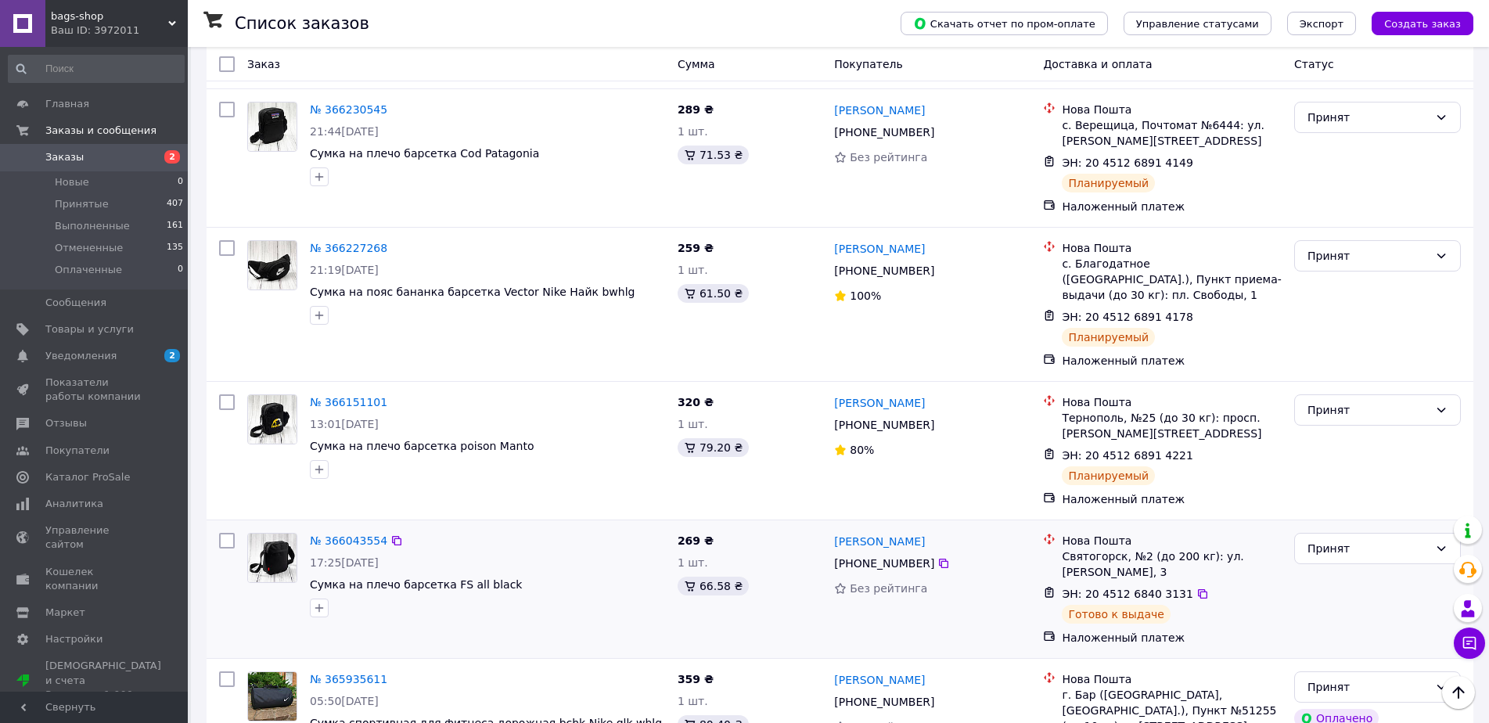
scroll to position [1017, 0]
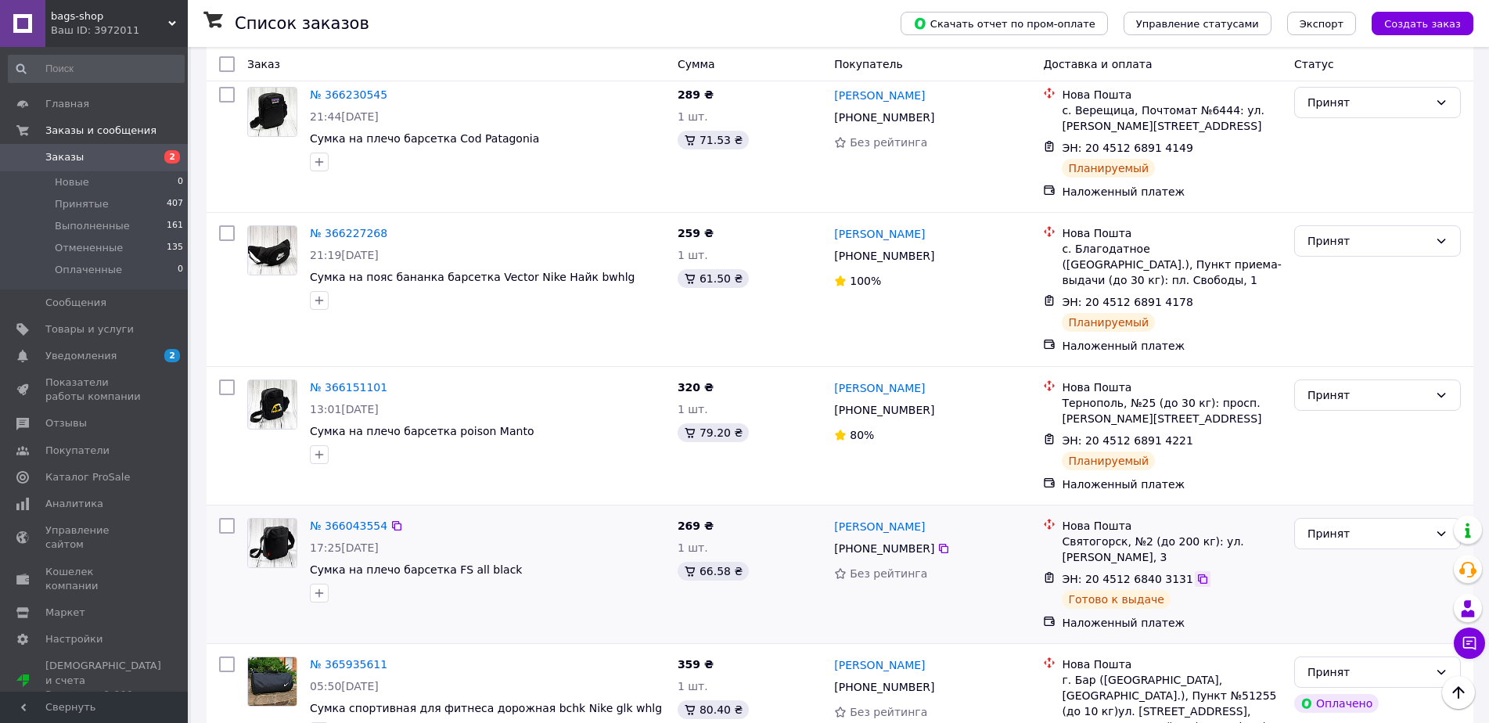
click at [1196, 573] on icon at bounding box center [1202, 579] width 13 height 13
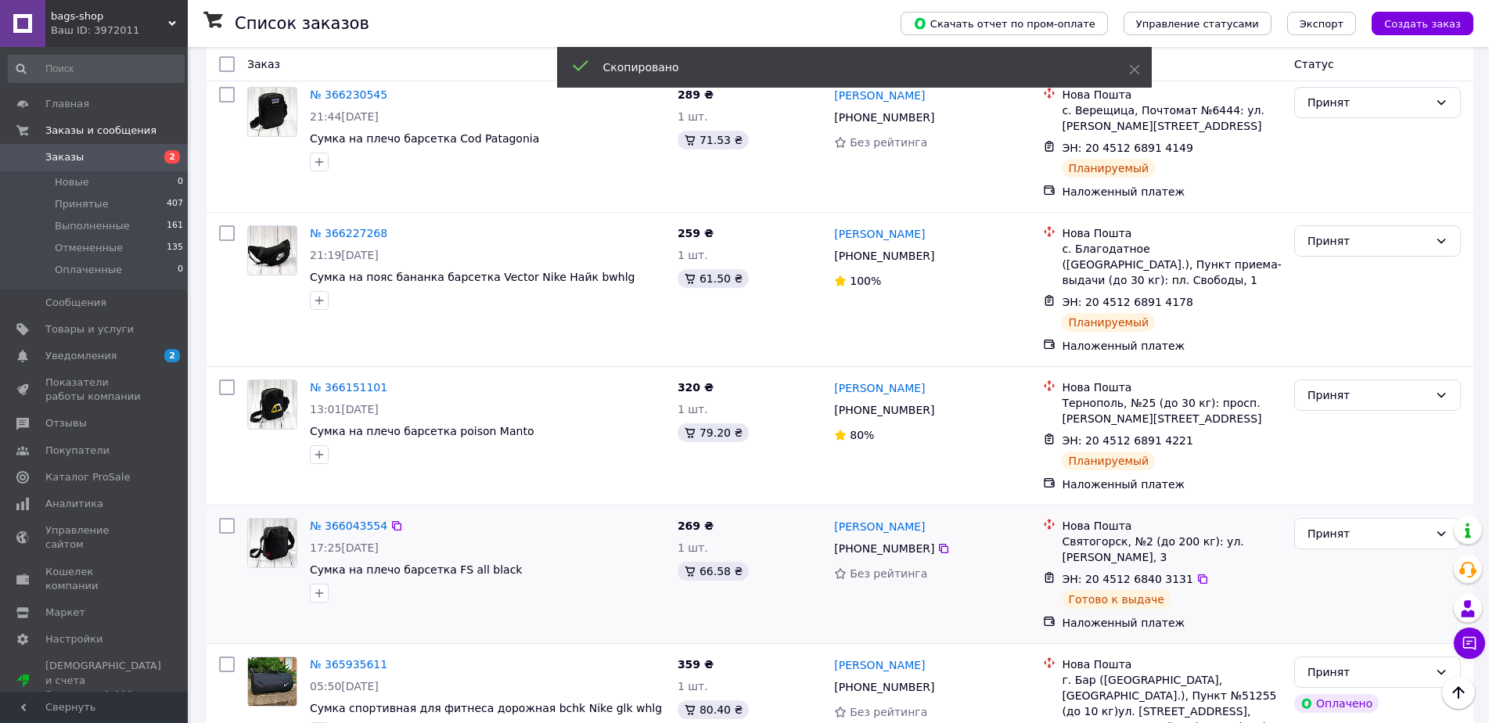
click at [897, 538] on div "[PHONE_NUMBER]" at bounding box center [884, 549] width 106 height 22
click at [898, 542] on span "[PHONE_NUMBER]" at bounding box center [884, 548] width 100 height 13
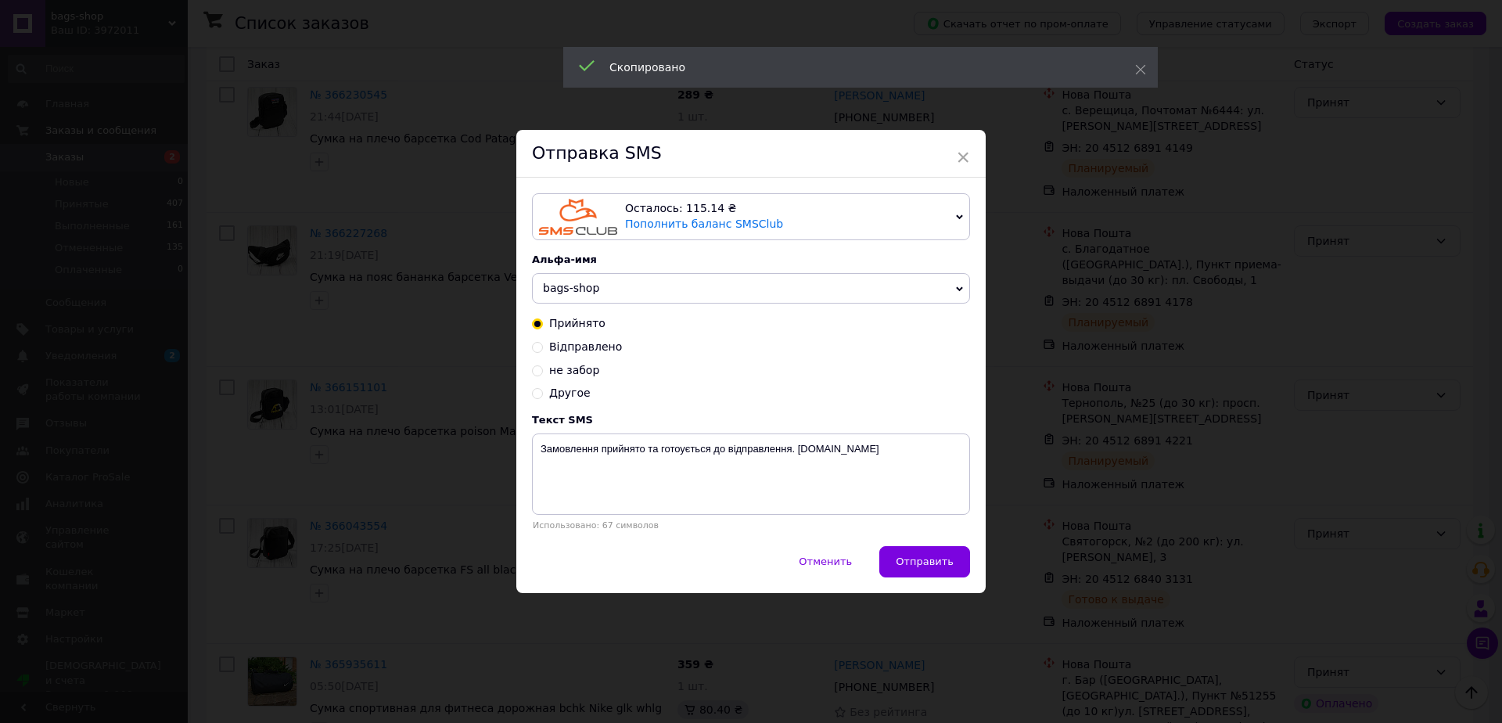
click at [565, 372] on span "не забор" at bounding box center [574, 370] width 50 height 13
click at [543, 372] on input "не забор" at bounding box center [537, 369] width 11 height 11
radio input "true"
radio input "false"
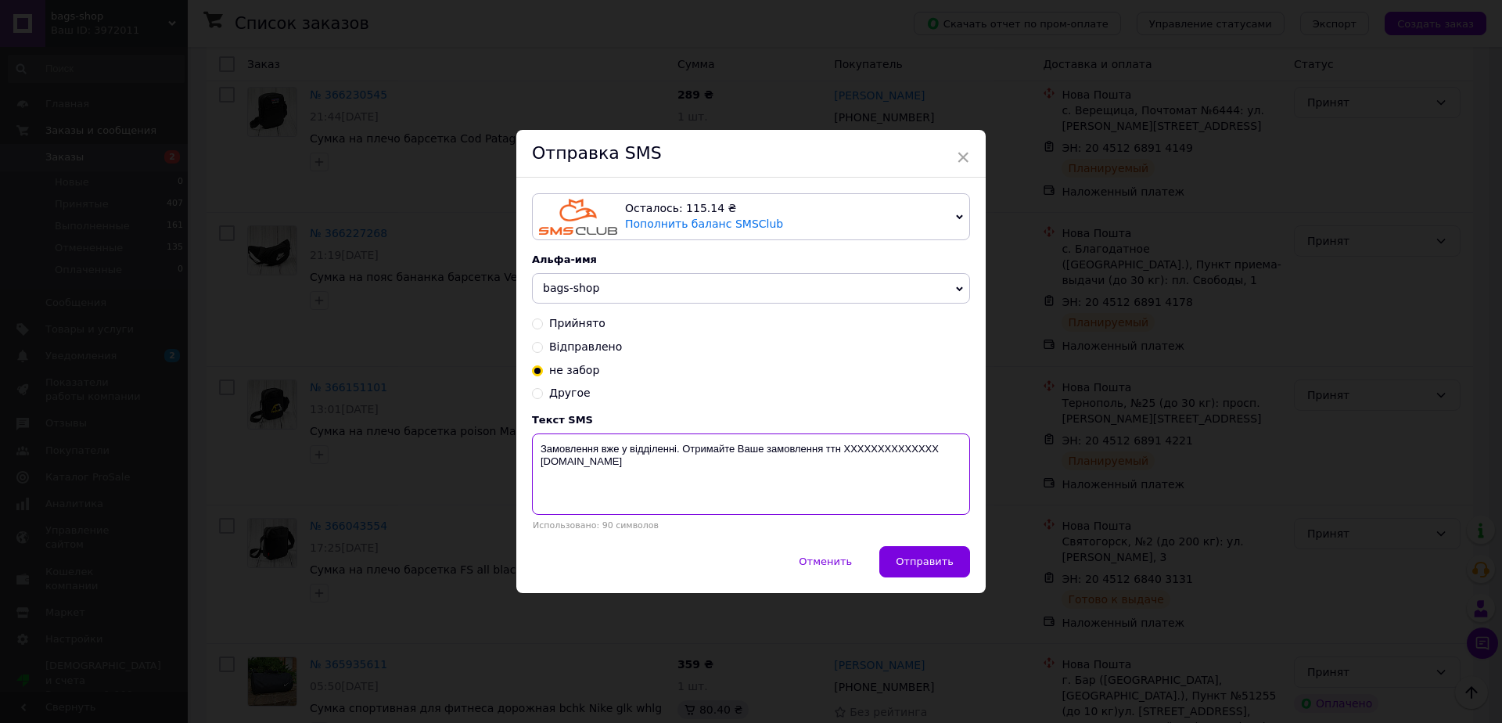
click at [885, 458] on textarea "Замовлення вже у відділенні. Отримайте Ваше замовлення ттн XXXXXXXXXXXXXX [DOMA…" at bounding box center [751, 474] width 438 height 81
click at [885, 455] on textarea "Замовлення вже у відділенні. Отримайте Ваше замовлення ттн XXXXXXXXXXXXXX [DOMA…" at bounding box center [751, 474] width 438 height 81
paste textarea "20451268403131"
drag, startPoint x: 682, startPoint y: 450, endPoint x: 541, endPoint y: 441, distance: 141.1
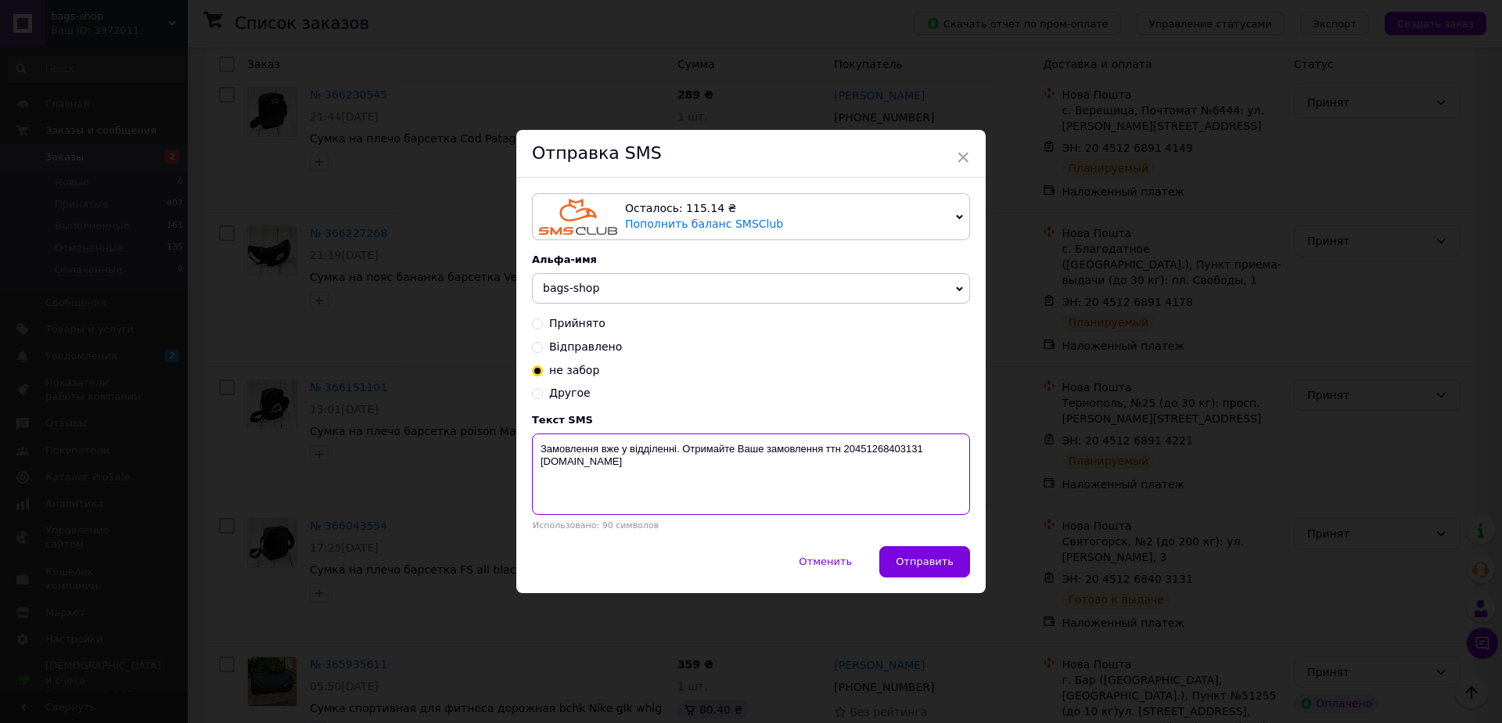
click at [541, 441] on textarea "Замовлення вже у відділенні. Отримайте Ваше замовлення ттн 20451268403131 [DOMA…" at bounding box center [751, 474] width 438 height 81
type textarea "Отримайте Ваше замовлення ттн 20451268403131 [DOMAIN_NAME]"
click at [926, 563] on span "Отправить" at bounding box center [925, 562] width 58 height 12
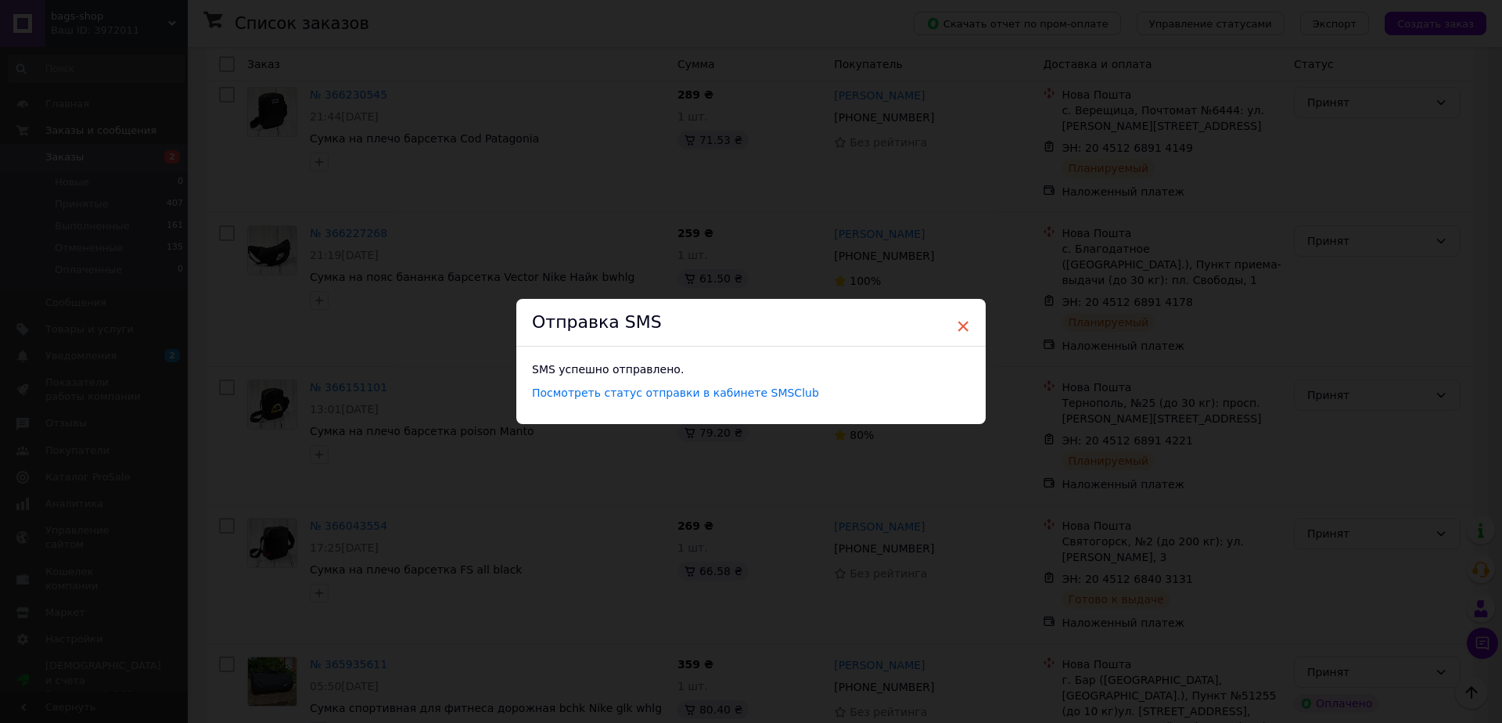
click at [959, 318] on span "×" at bounding box center [963, 326] width 14 height 27
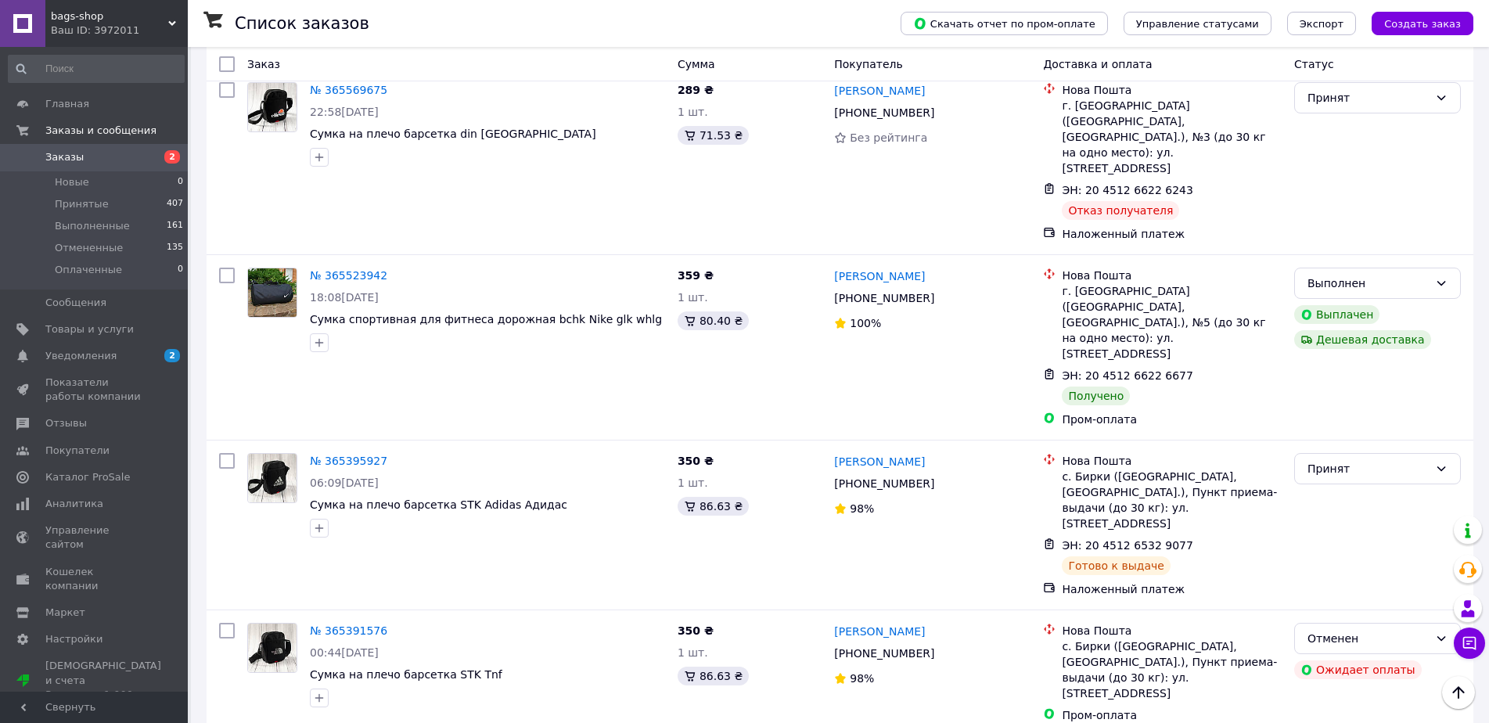
scroll to position [3130, 0]
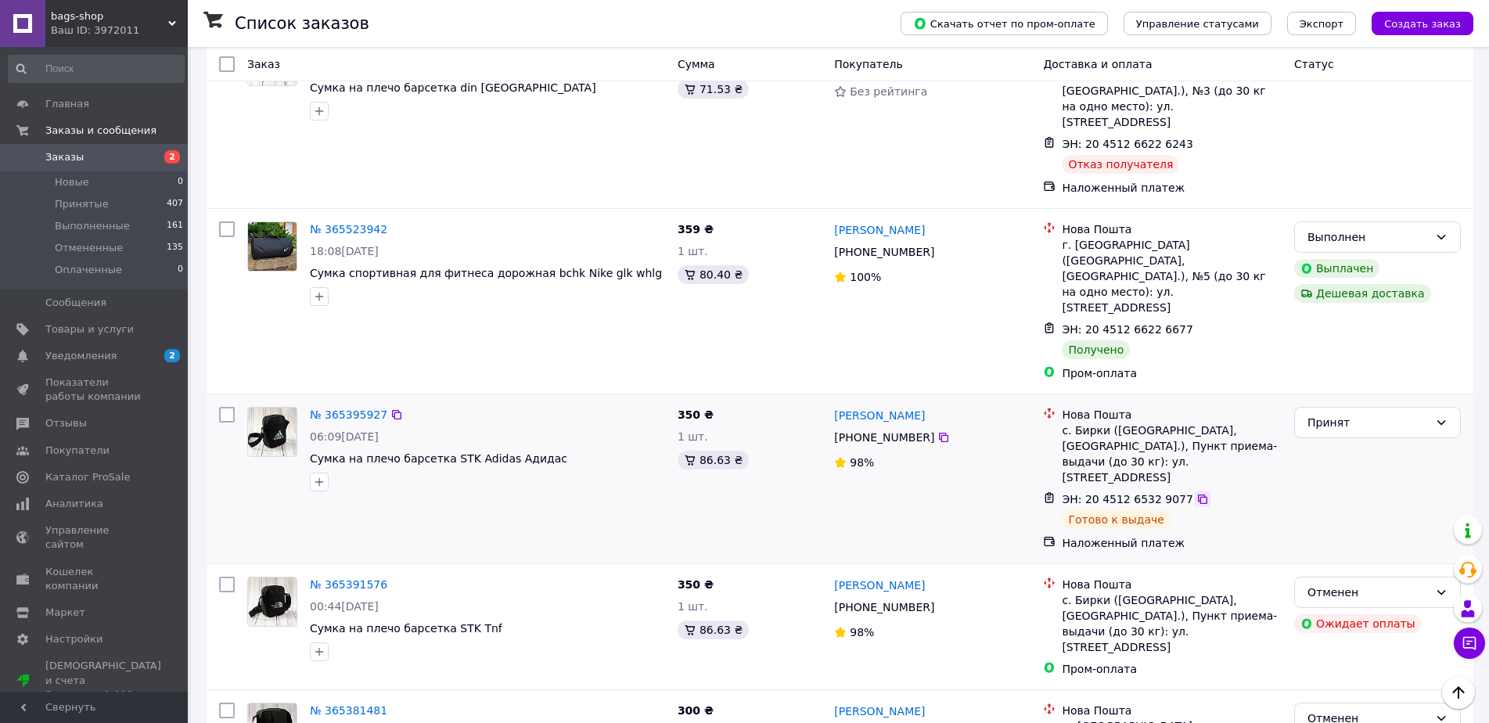
click at [1196, 493] on icon at bounding box center [1202, 499] width 13 height 13
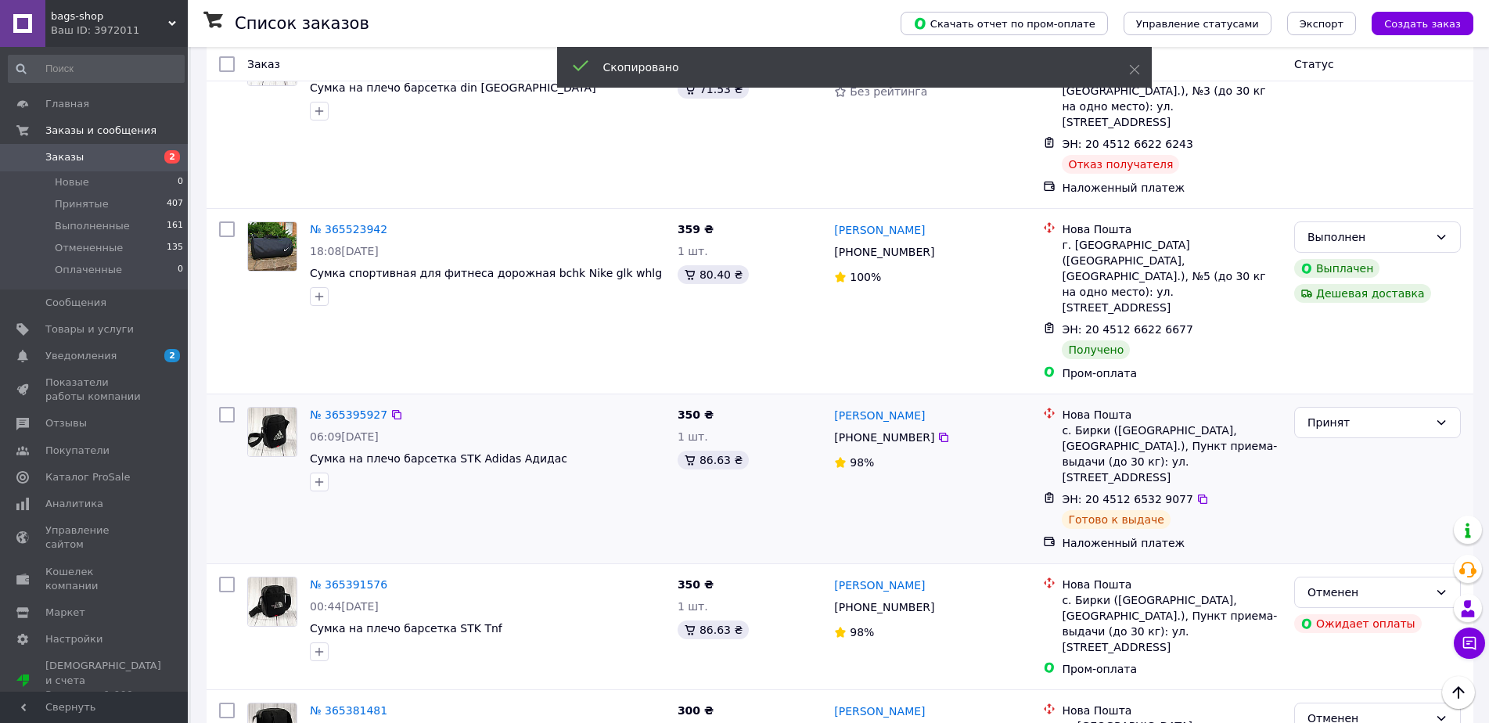
click at [894, 431] on span "[PHONE_NUMBER]" at bounding box center [884, 437] width 100 height 13
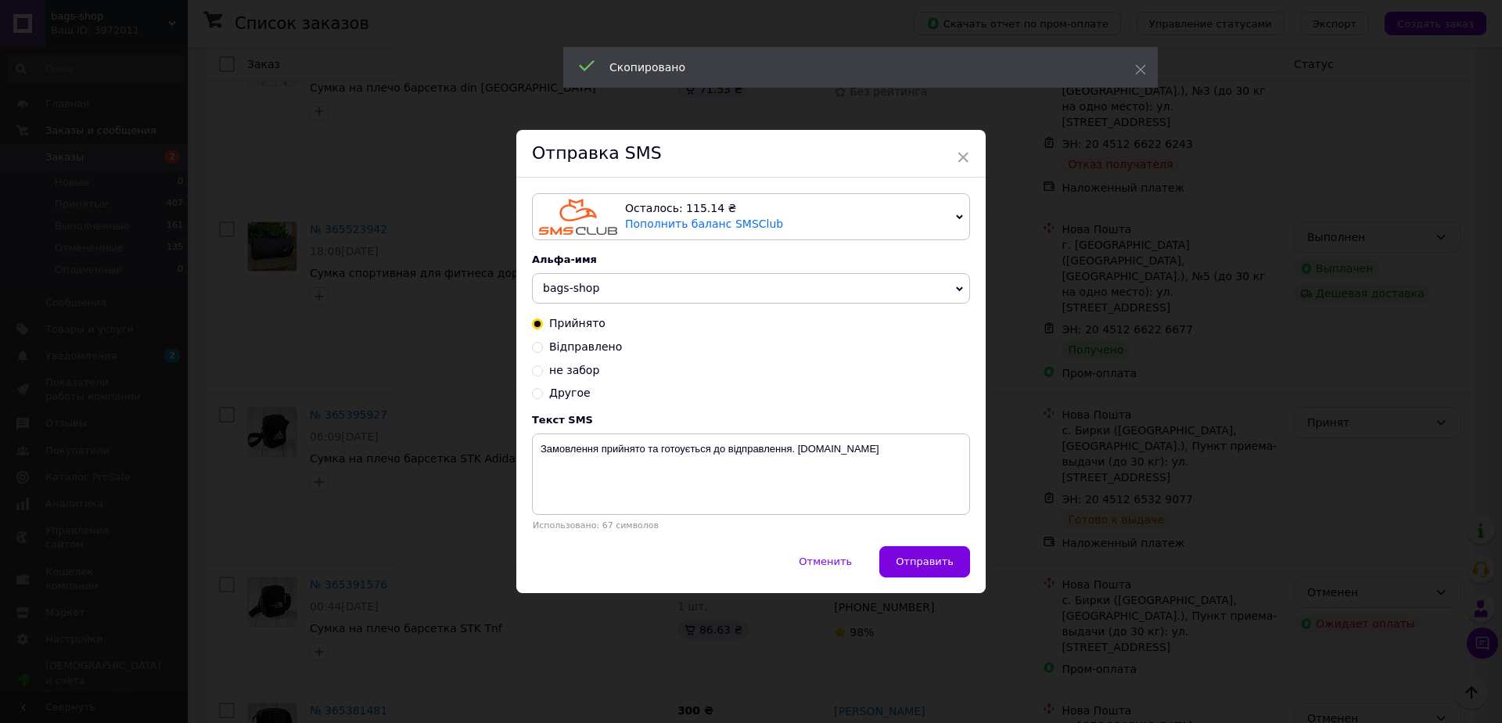
click at [572, 369] on span "не забор" at bounding box center [574, 370] width 50 height 13
click at [543, 369] on input "не забор" at bounding box center [537, 369] width 11 height 11
radio input "true"
radio input "false"
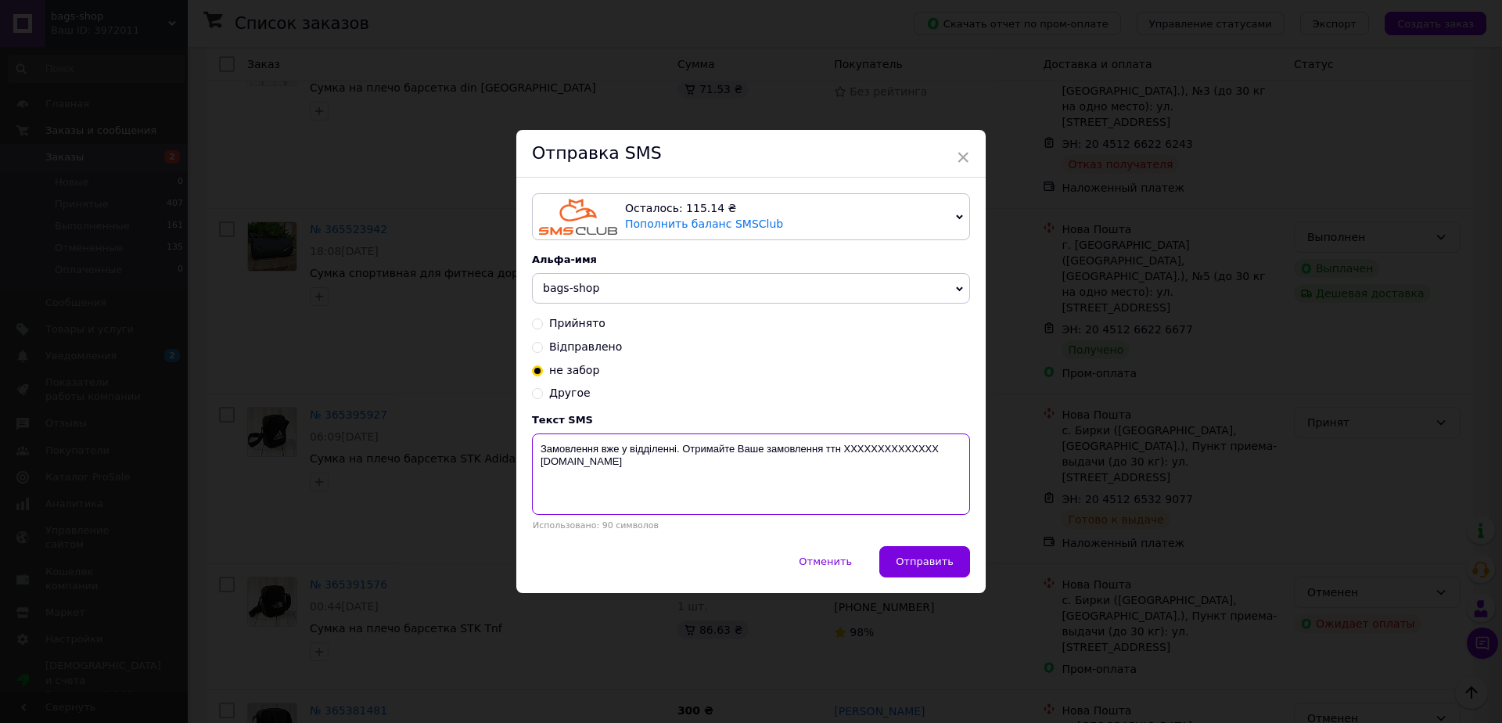
click at [863, 449] on textarea "Замовлення вже у відділенні. Отримайте Ваше замовлення ттн XXXXXXXXXXXXXX [DOMA…" at bounding box center [751, 474] width 438 height 81
paste textarea "20451265329077"
drag, startPoint x: 681, startPoint y: 452, endPoint x: 540, endPoint y: 452, distance: 140.9
click at [540, 452] on textarea "Замовлення вже у відділенні. Отримайте Ваше замовлення ттн [DOMAIN_NAME]" at bounding box center [751, 474] width 438 height 81
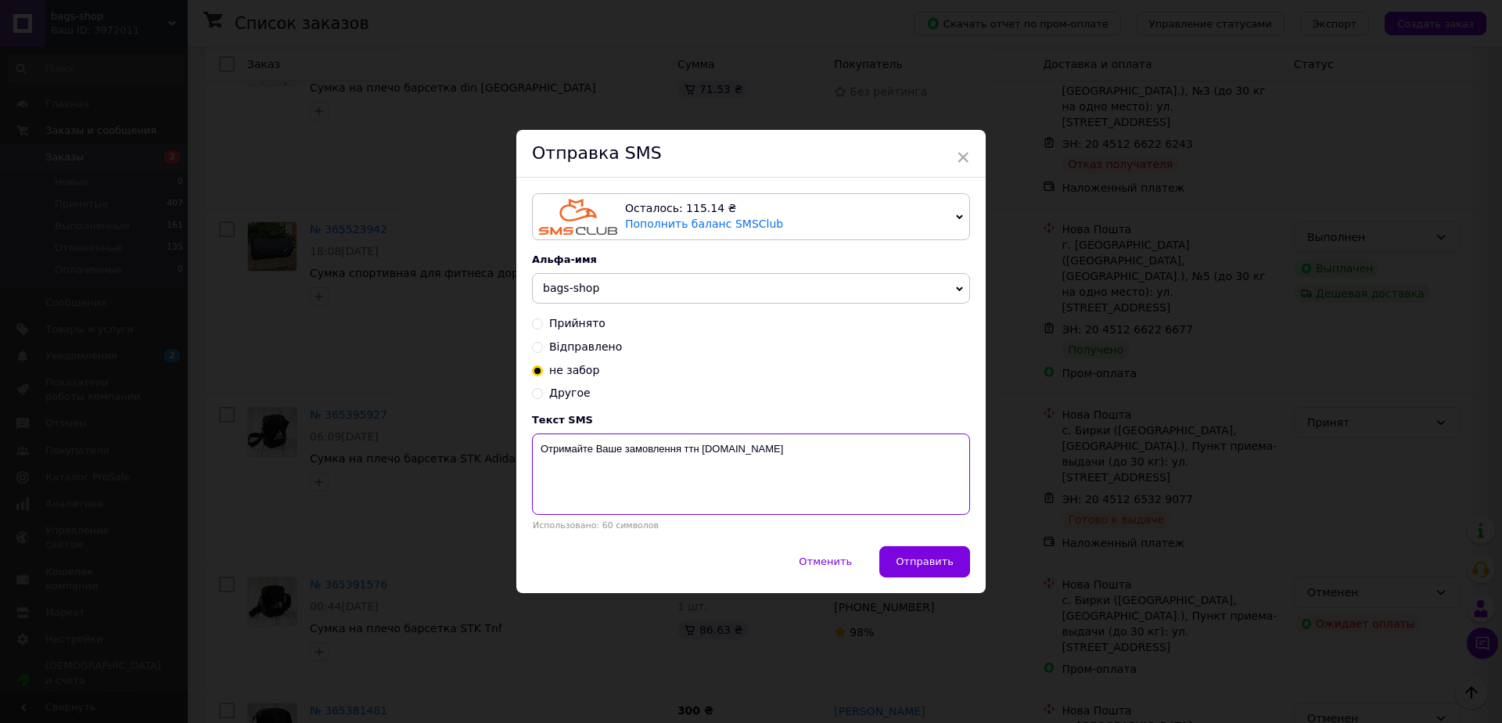
click at [775, 448] on textarea "Отримайте Ваше замовлення ттн [DOMAIN_NAME]" at bounding box center [751, 474] width 438 height 81
click at [778, 451] on textarea "Отримайте Ваше замовлення ттн [DOMAIN_NAME]" at bounding box center [751, 474] width 438 height 81
type textarea "Отримайте Ваше замовлення ттн 20451265329077 [DOMAIN_NAME]"
click at [927, 561] on span "Отправить" at bounding box center [925, 562] width 58 height 12
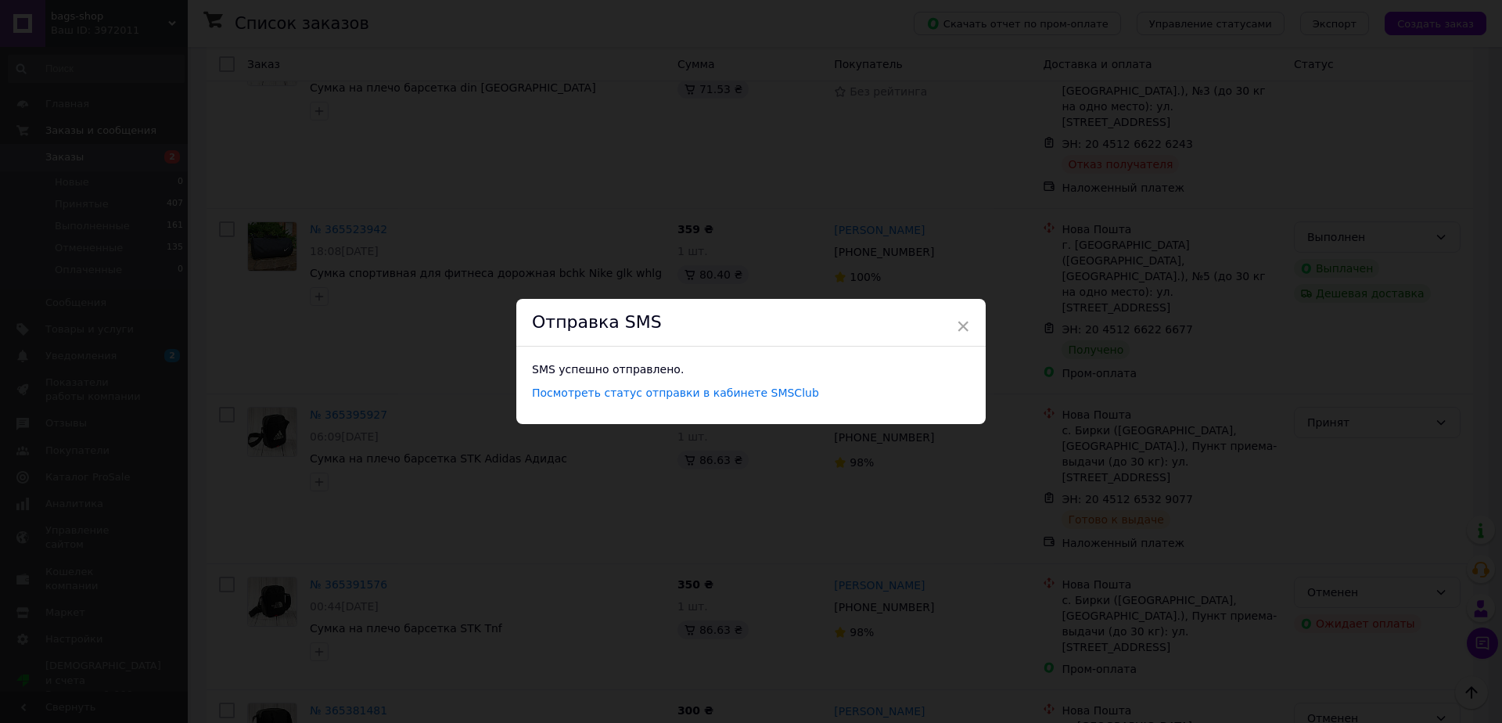
click at [969, 319] on div "Отправка SMS" at bounding box center [751, 323] width 470 height 48
click at [962, 324] on span "×" at bounding box center [963, 326] width 14 height 27
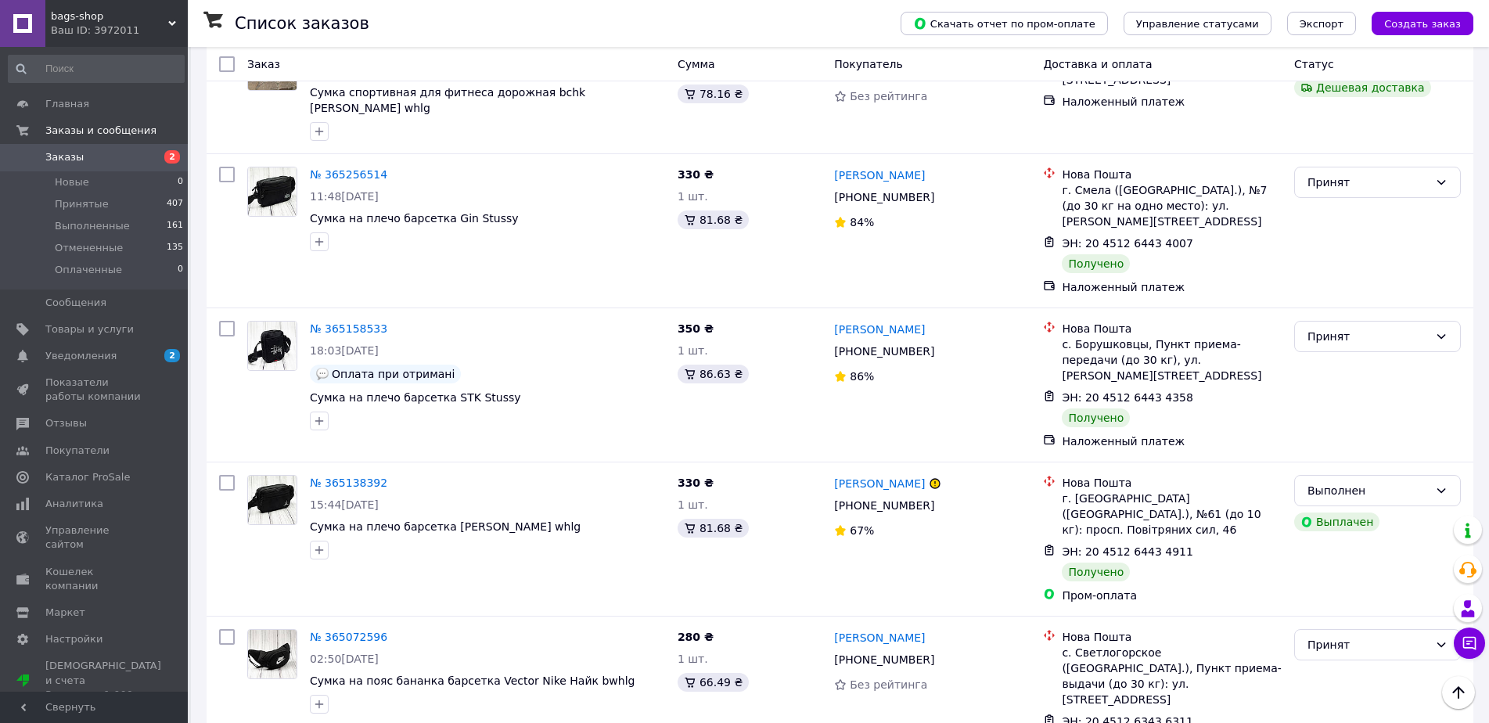
scroll to position [4617, 0]
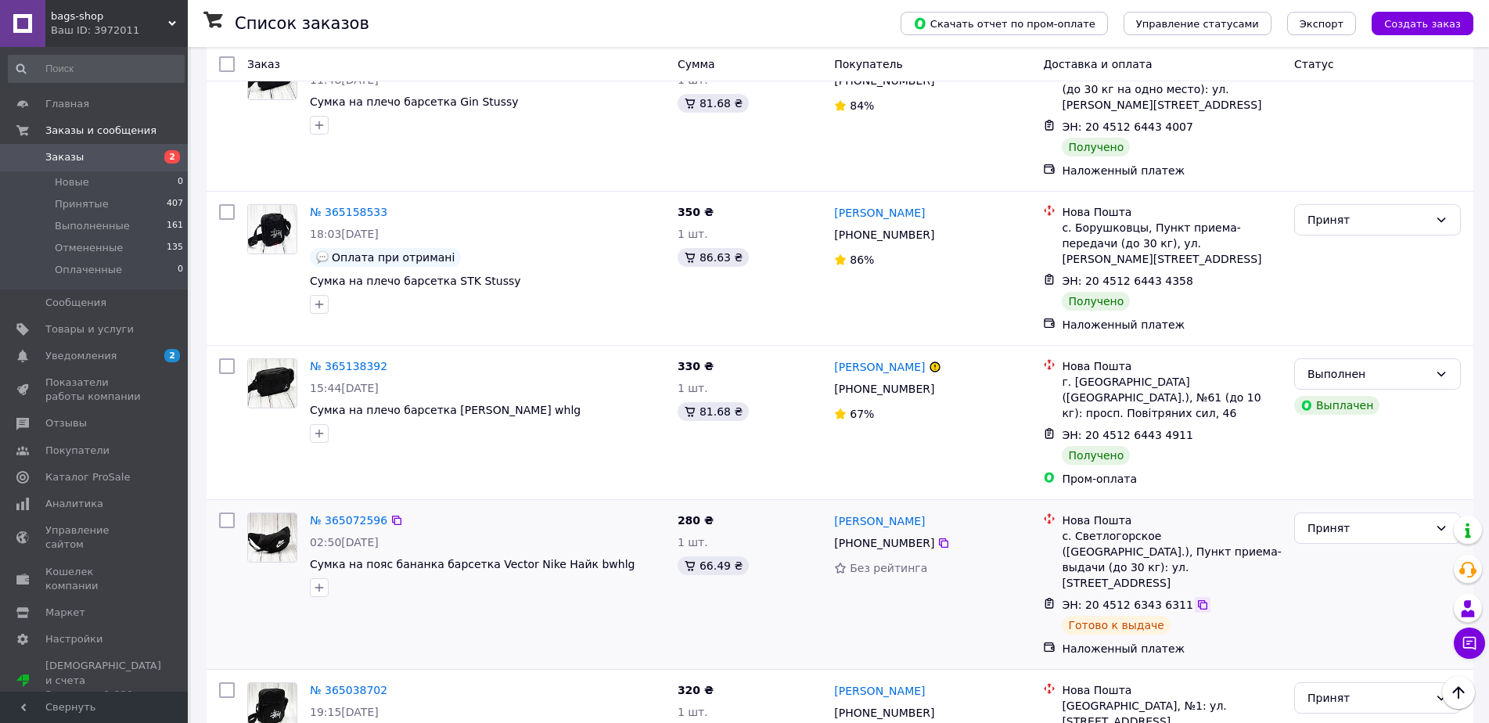
click at [1196, 599] on icon at bounding box center [1202, 605] width 13 height 13
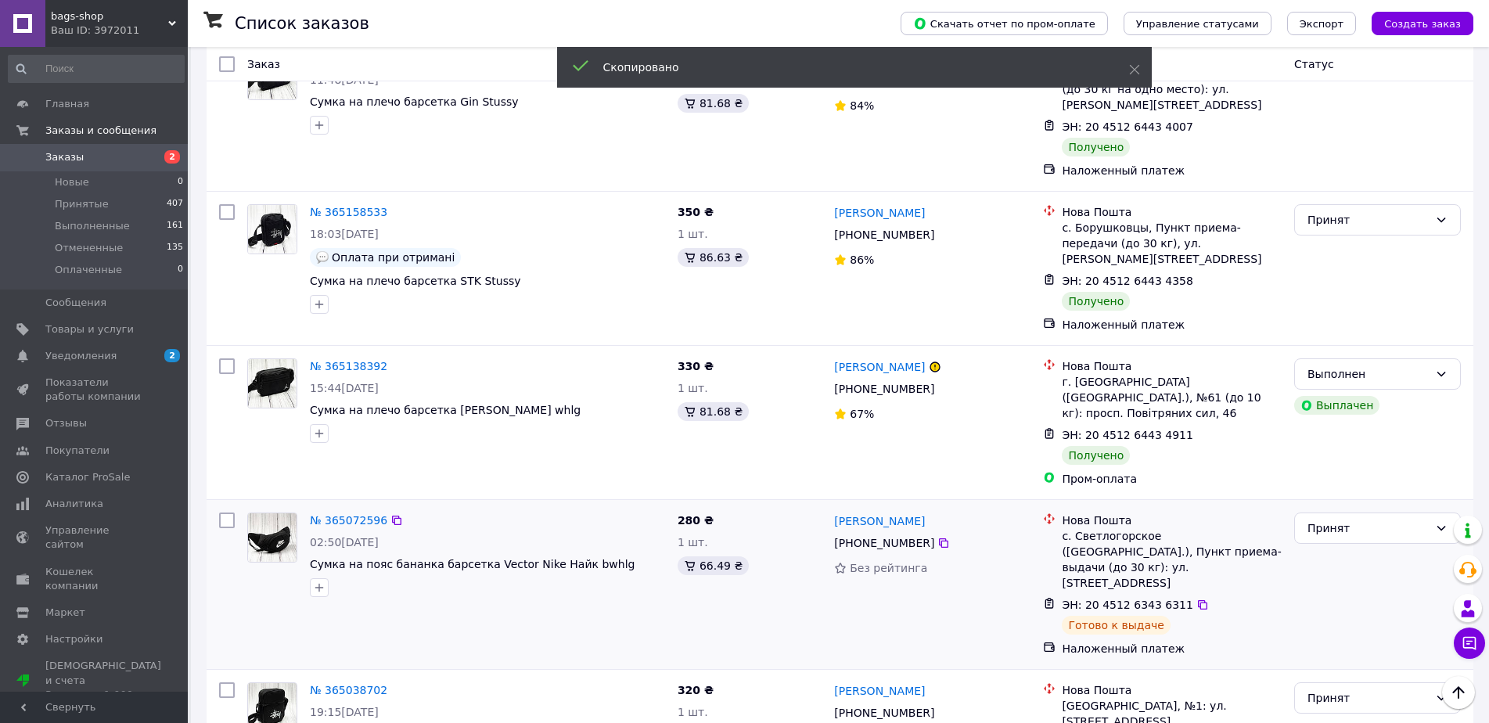
click at [897, 537] on span "[PHONE_NUMBER]" at bounding box center [884, 543] width 100 height 13
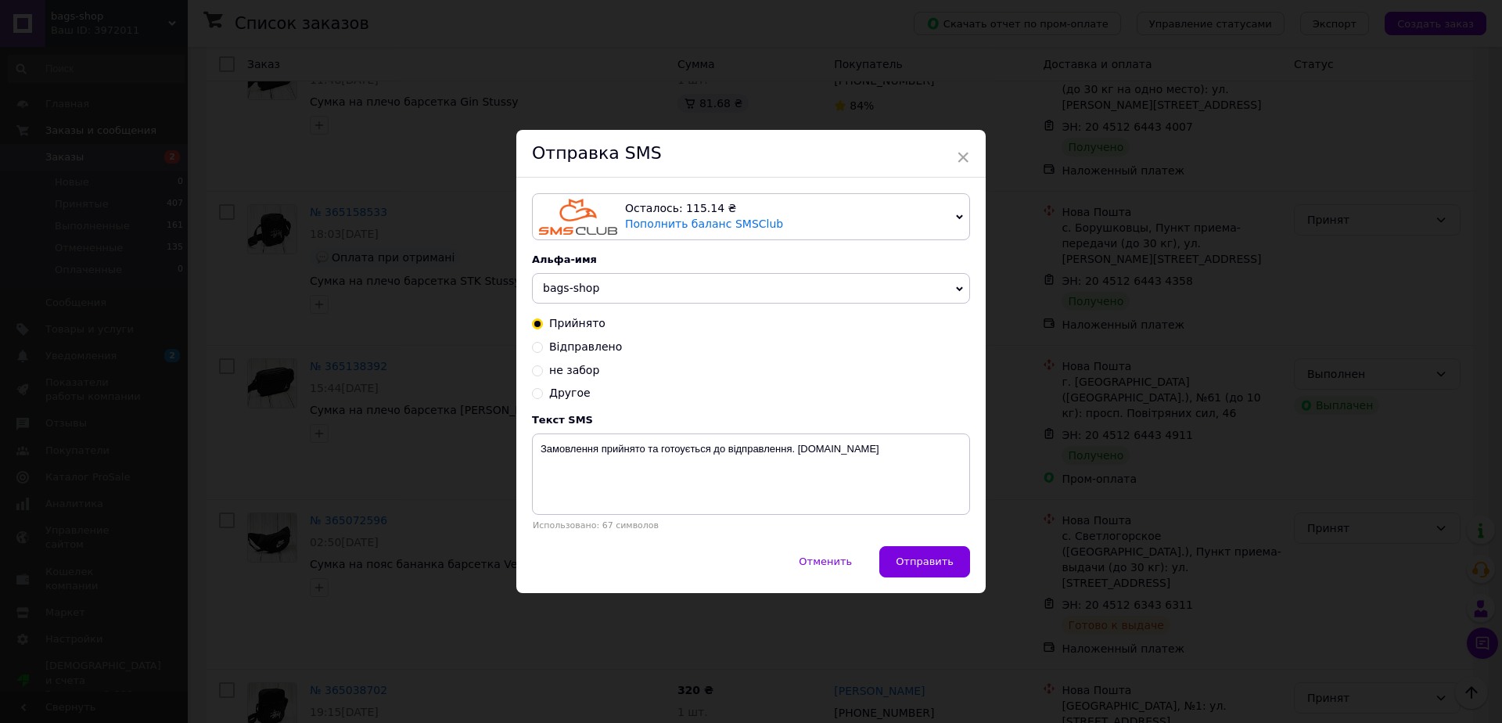
click at [560, 369] on span "не забор" at bounding box center [574, 370] width 50 height 13
click at [543, 369] on input "не забор" at bounding box center [537, 369] width 11 height 11
radio input "true"
radio input "false"
click at [887, 449] on textarea "Замовлення вже у відділенні. Отримайте Ваше замовлення ттн XXXXXXXXXXXXXX [DOMA…" at bounding box center [751, 474] width 438 height 81
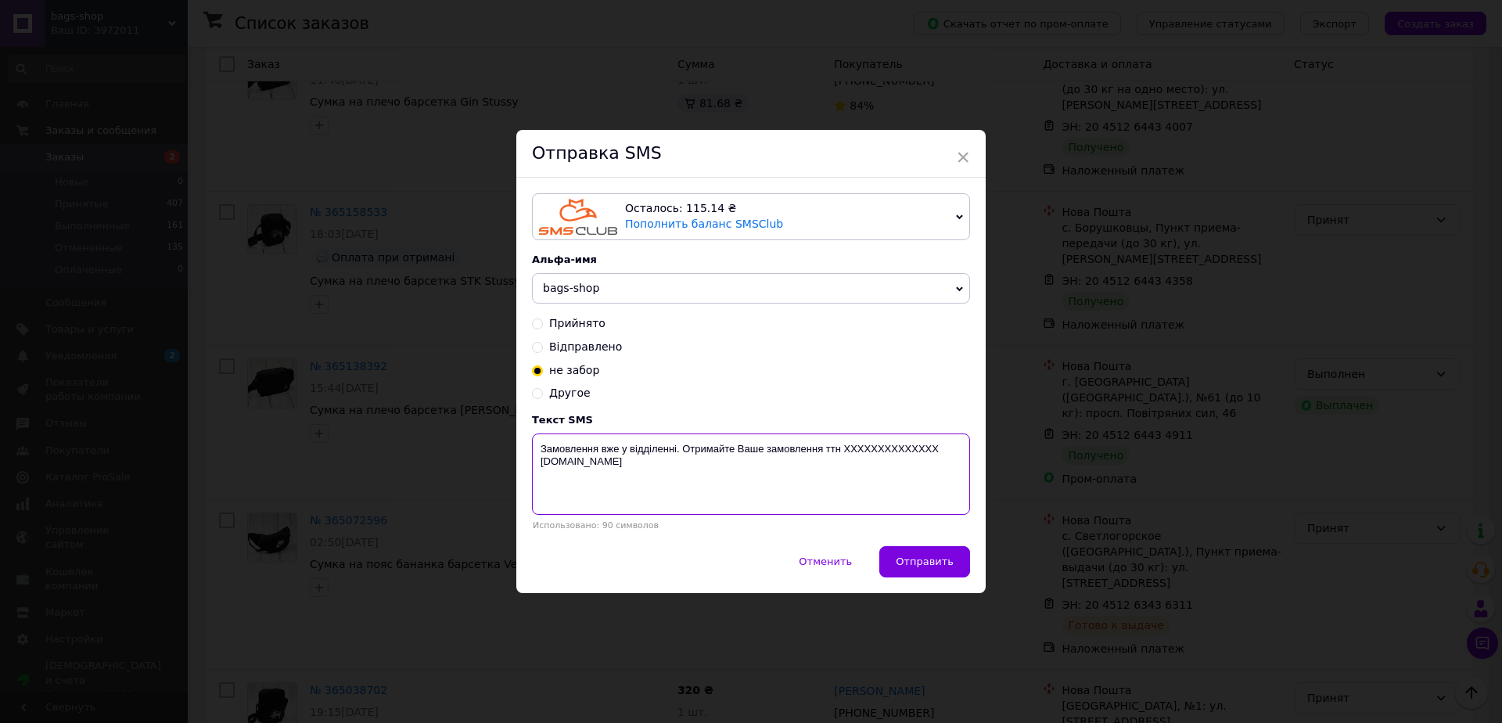
click at [887, 449] on textarea "Замовлення вже у відділенні. Отримайте Ваше замовлення ттн XXXXXXXXXXXXXX [DOMA…" at bounding box center [751, 474] width 438 height 81
paste textarea "20451263436311"
drag, startPoint x: 681, startPoint y: 449, endPoint x: 541, endPoint y: 444, distance: 139.4
click at [541, 444] on textarea "Замовлення вже у відділенні. Отримайте Ваше замовлення ттн [DOMAIN_NAME]" at bounding box center [751, 474] width 438 height 81
click at [776, 445] on textarea "Отримайте Ваше замовлення ттн [DOMAIN_NAME]" at bounding box center [751, 474] width 438 height 81
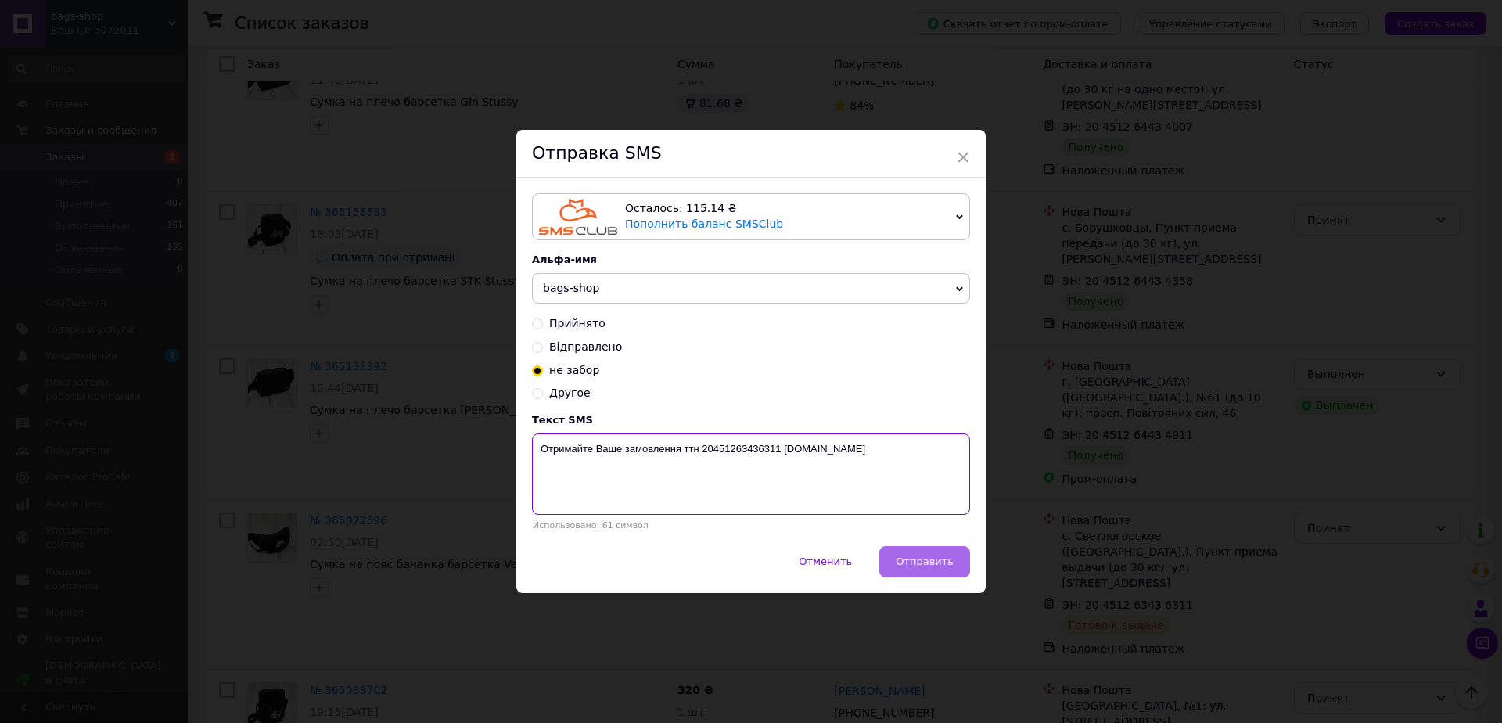
type textarea "Отримайте Ваше замовлення ттн 20451263436311 [DOMAIN_NAME]"
click at [936, 567] on span "Отправить" at bounding box center [925, 562] width 58 height 12
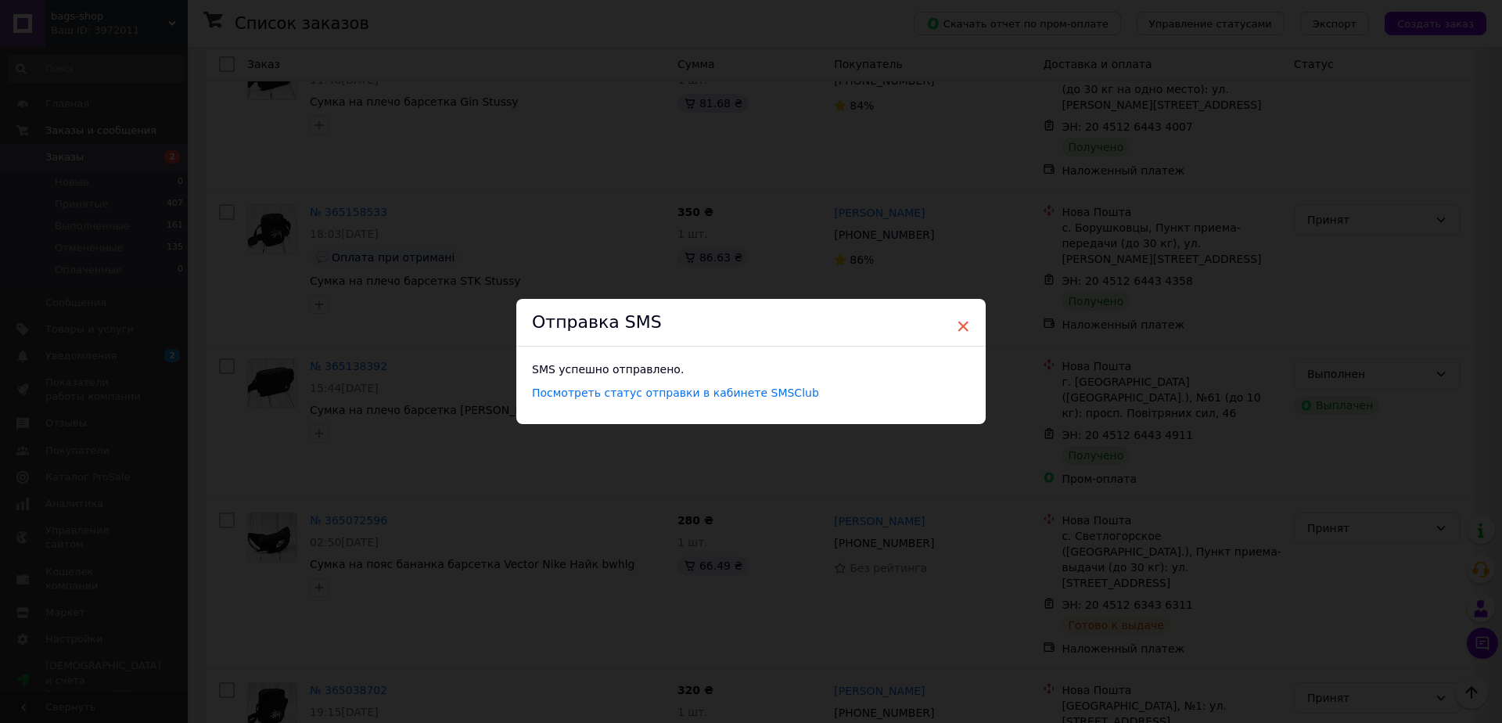
click at [961, 323] on span "×" at bounding box center [963, 326] width 14 height 27
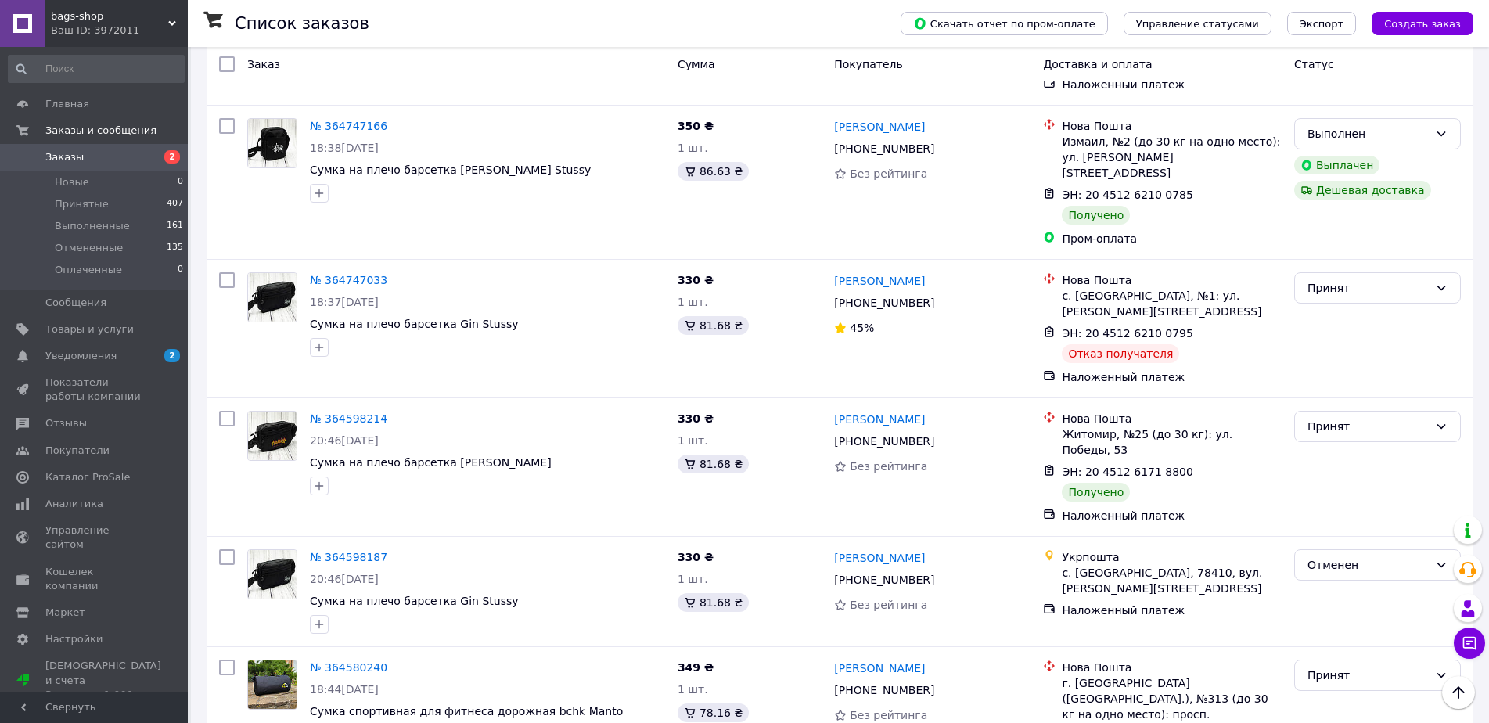
scroll to position [5882, 0]
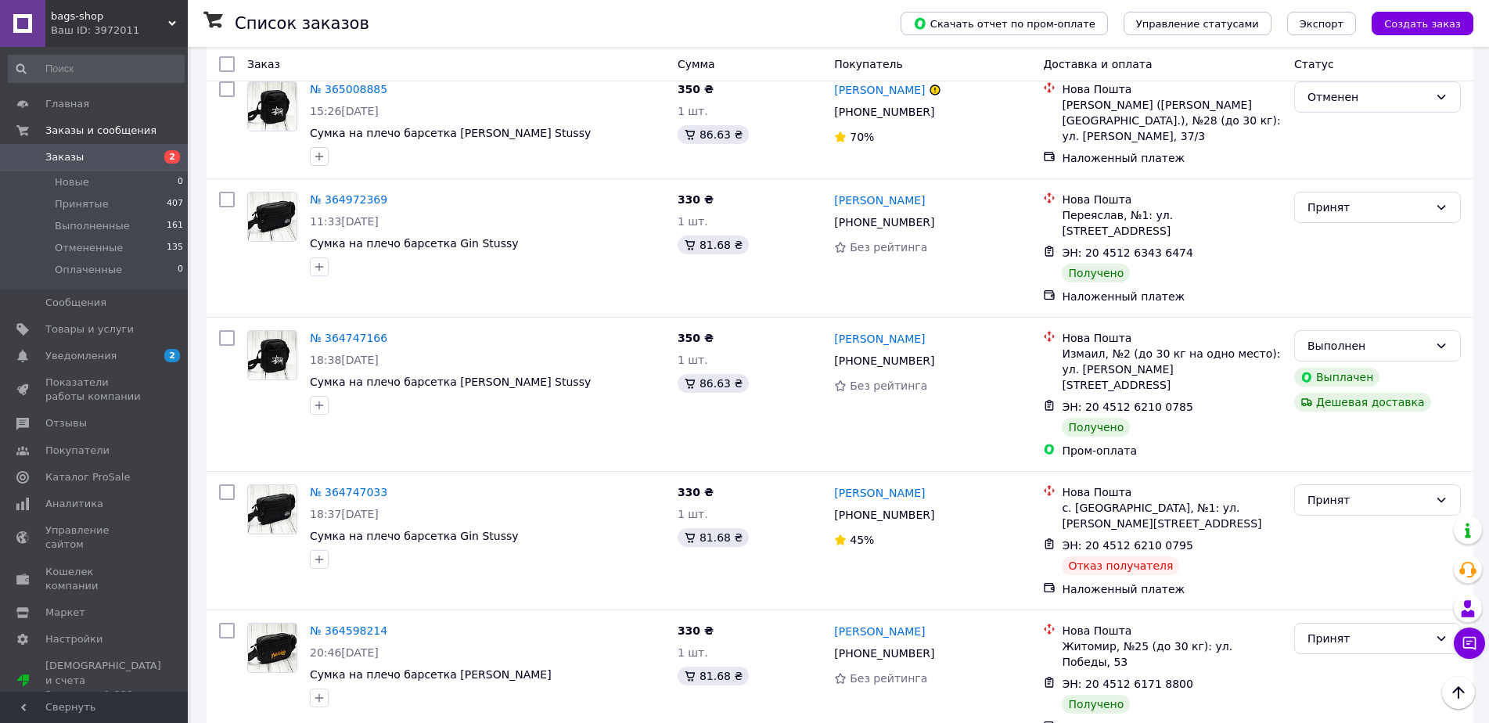
click at [94, 149] on link "Заказы 2" at bounding box center [96, 157] width 192 height 27
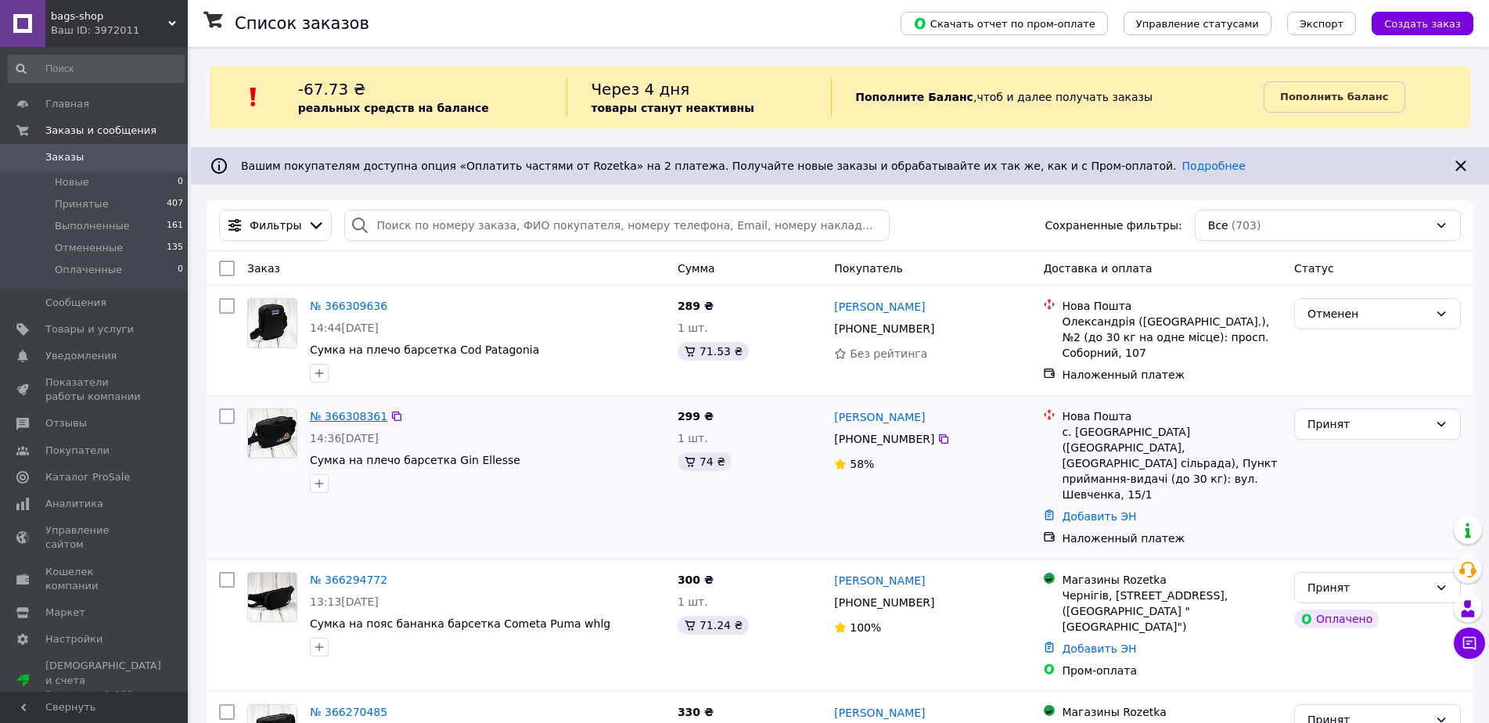
click at [365, 417] on link "№ 366308361" at bounding box center [348, 416] width 77 height 13
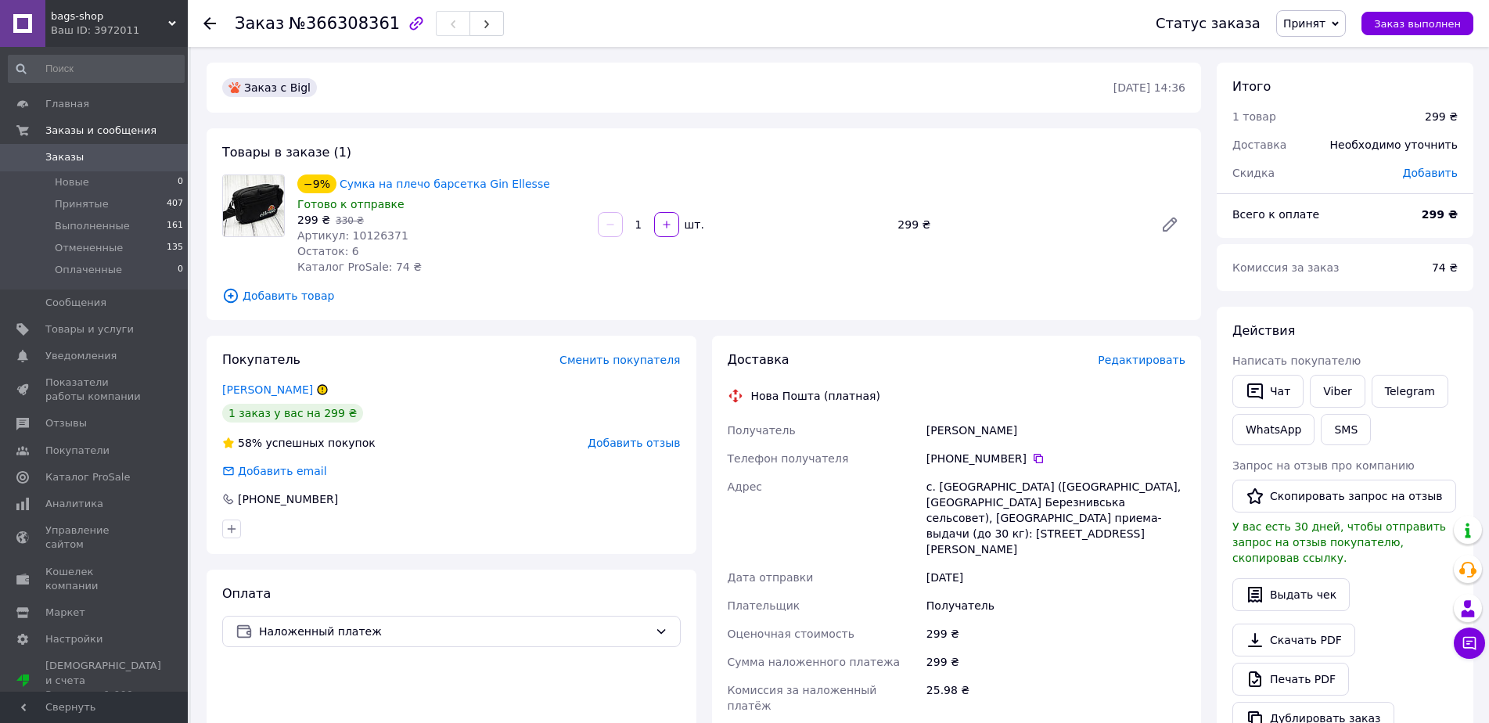
click at [1134, 363] on span "Редактировать" at bounding box center [1142, 360] width 88 height 13
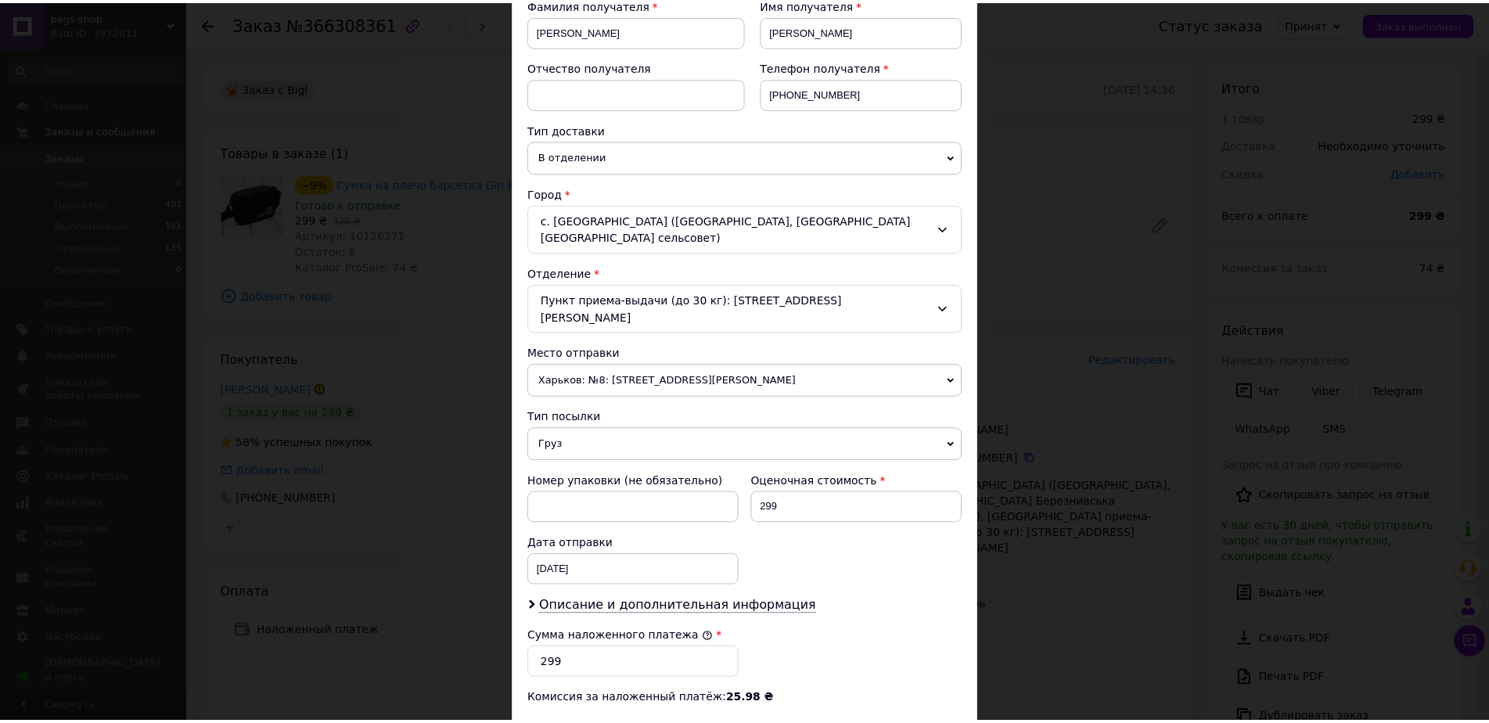
scroll to position [470, 0]
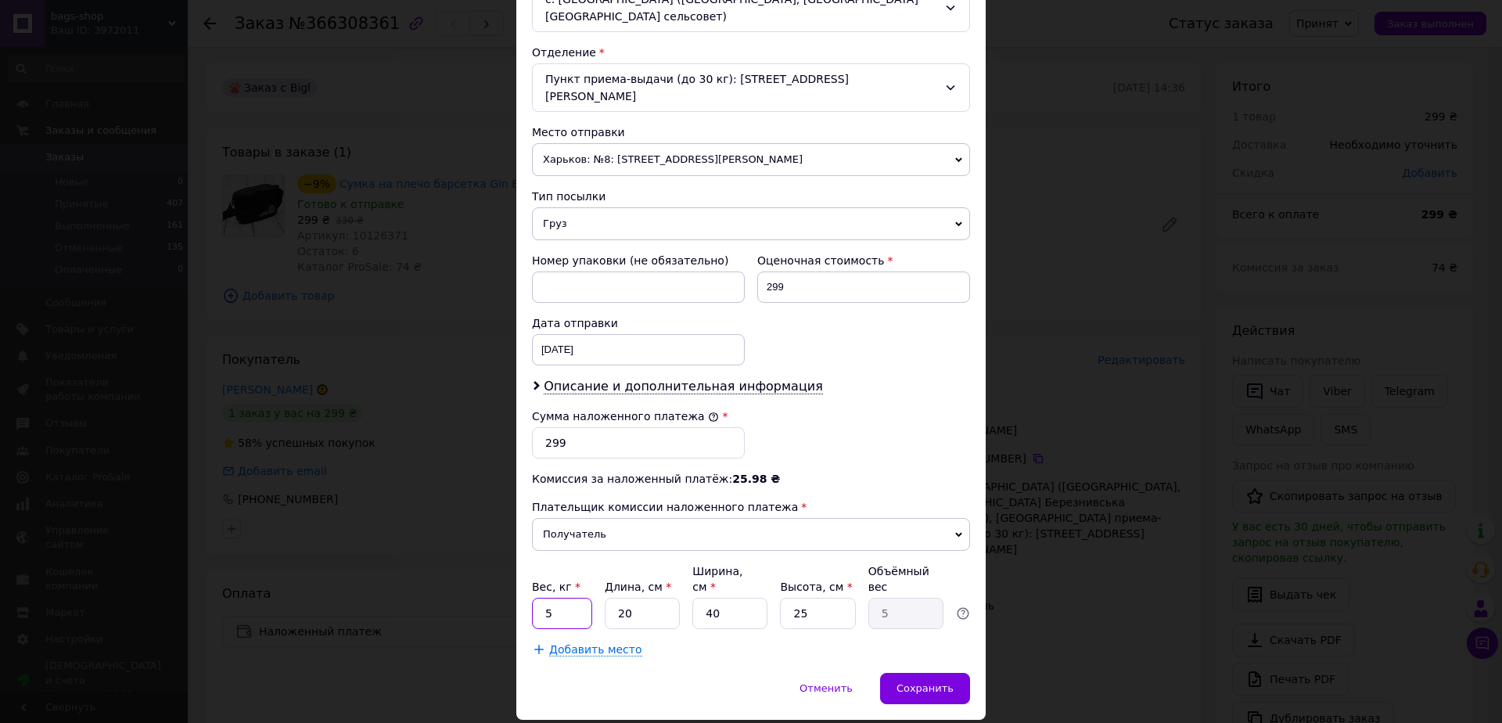
click at [581, 598] on input "5" at bounding box center [562, 613] width 60 height 31
type input "0.135"
click at [624, 598] on input "20" at bounding box center [642, 613] width 75 height 31
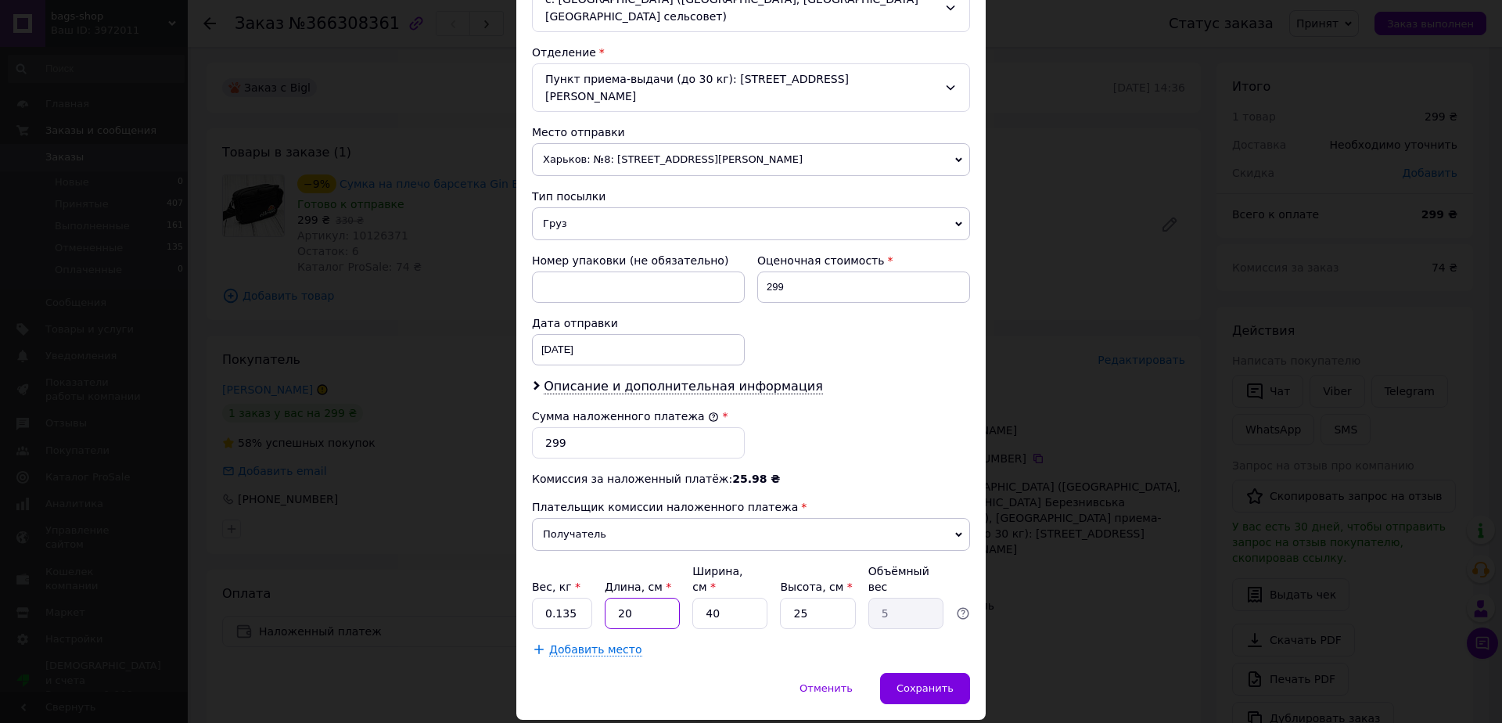
type input "2"
type input "0.5"
type input "23"
type input "5.75"
type input "23"
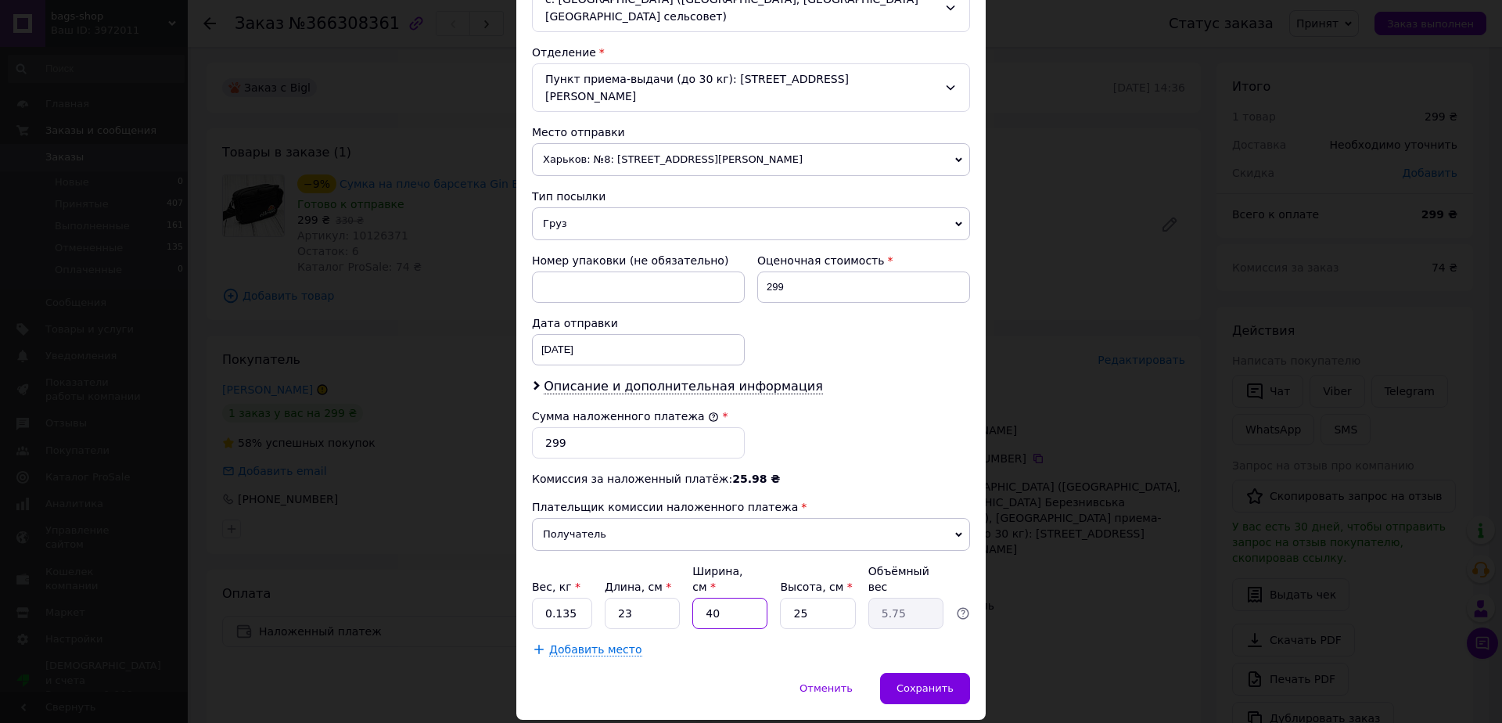
click at [720, 598] on input "40" at bounding box center [730, 613] width 75 height 31
type input "2"
type input "0.29"
type input "23"
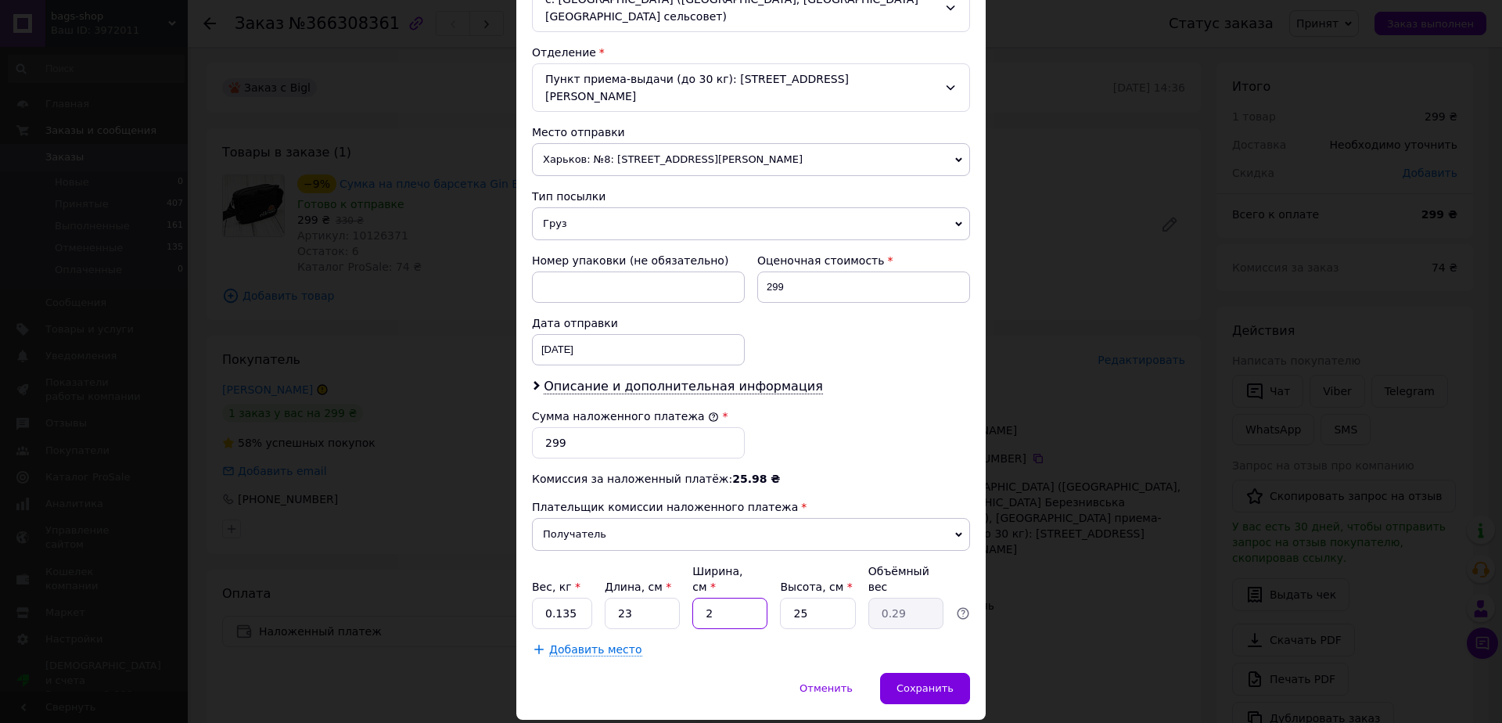
type input "3.31"
type input "23"
click at [821, 598] on input "25" at bounding box center [817, 613] width 75 height 31
type input "3"
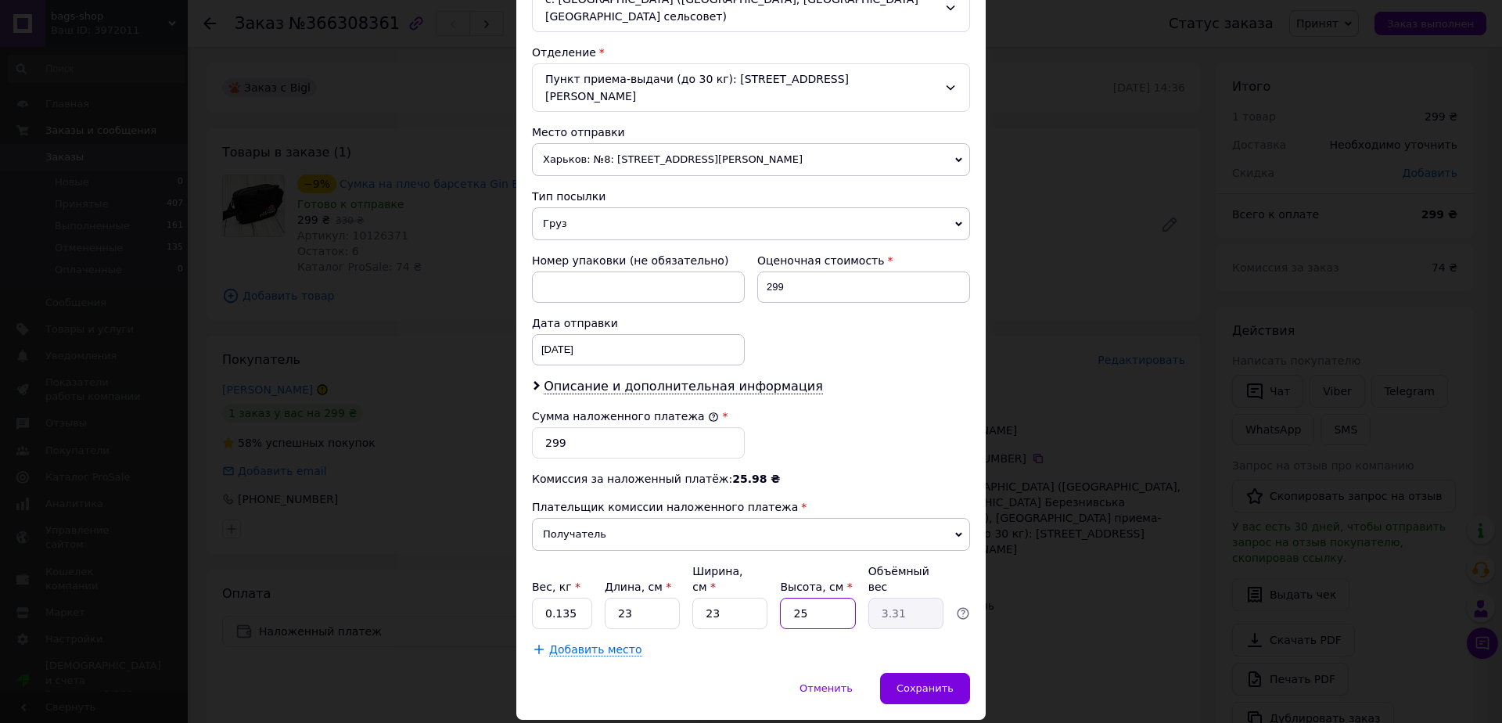
type input "0.4"
type input "3"
click at [896, 673] on div "Сохранить" at bounding box center [925, 688] width 90 height 31
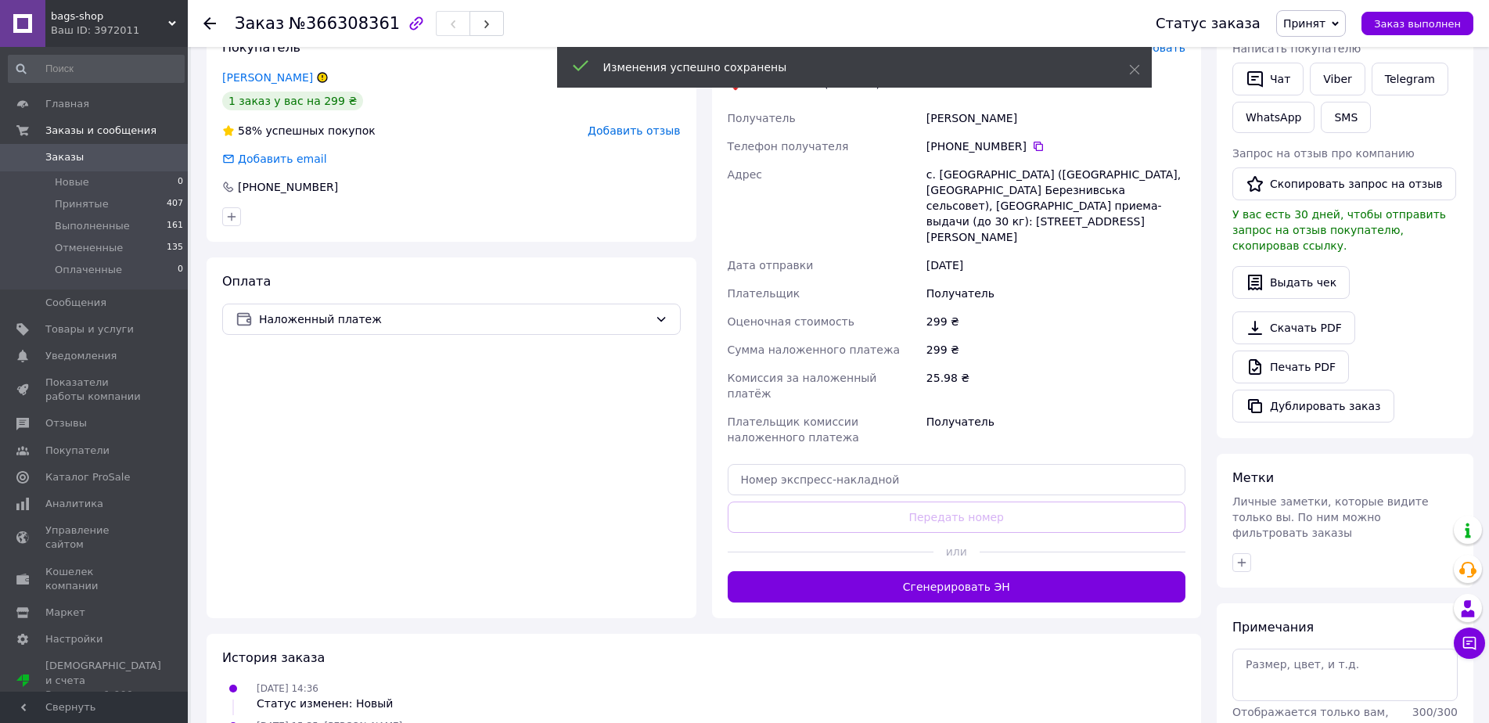
scroll to position [313, 0]
click at [958, 570] on button "Сгенерировать ЭН" at bounding box center [957, 585] width 459 height 31
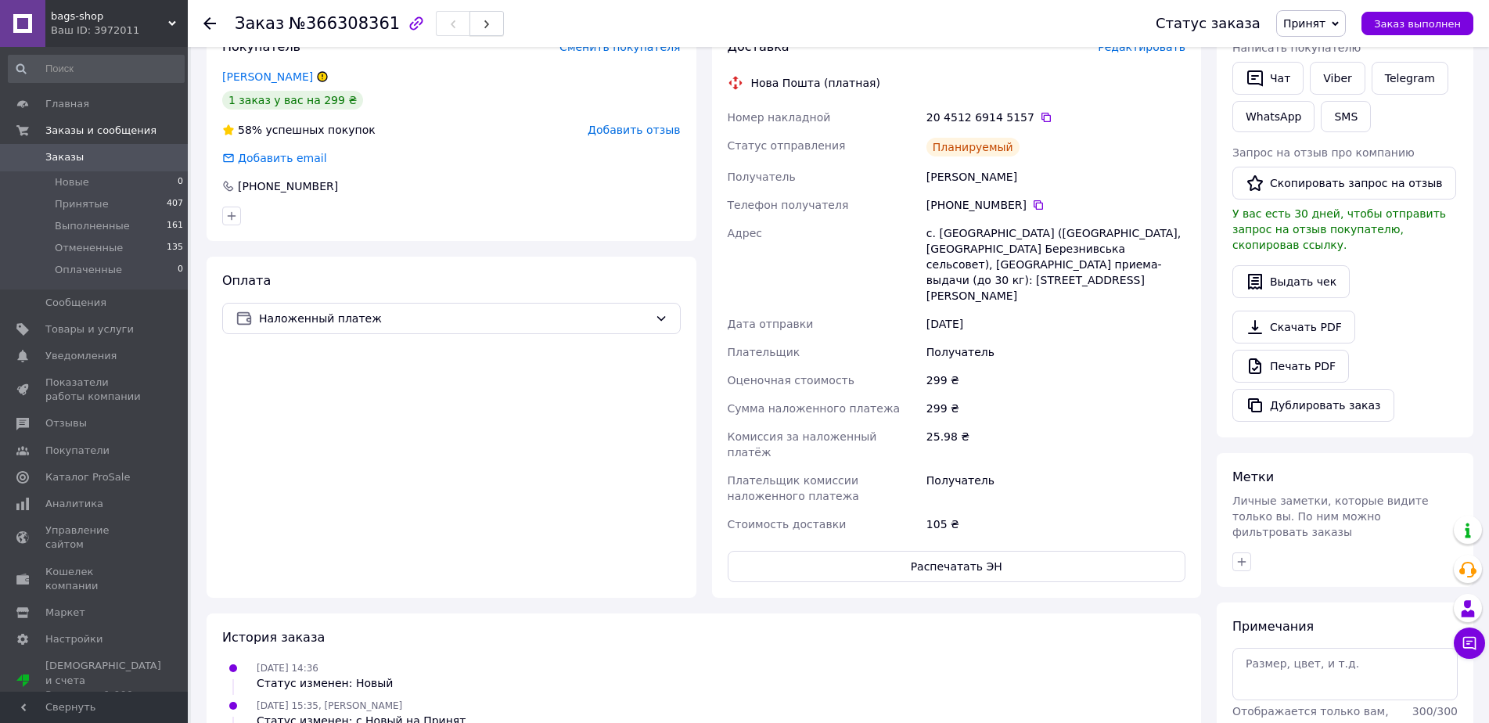
click at [484, 27] on use "button" at bounding box center [486, 24] width 5 height 9
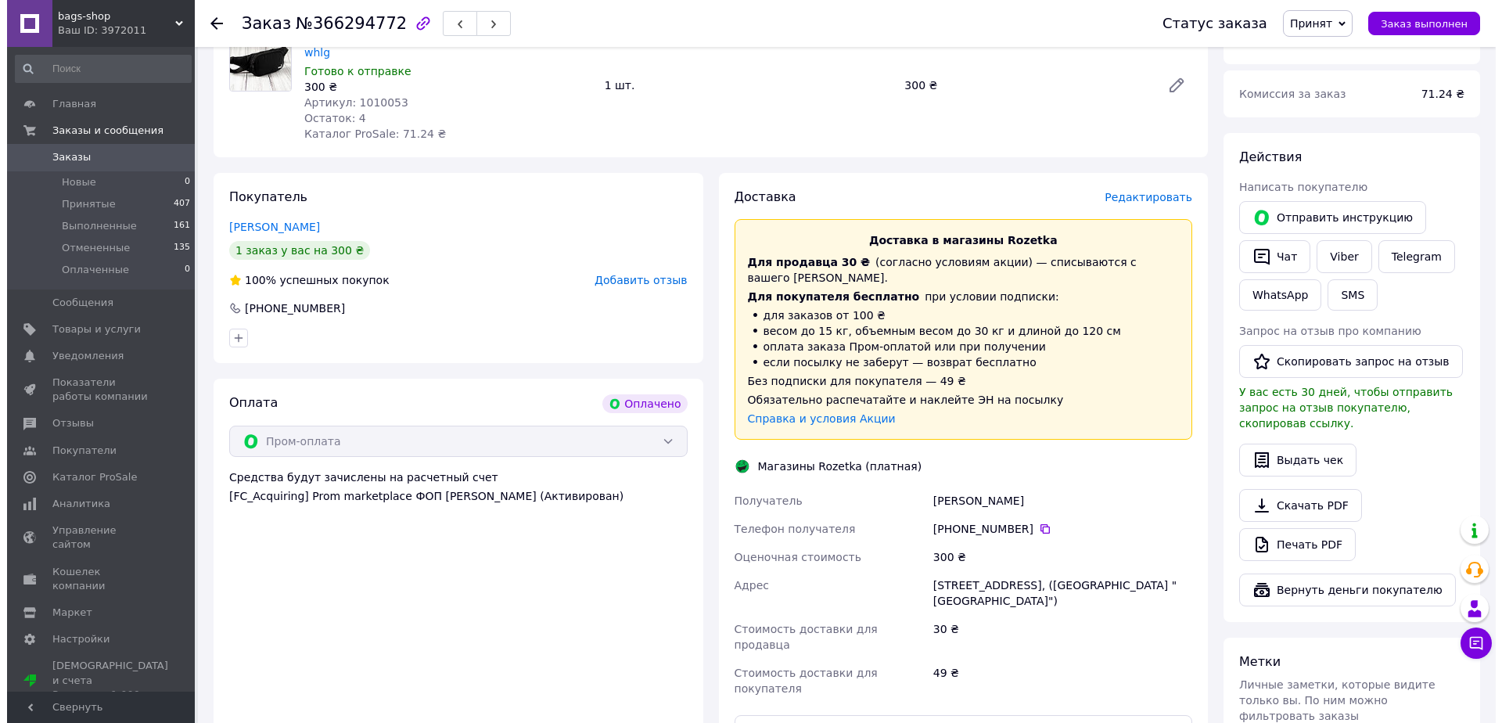
scroll to position [157, 0]
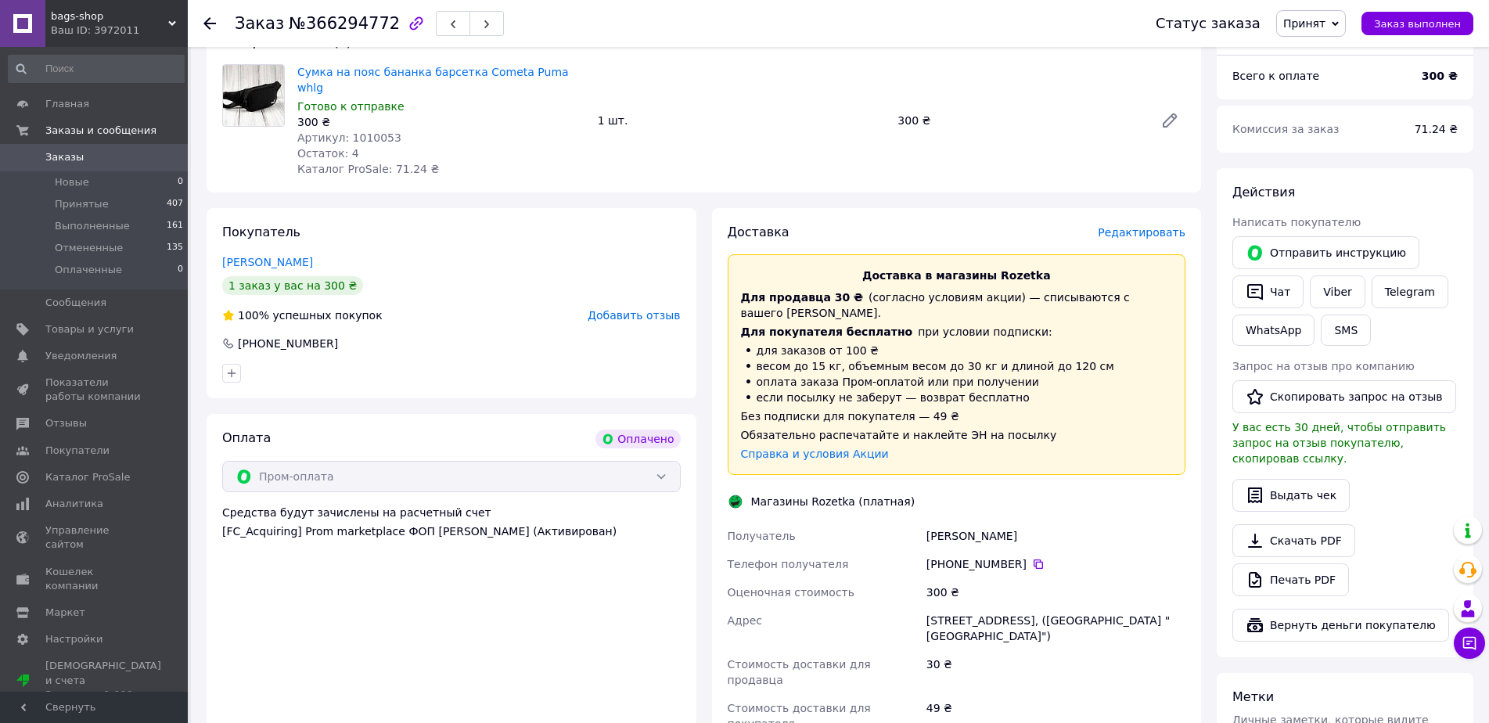
click at [1148, 226] on span "Редактировать" at bounding box center [1142, 232] width 88 height 13
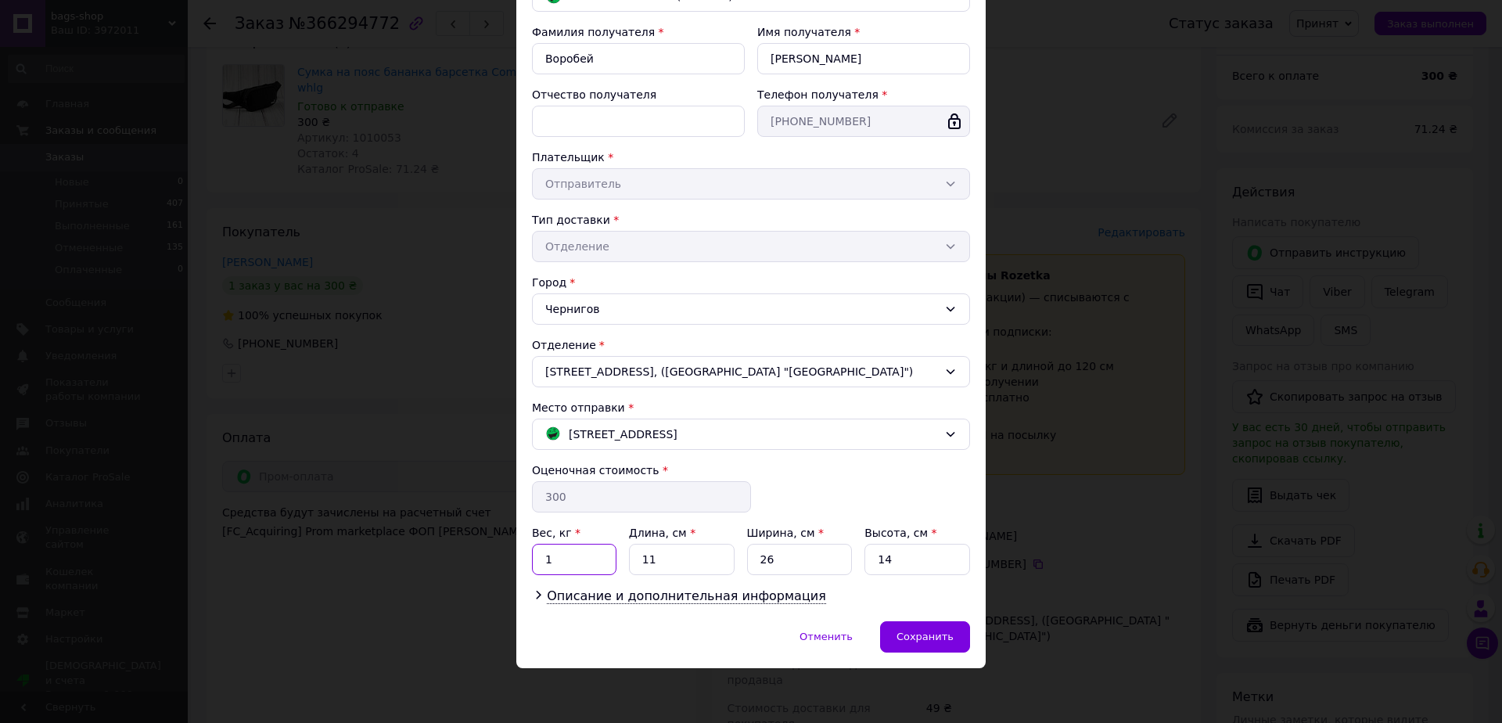
click at [563, 563] on input "1" at bounding box center [574, 559] width 85 height 31
type input "0.135"
click at [664, 552] on input "11" at bounding box center [682, 559] width 106 height 31
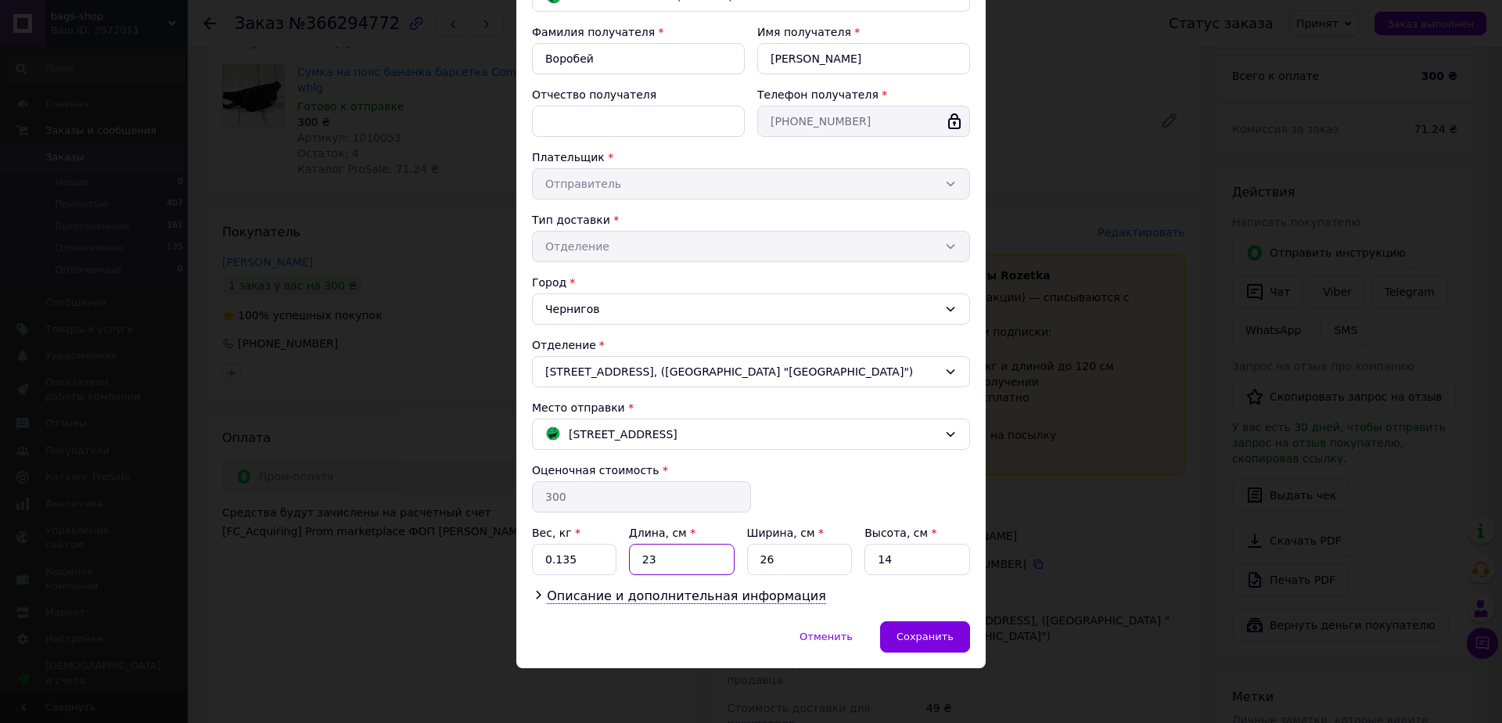
type input "23"
click at [766, 557] on input "26" at bounding box center [800, 559] width 106 height 31
type input "23"
click at [865, 558] on input "14" at bounding box center [918, 559] width 106 height 31
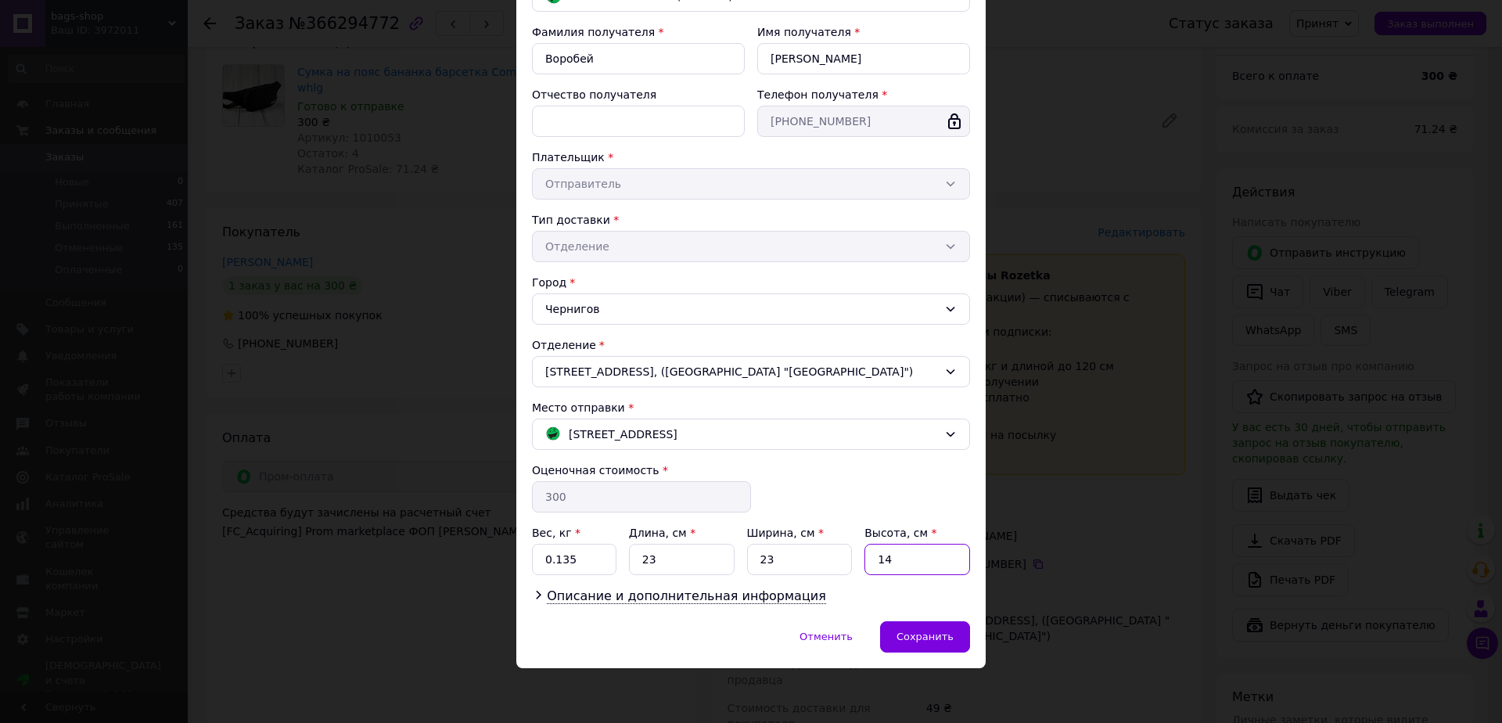
click at [865, 558] on input "14" at bounding box center [918, 559] width 106 height 31
type input "3"
click at [927, 632] on span "Сохранить" at bounding box center [925, 637] width 57 height 12
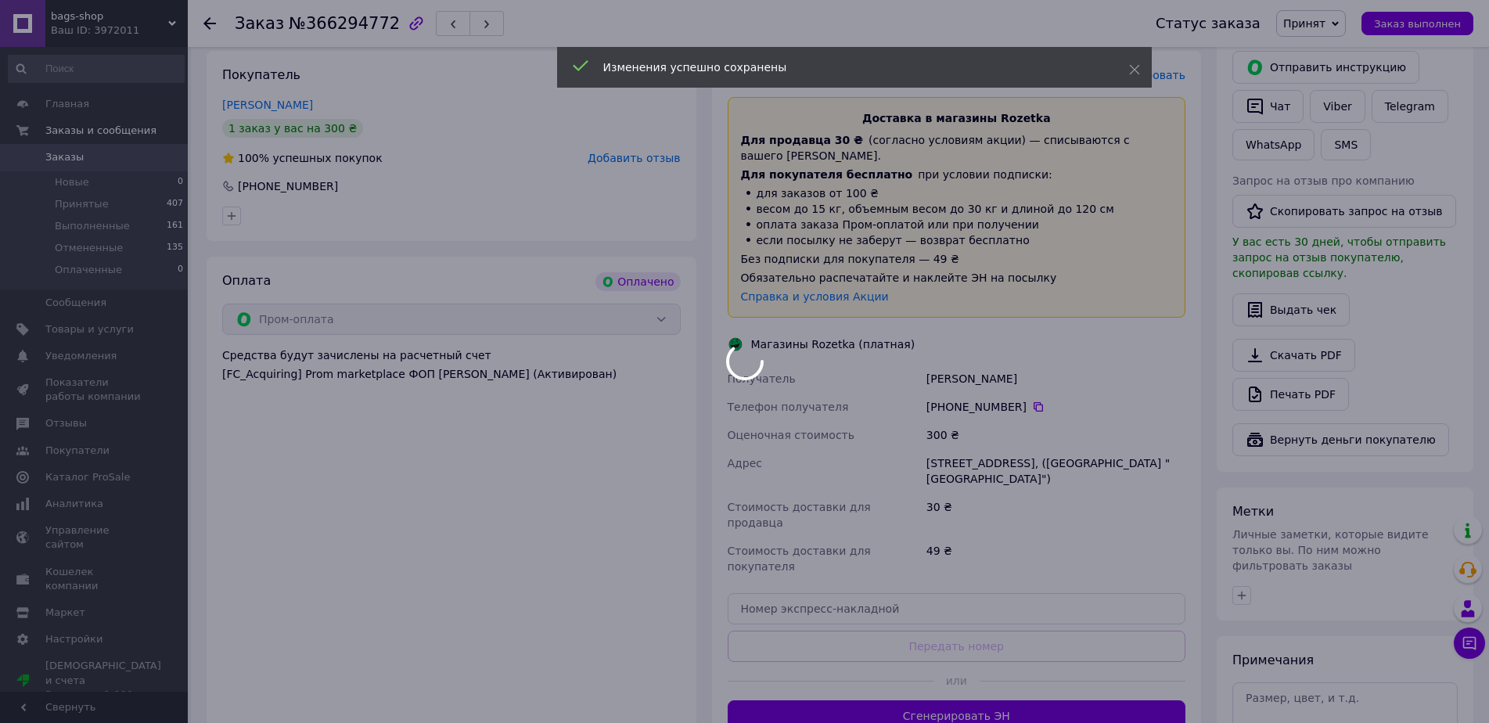
scroll to position [548, 0]
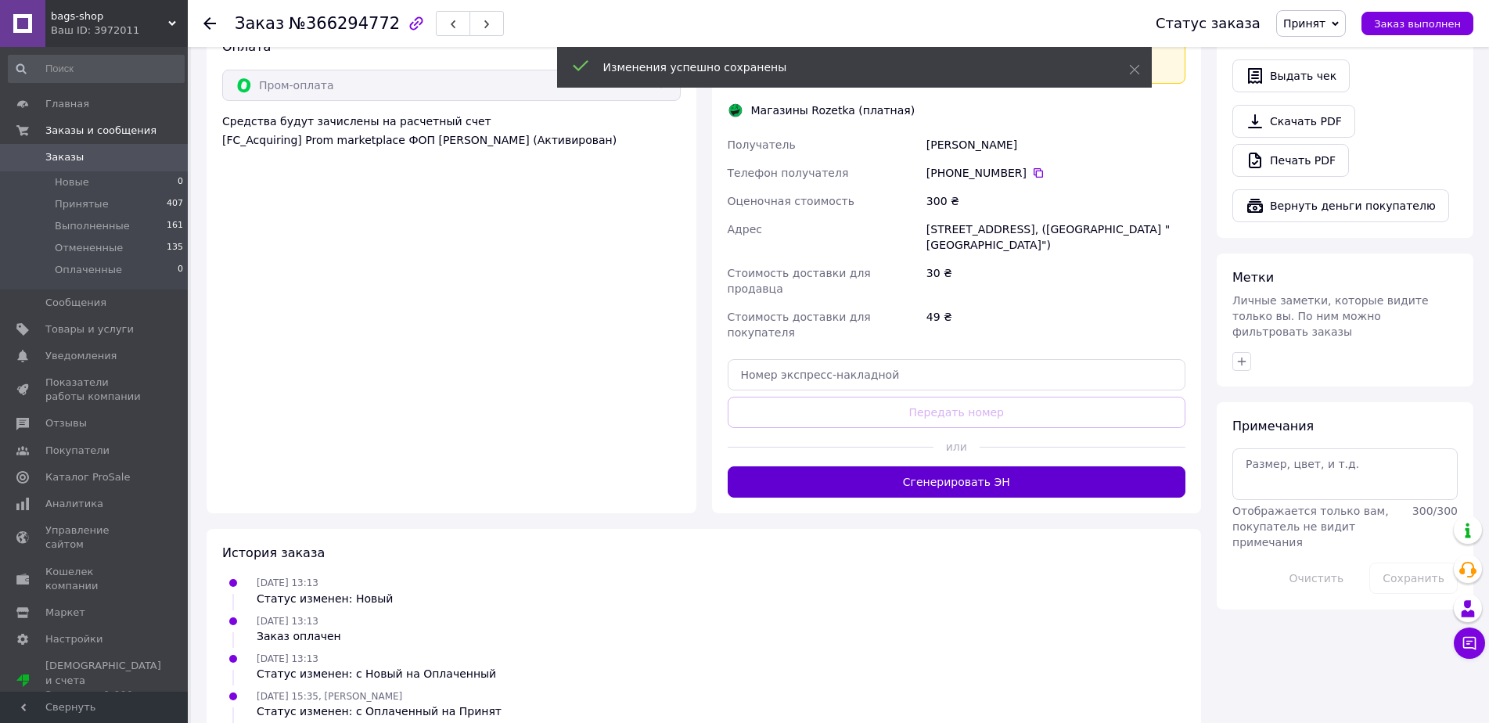
click at [961, 466] on button "Сгенерировать ЭН" at bounding box center [957, 481] width 459 height 31
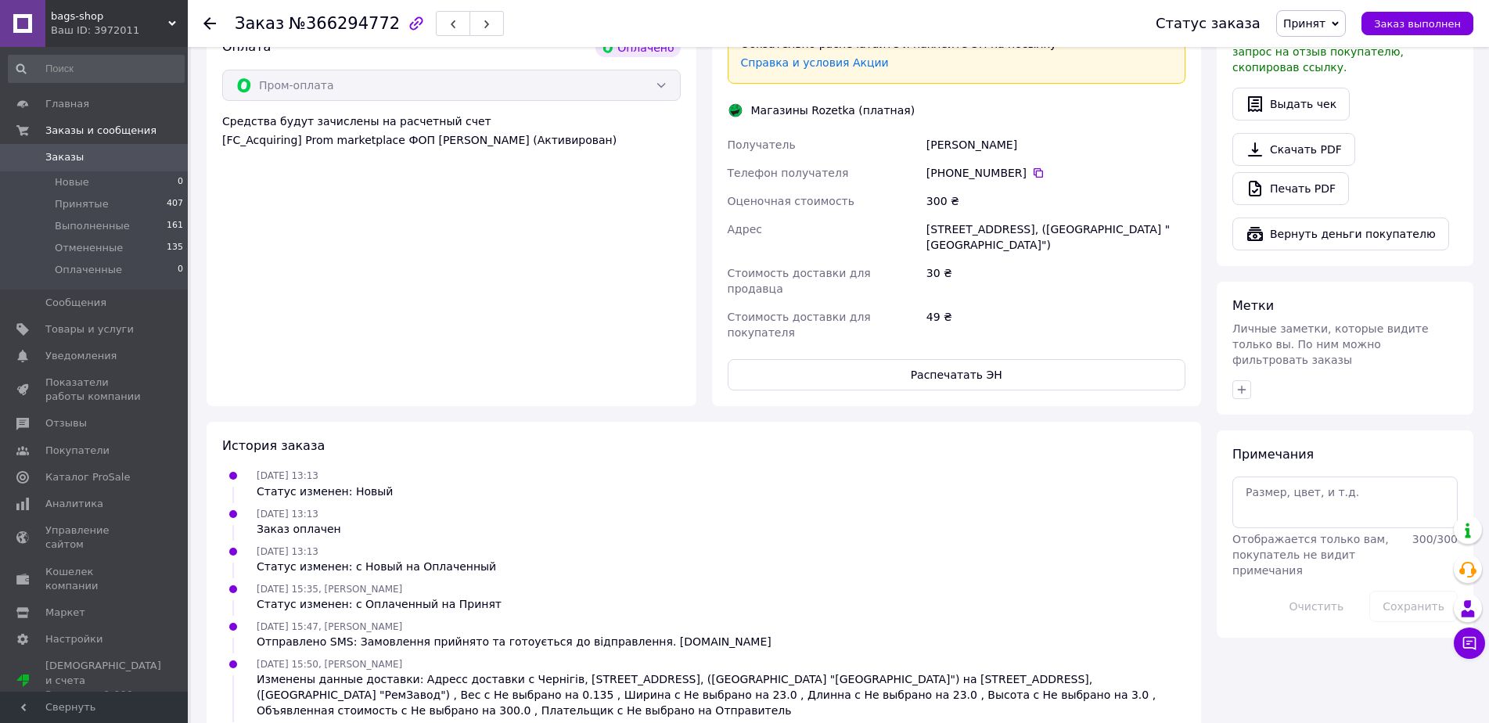
click at [89, 155] on span "Заказы" at bounding box center [94, 157] width 99 height 14
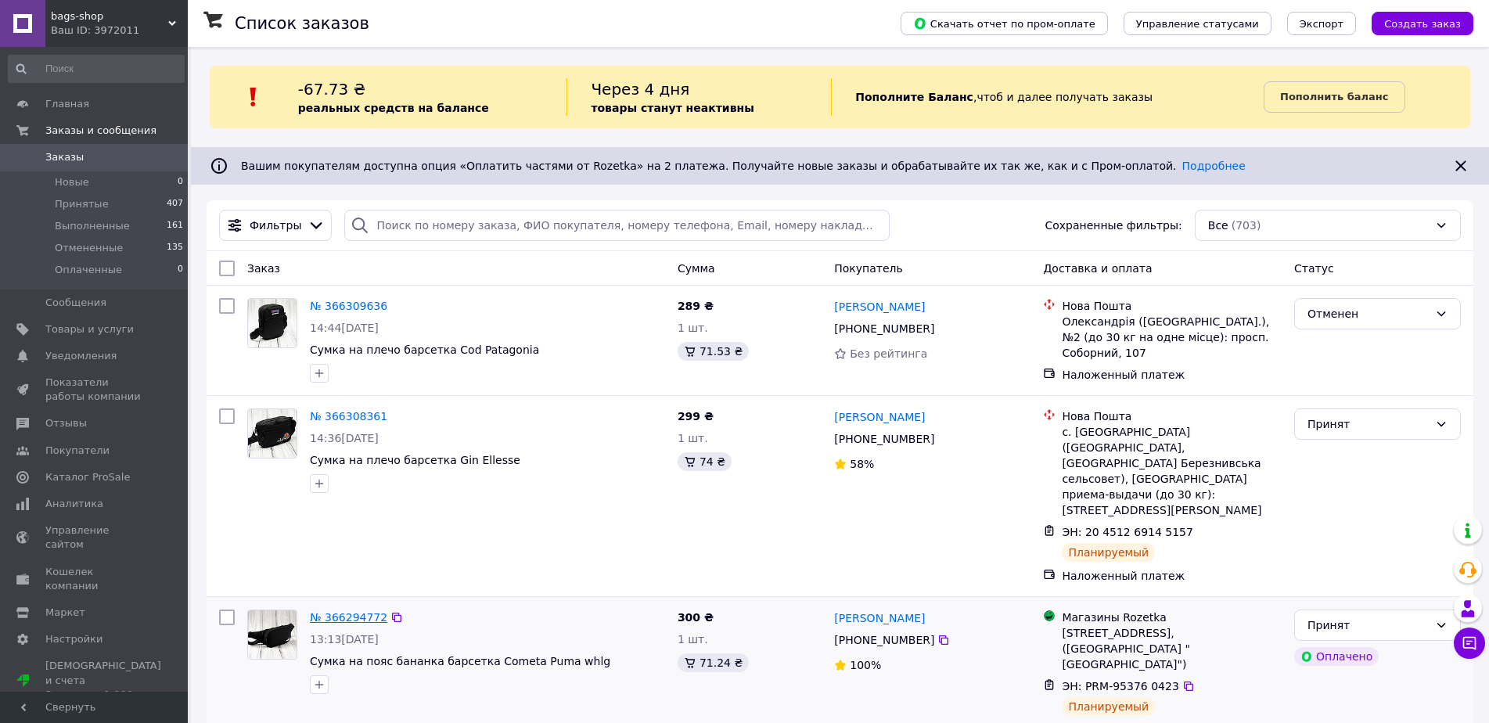
click at [356, 611] on link "№ 366294772" at bounding box center [348, 617] width 77 height 13
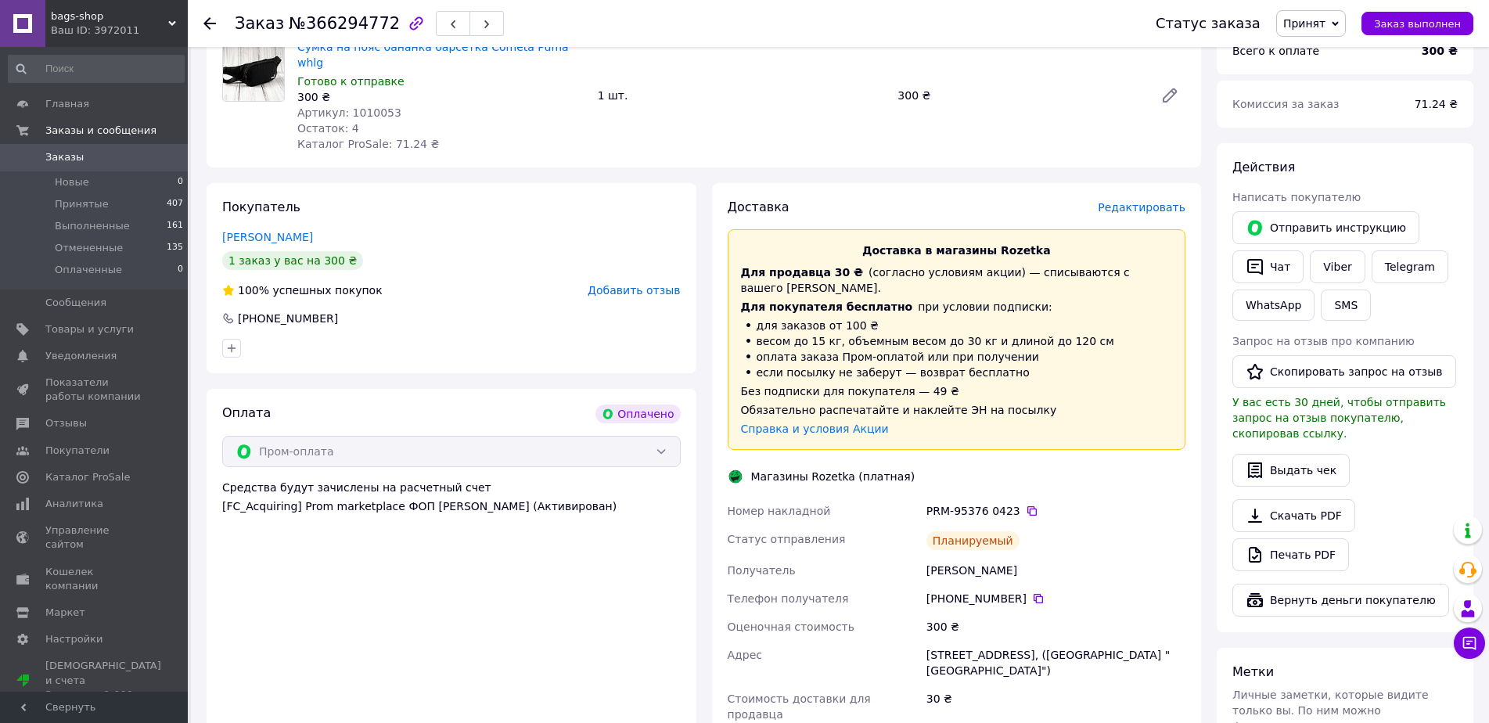
scroll to position [369, 0]
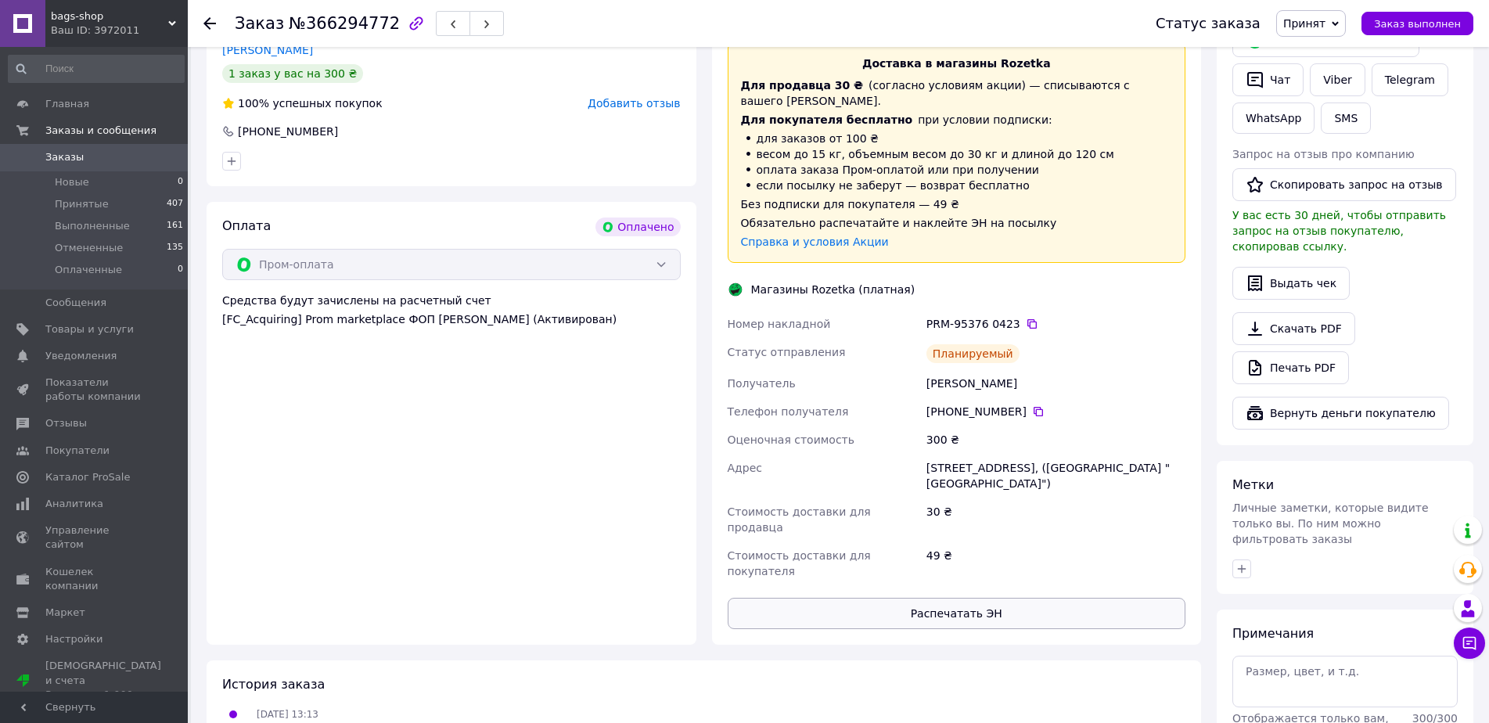
click at [1026, 598] on button "Распечатать ЭН" at bounding box center [957, 613] width 459 height 31
